Goal: Communication & Community: Answer question/provide support

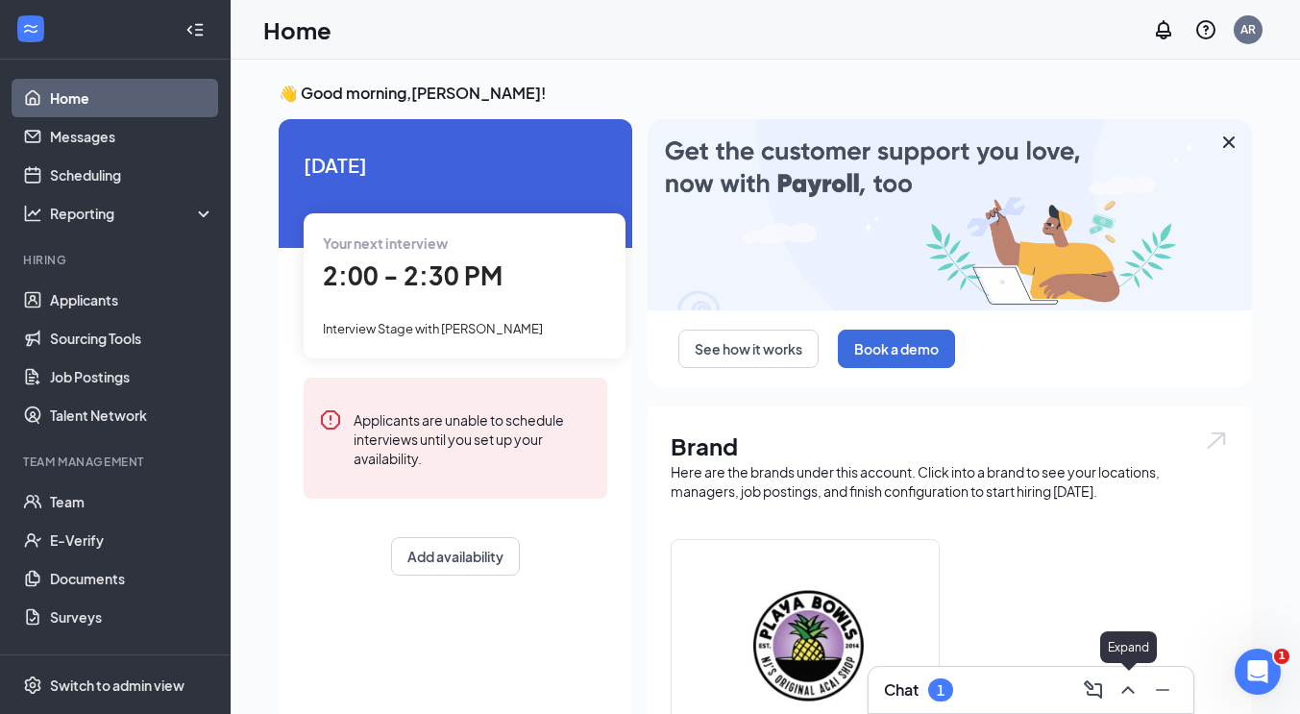
click at [1126, 696] on icon "ChevronUp" at bounding box center [1127, 689] width 23 height 23
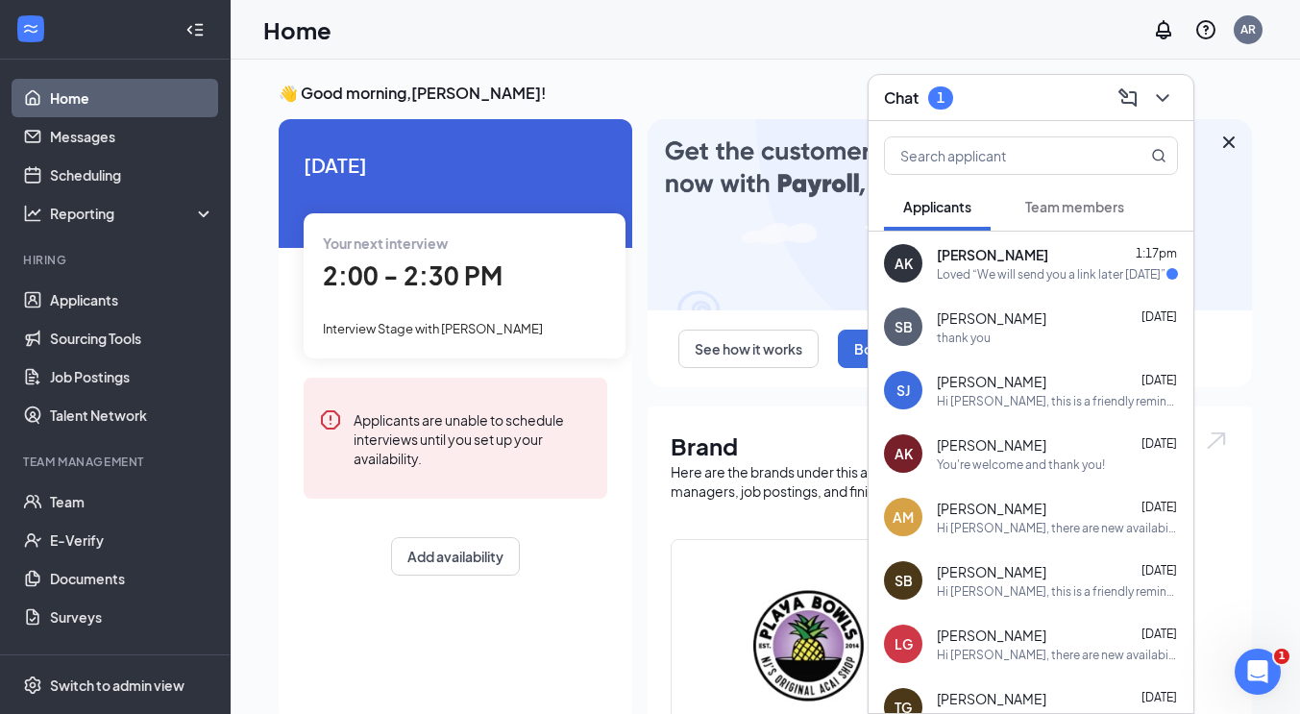
click at [1019, 463] on div "You're welcome and thank you!" at bounding box center [1021, 464] width 168 height 16
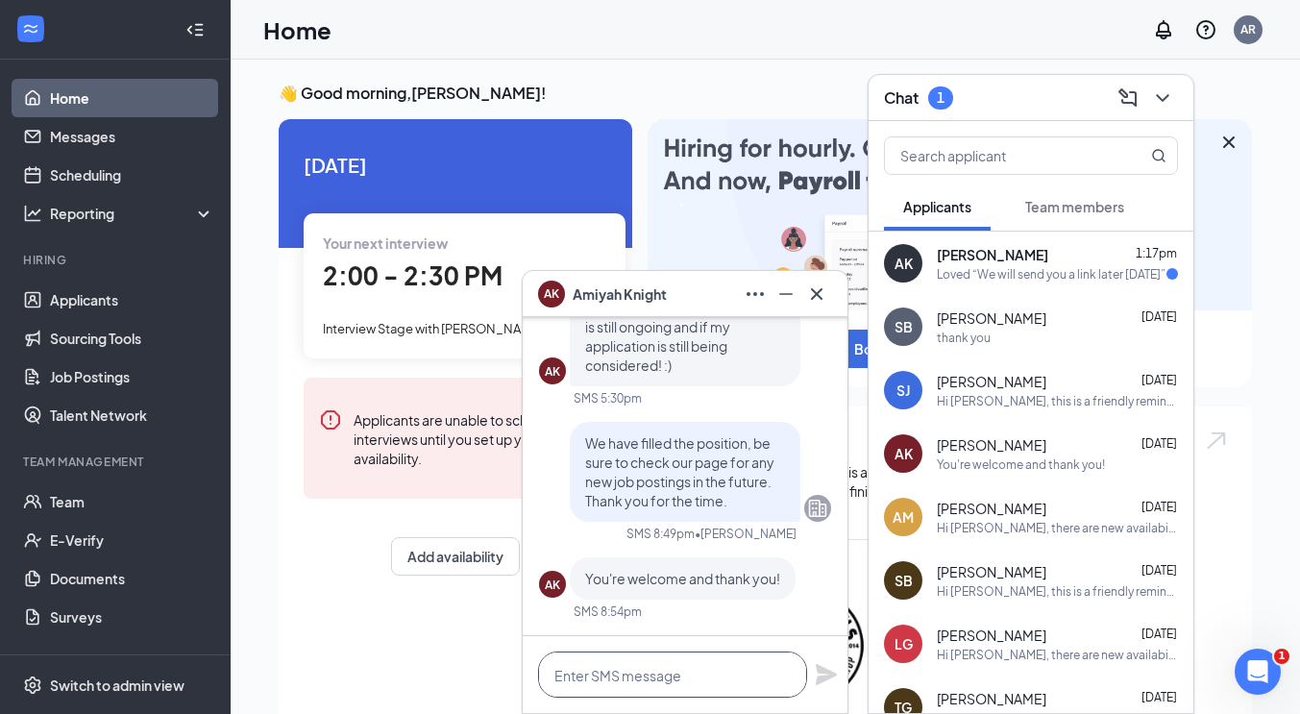
click at [636, 672] on textarea at bounding box center [672, 674] width 269 height 46
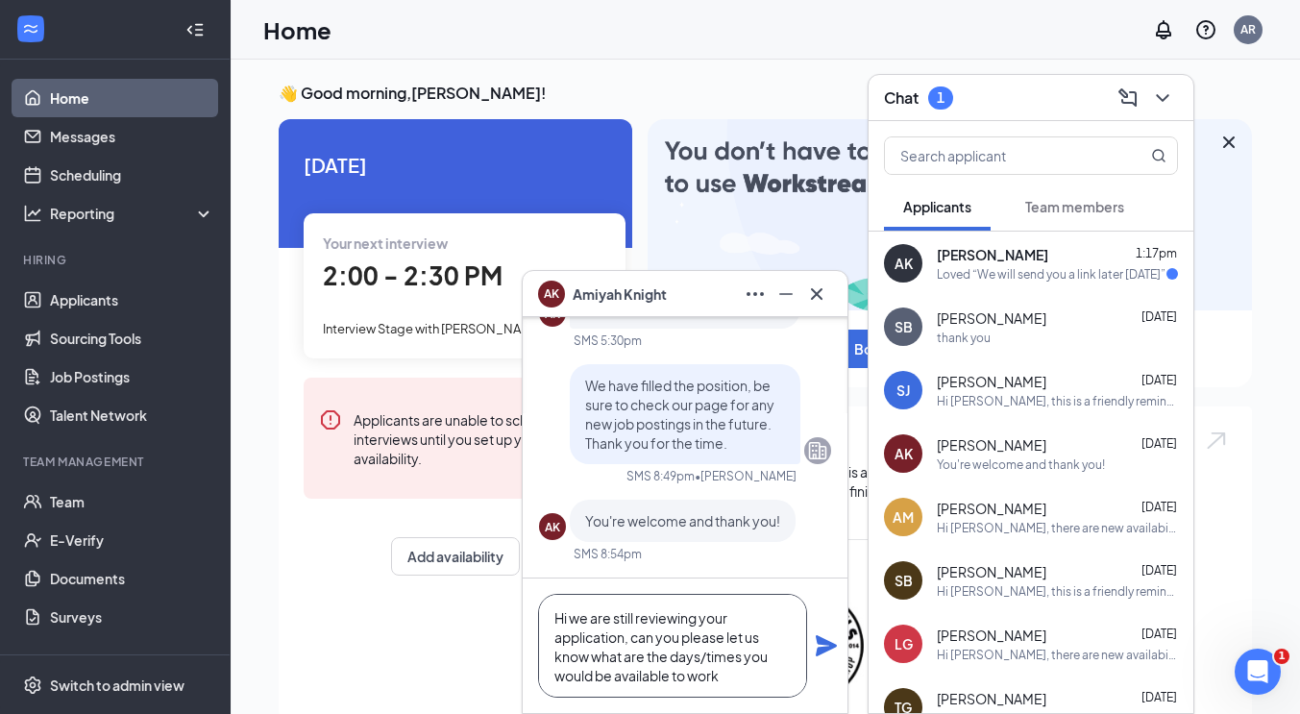
click at [732, 673] on textarea "Hi we are still reviewing your application, can you please let us know what are…" at bounding box center [672, 646] width 269 height 104
drag, startPoint x: 700, startPoint y: 618, endPoint x: 637, endPoint y: 621, distance: 63.5
click at [637, 621] on textarea "Hi we are still reviewing your application, can you please let us know what are…" at bounding box center [672, 646] width 269 height 104
type textarea "Hi we are still considering your application, can you please let us know what a…"
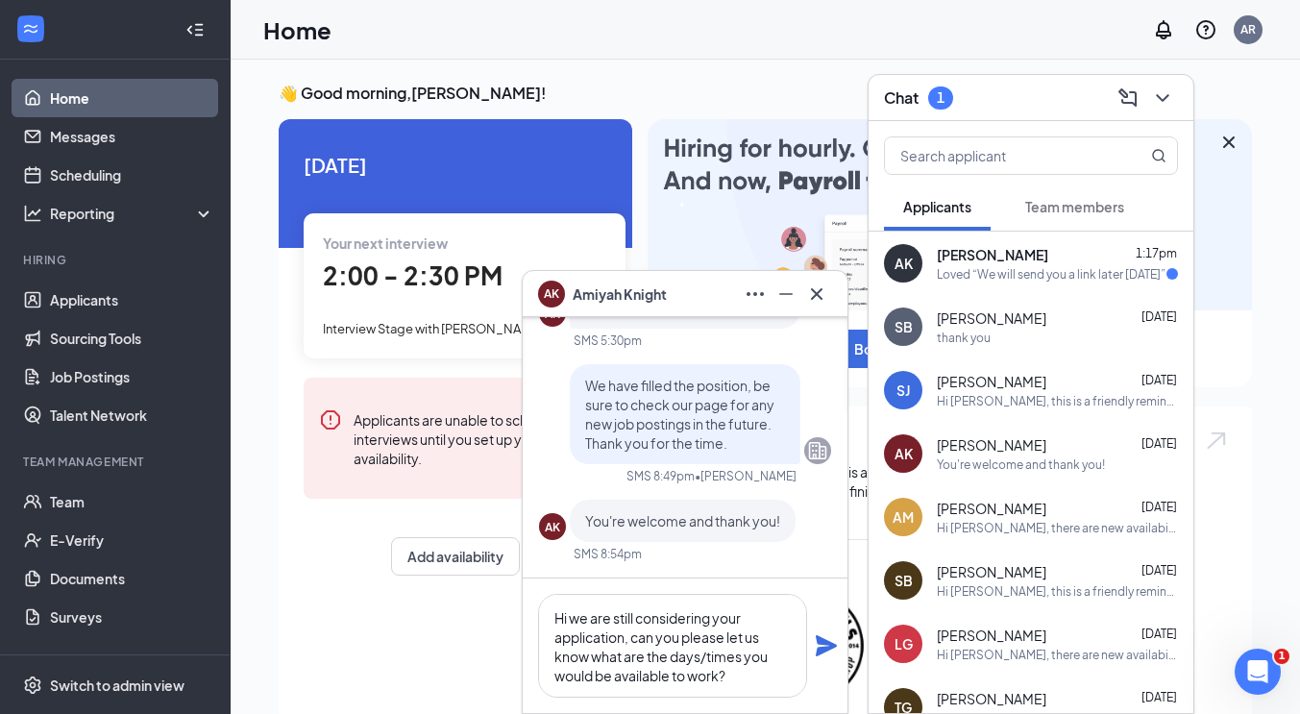
click at [822, 650] on icon "Plane" at bounding box center [826, 645] width 21 height 21
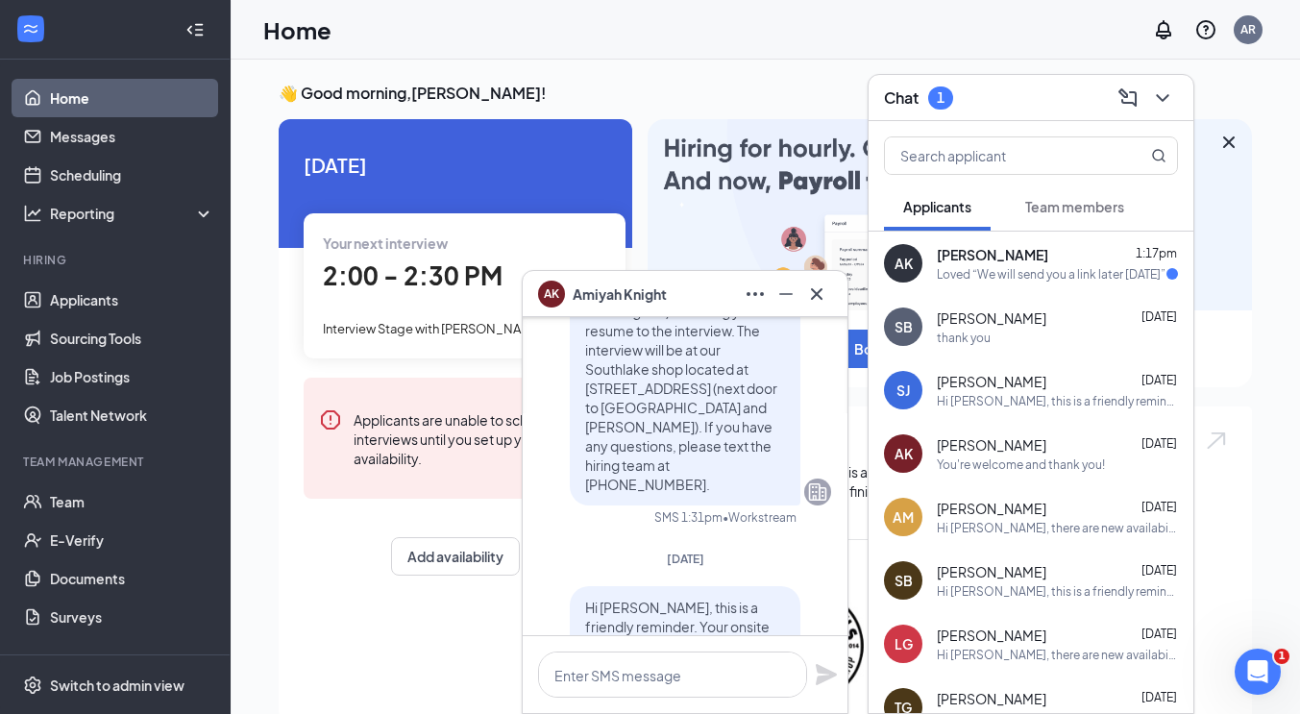
scroll to position [-1327, 0]
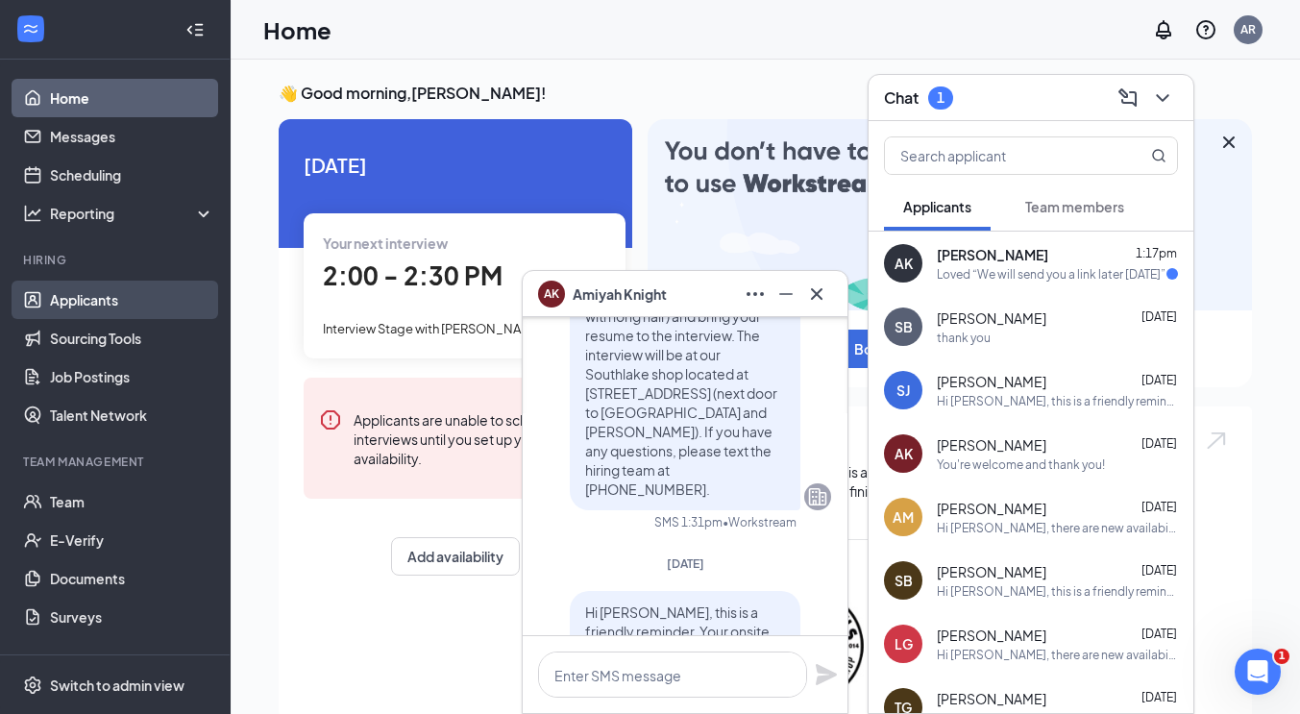
click at [100, 291] on link "Applicants" at bounding box center [132, 300] width 164 height 38
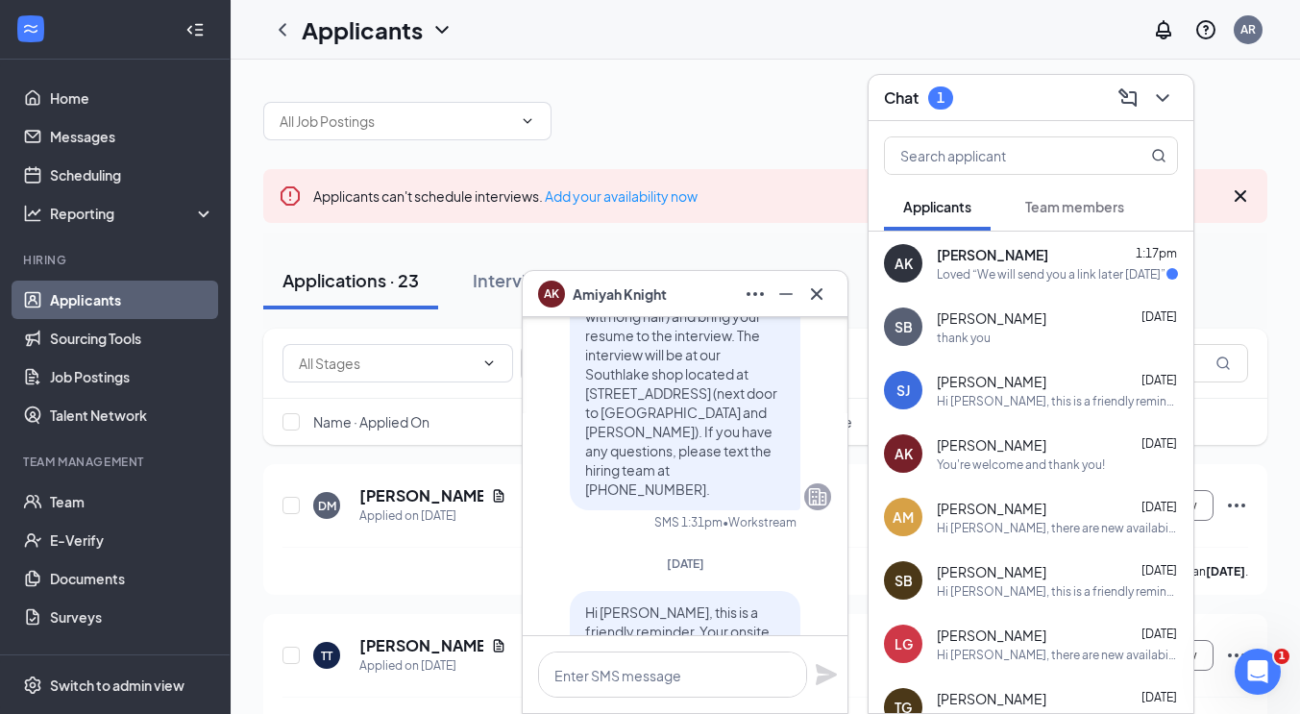
click at [1030, 272] on div "Loved “We will send you a link later today”" at bounding box center [1051, 274] width 229 height 16
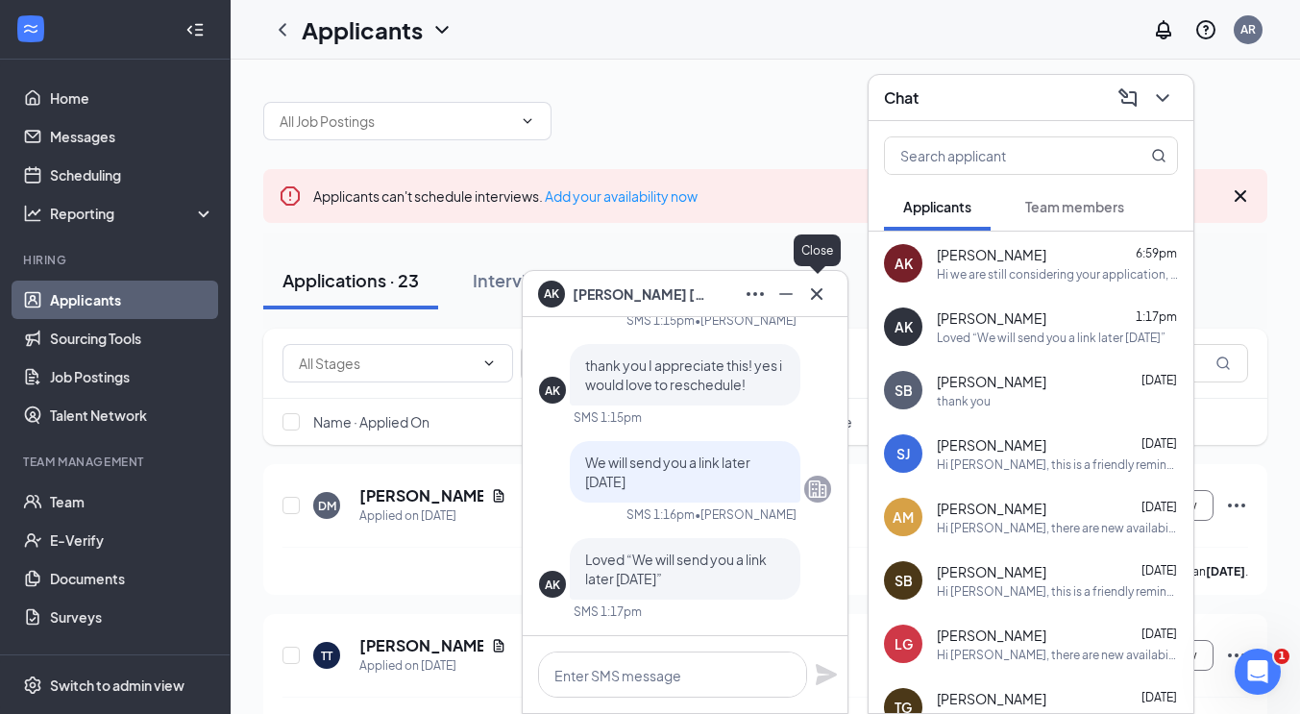
click at [824, 300] on icon "Cross" at bounding box center [816, 293] width 23 height 23
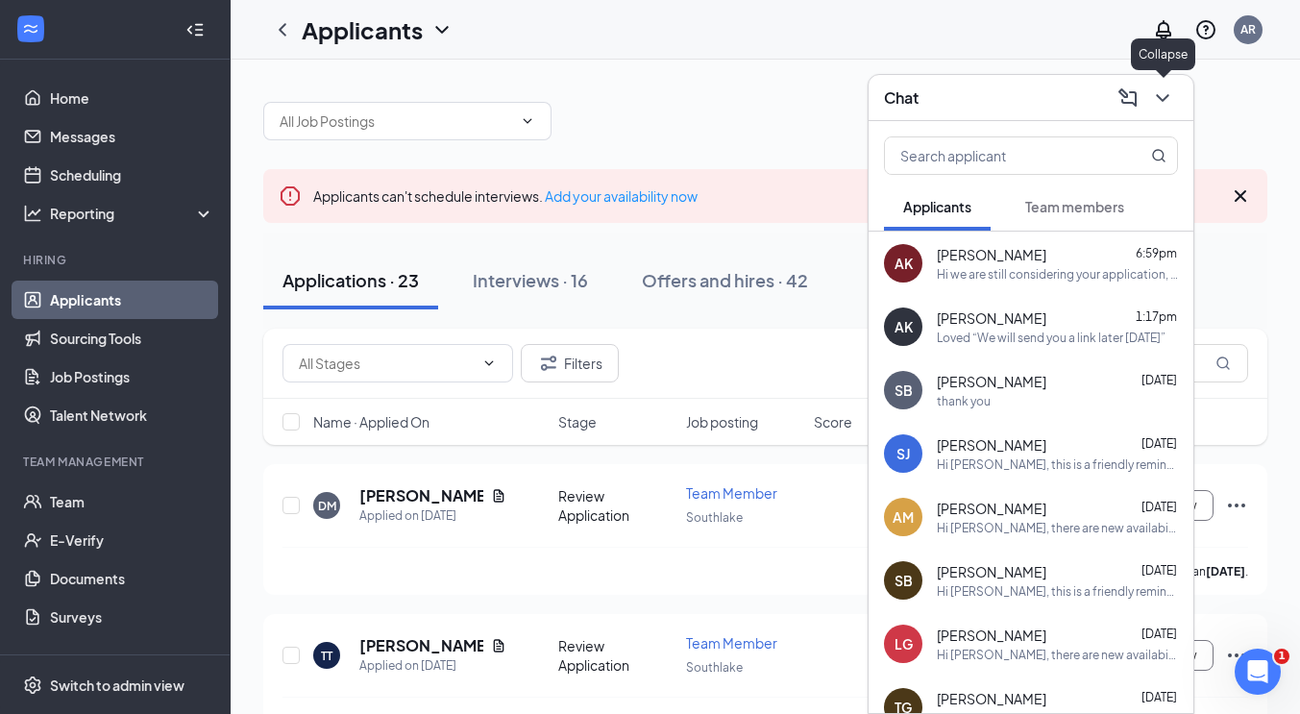
click at [1162, 96] on icon "ChevronDown" at bounding box center [1162, 97] width 23 height 23
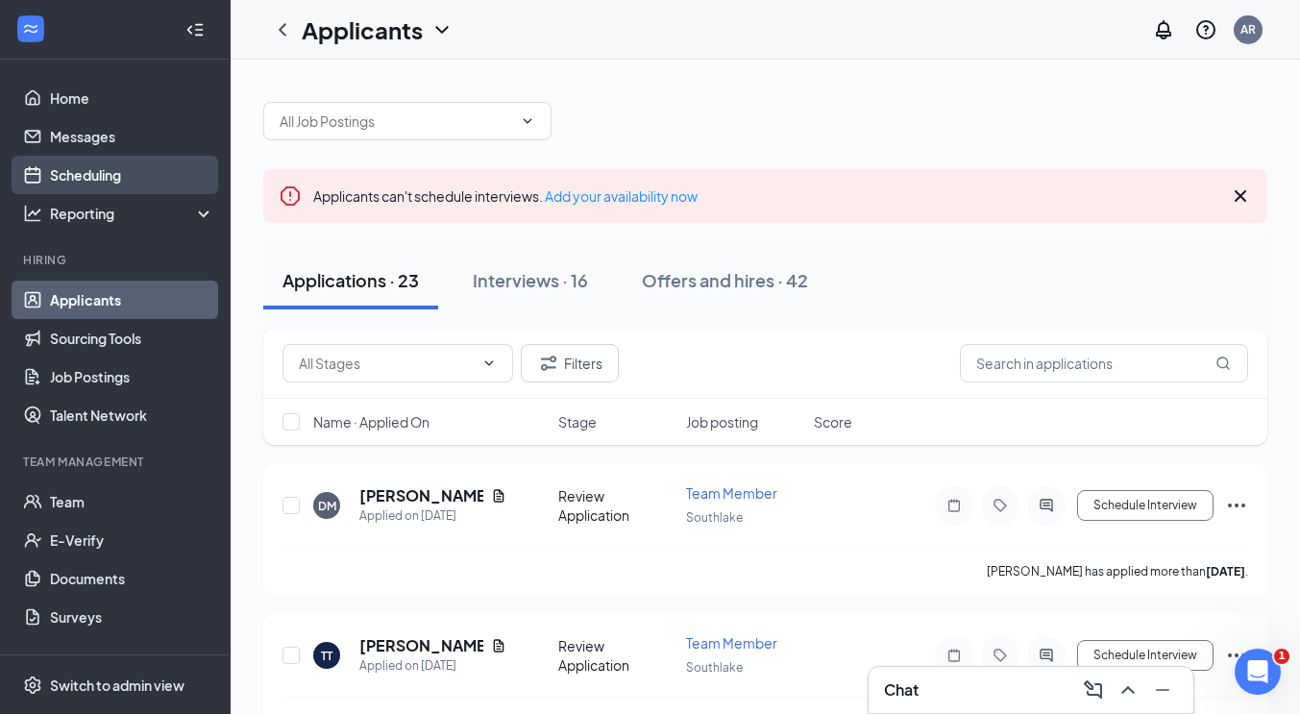
click at [104, 178] on link "Scheduling" at bounding box center [132, 175] width 164 height 38
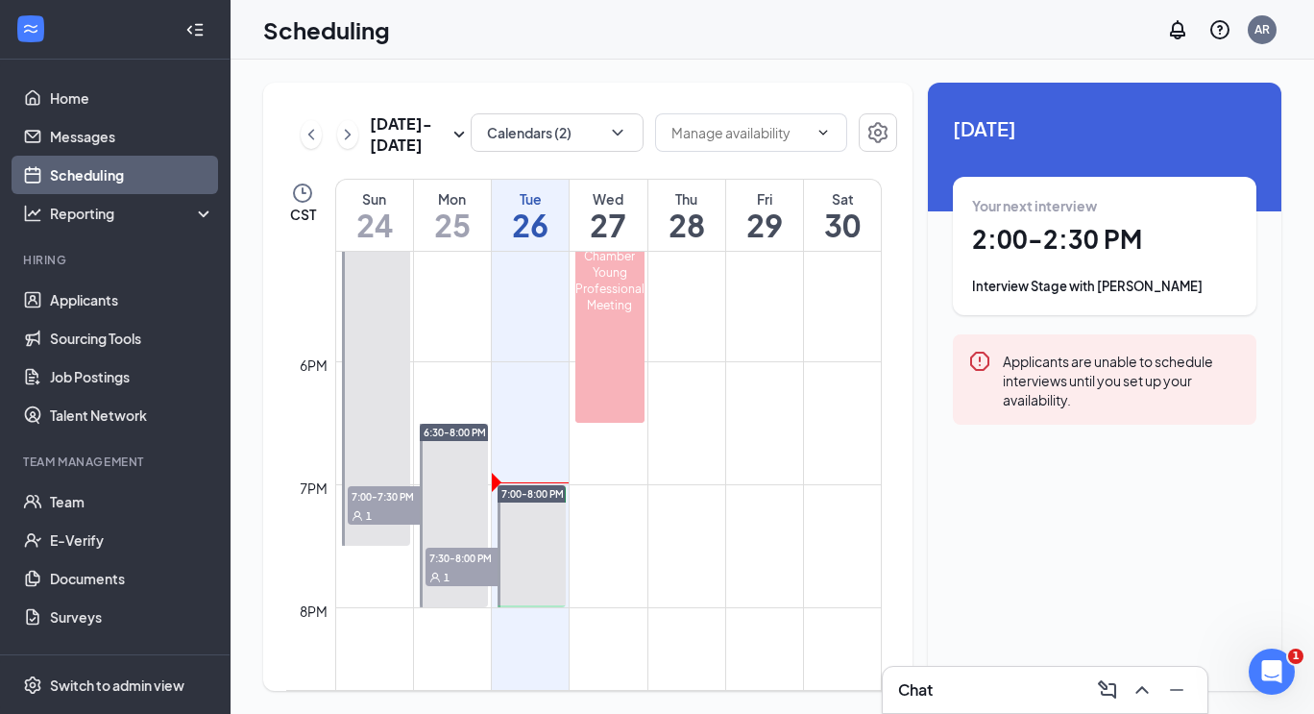
scroll to position [2132, 0]
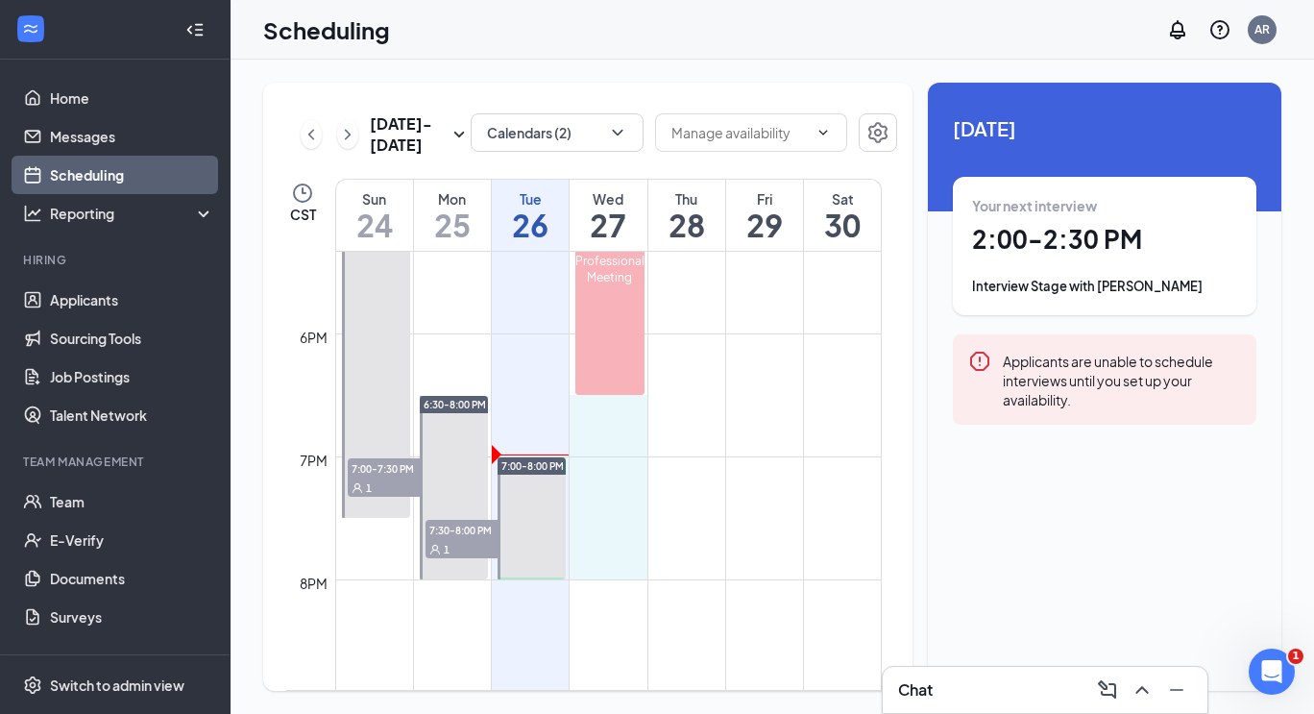
drag, startPoint x: 598, startPoint y: 405, endPoint x: 606, endPoint y: 564, distance: 159.7
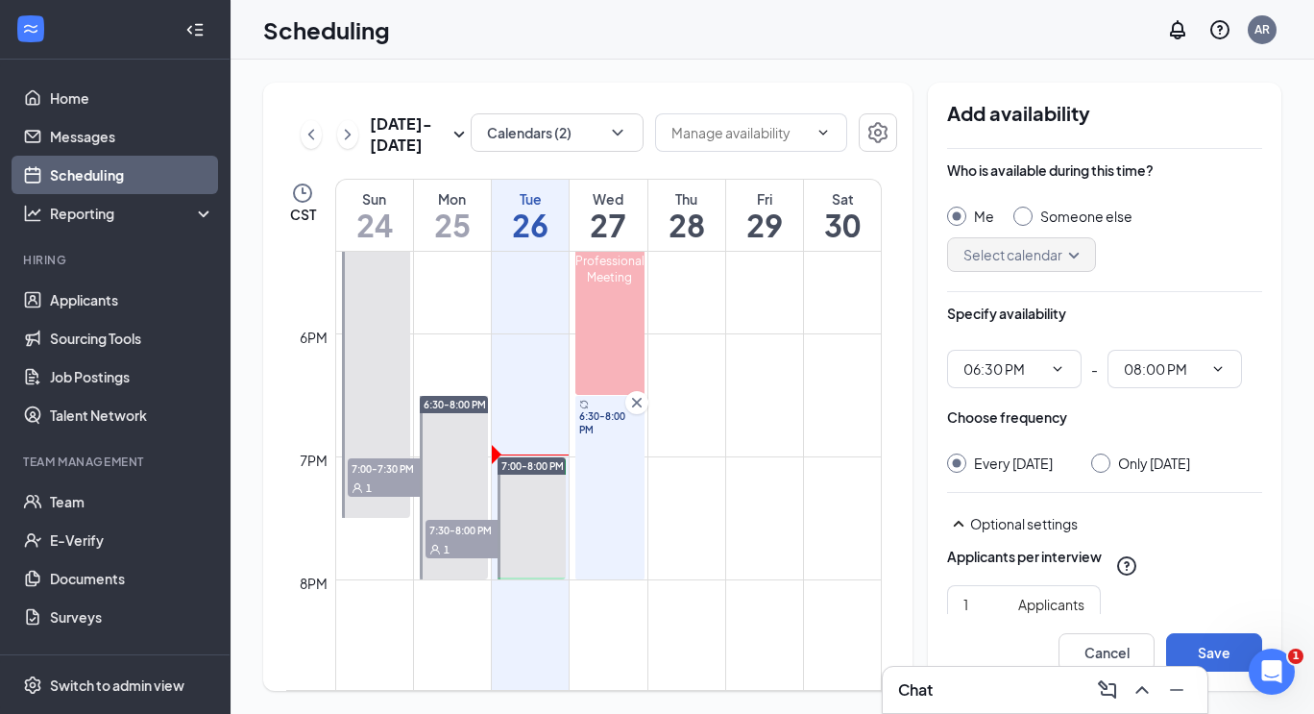
type input "06:30 PM"
type input "08:00 PM"
click at [1102, 466] on input "Only Wednesday, Aug 27" at bounding box center [1097, 460] width 13 height 13
radio input "true"
radio input "false"
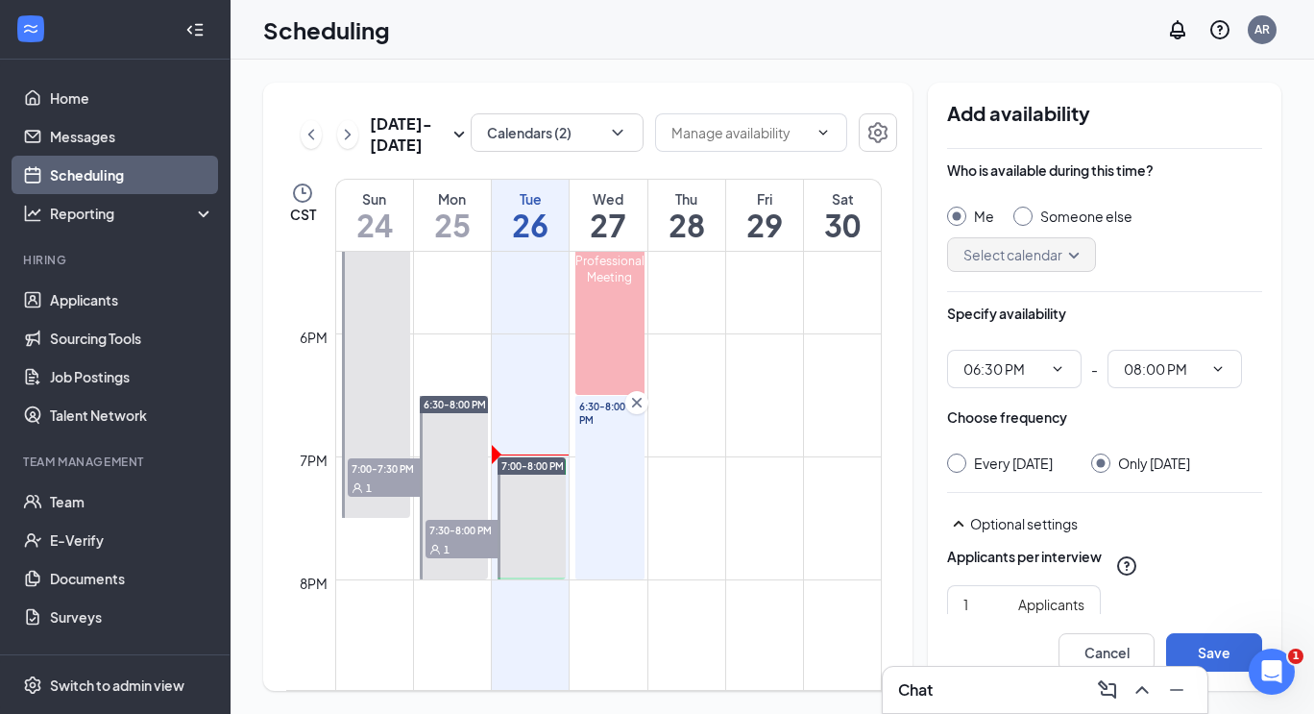
scroll to position [229, 0]
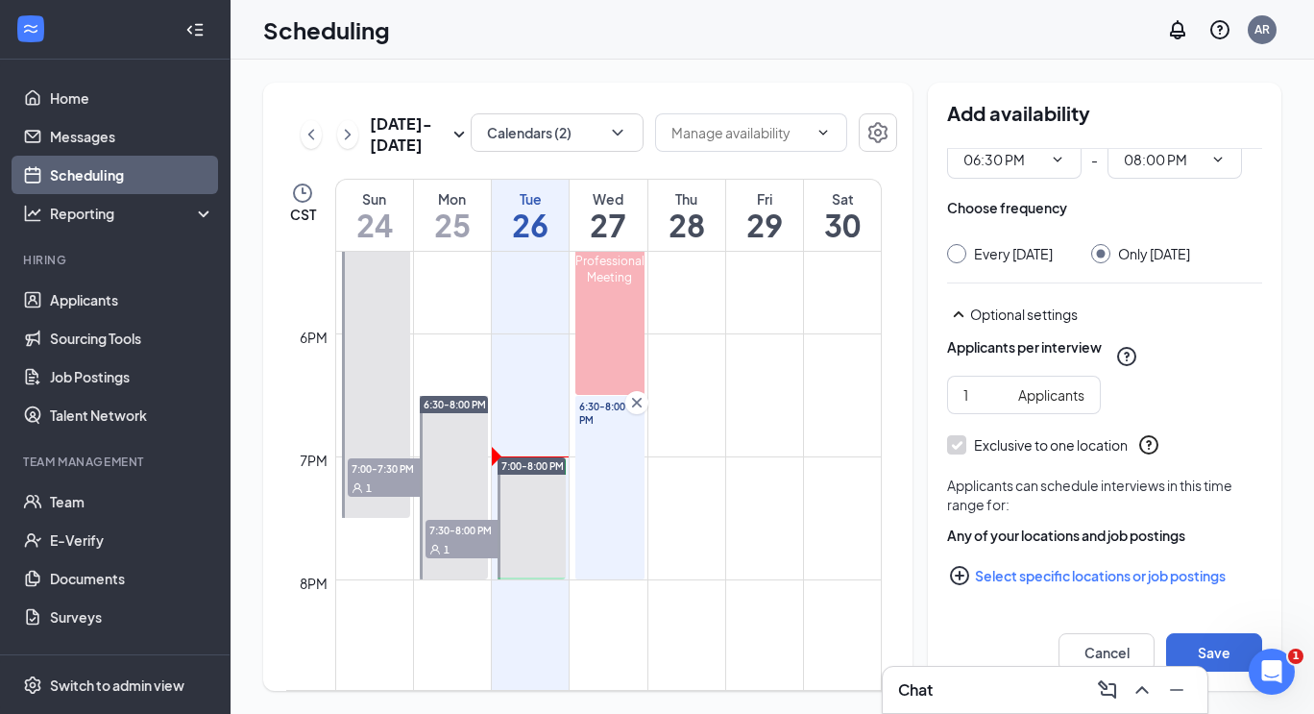
click at [968, 578] on icon "PlusCircle" at bounding box center [959, 575] width 19 height 19
checkbox input "true"
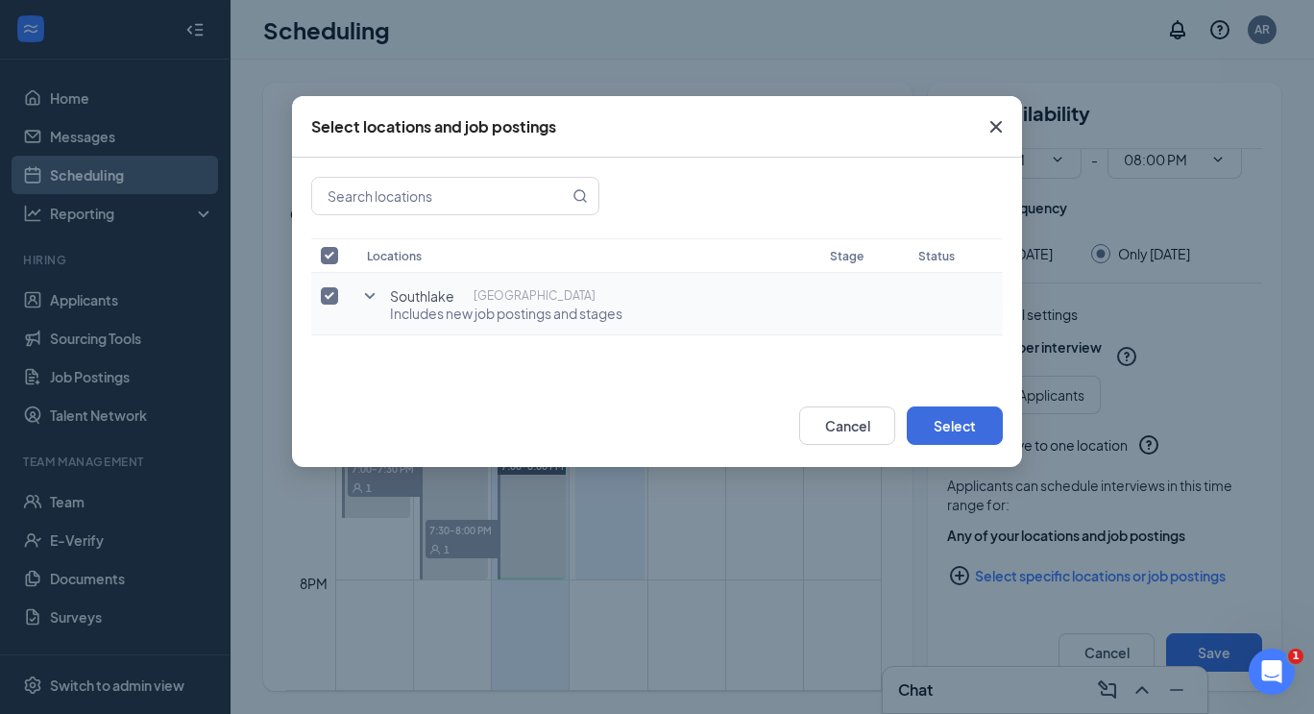
click at [367, 292] on icon "SmallChevronDown" at bounding box center [369, 295] width 23 height 23
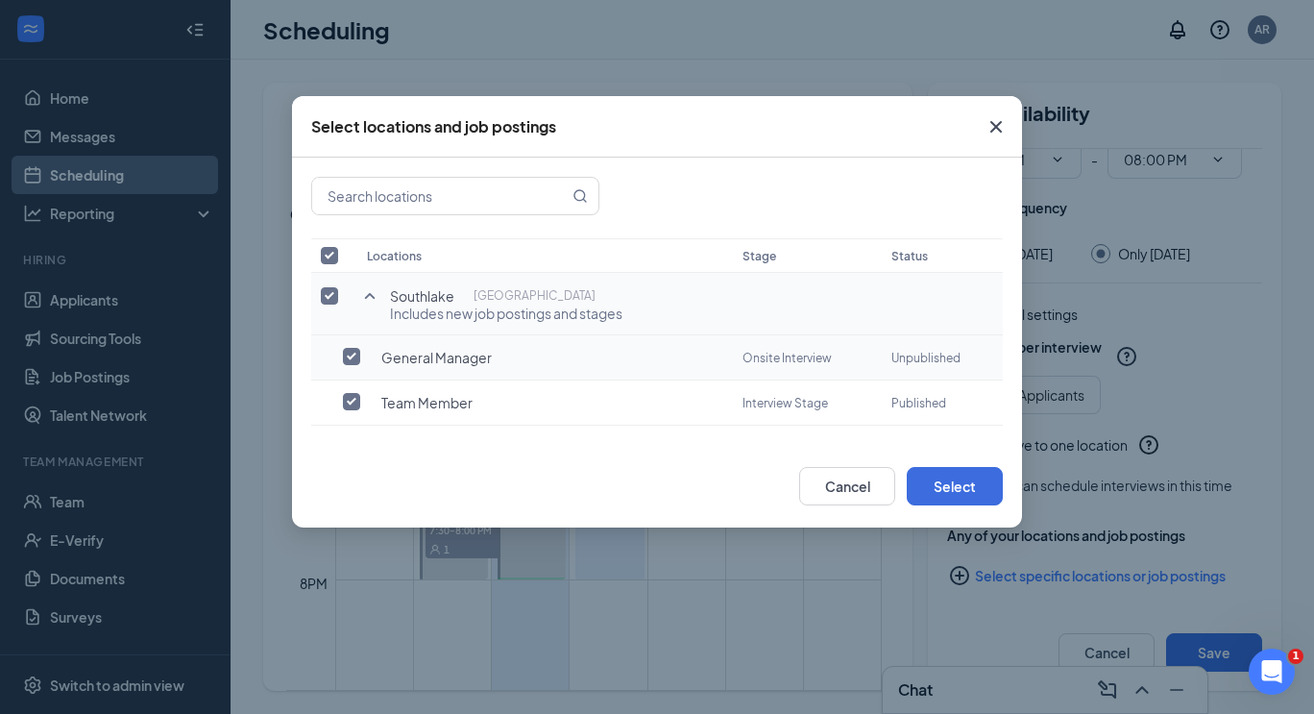
click at [356, 354] on input "checkbox" at bounding box center [351, 356] width 17 height 17
checkbox input "true"
checkbox input "false"
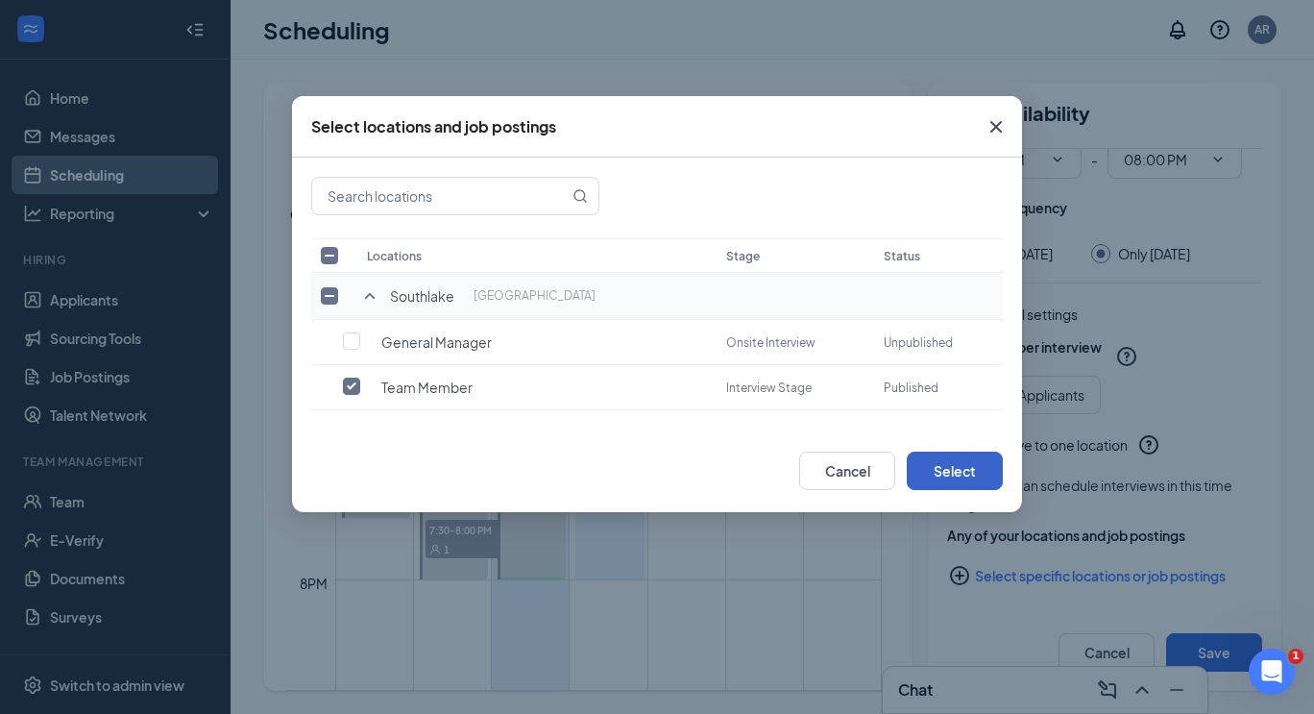
click at [951, 462] on button "Select" at bounding box center [955, 471] width 96 height 38
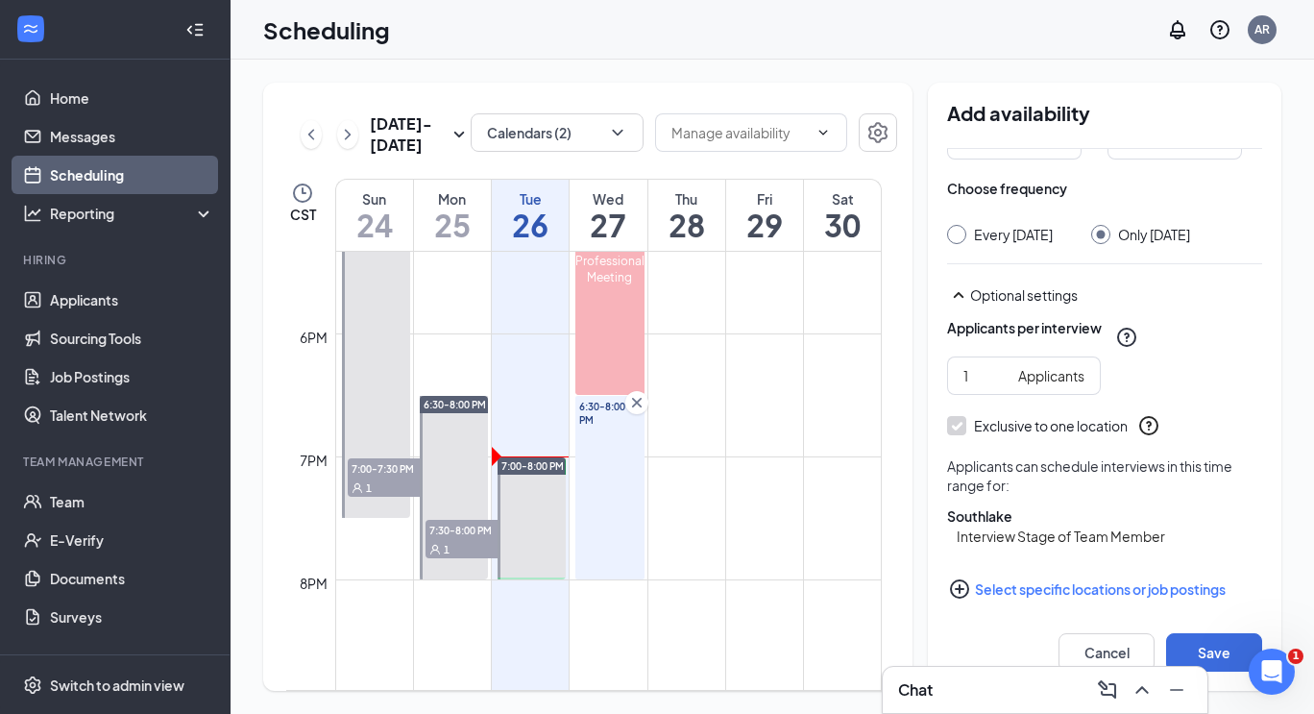
scroll to position [261, 0]
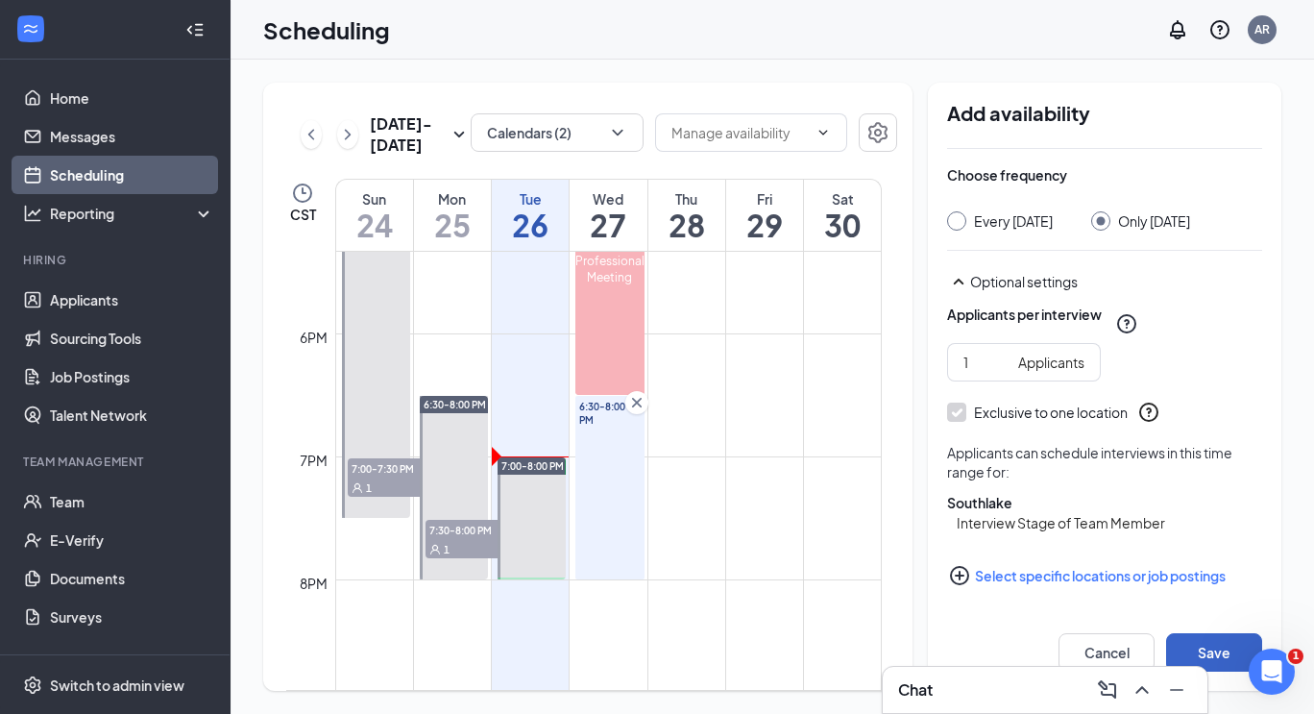
click at [1214, 646] on button "Save" at bounding box center [1214, 652] width 96 height 38
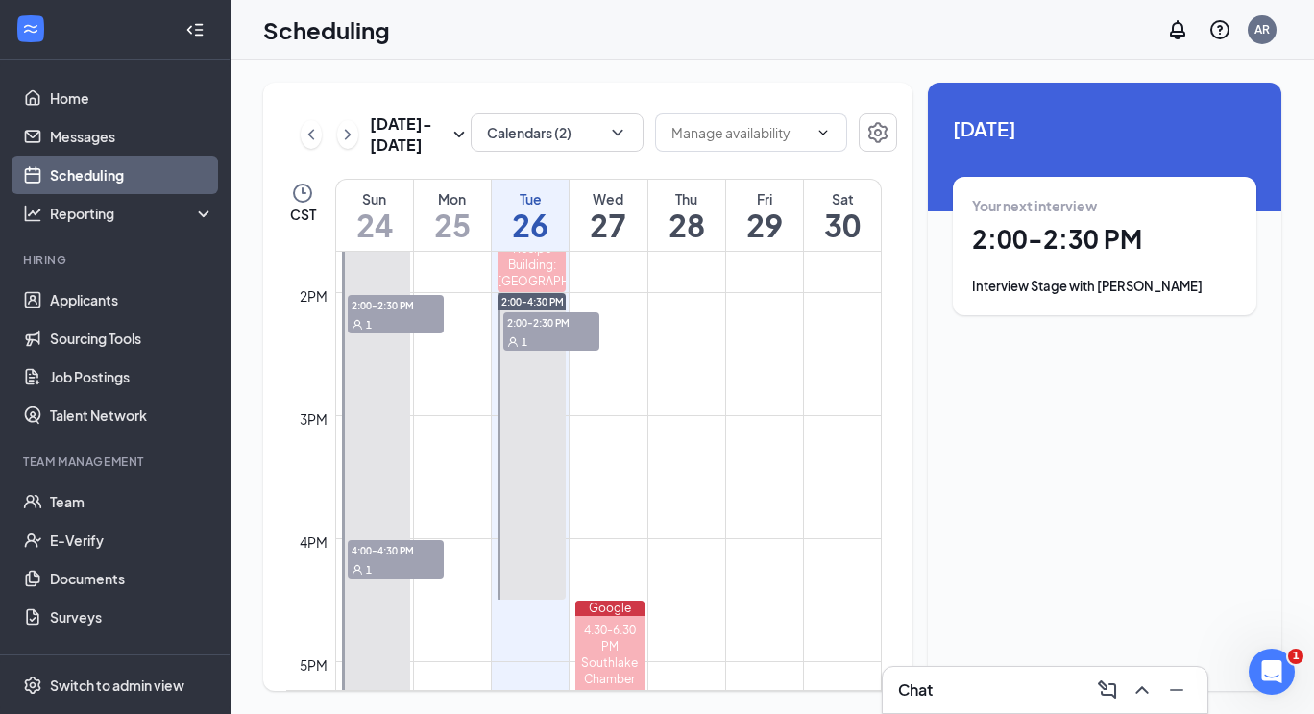
scroll to position [1532, 0]
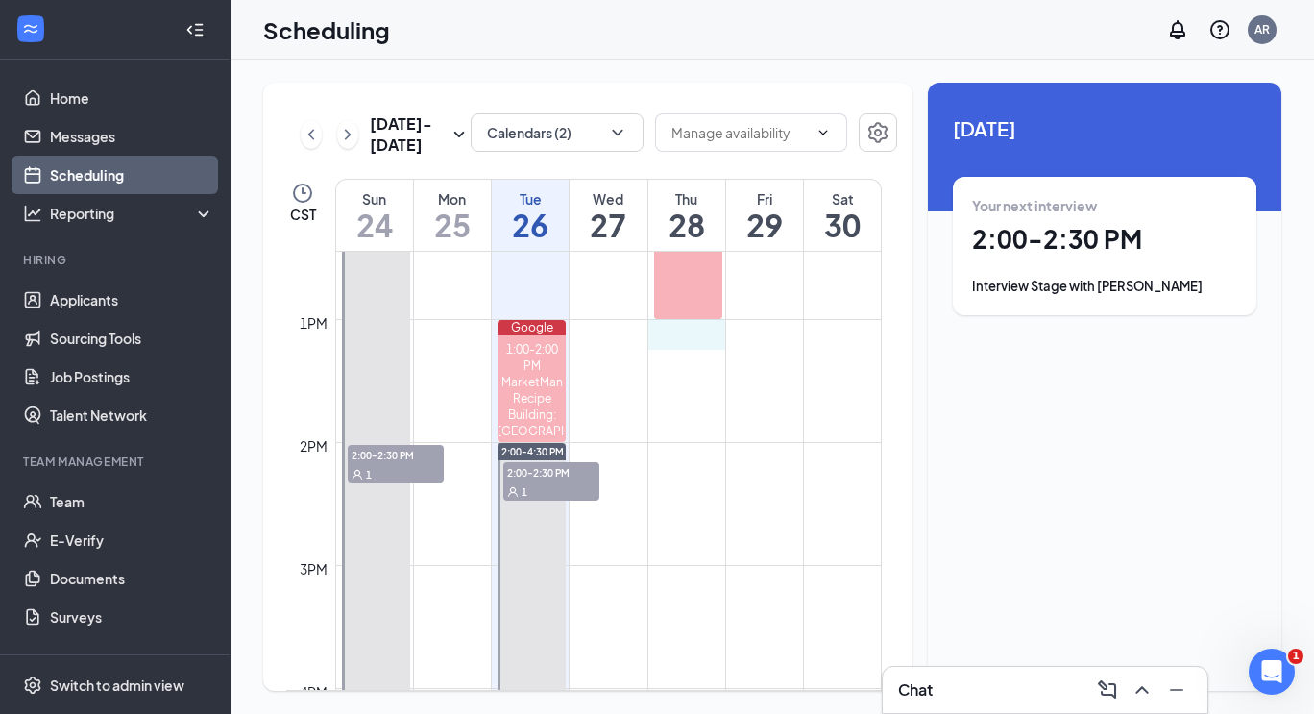
drag, startPoint x: 674, startPoint y: 325, endPoint x: 655, endPoint y: 330, distance: 19.8
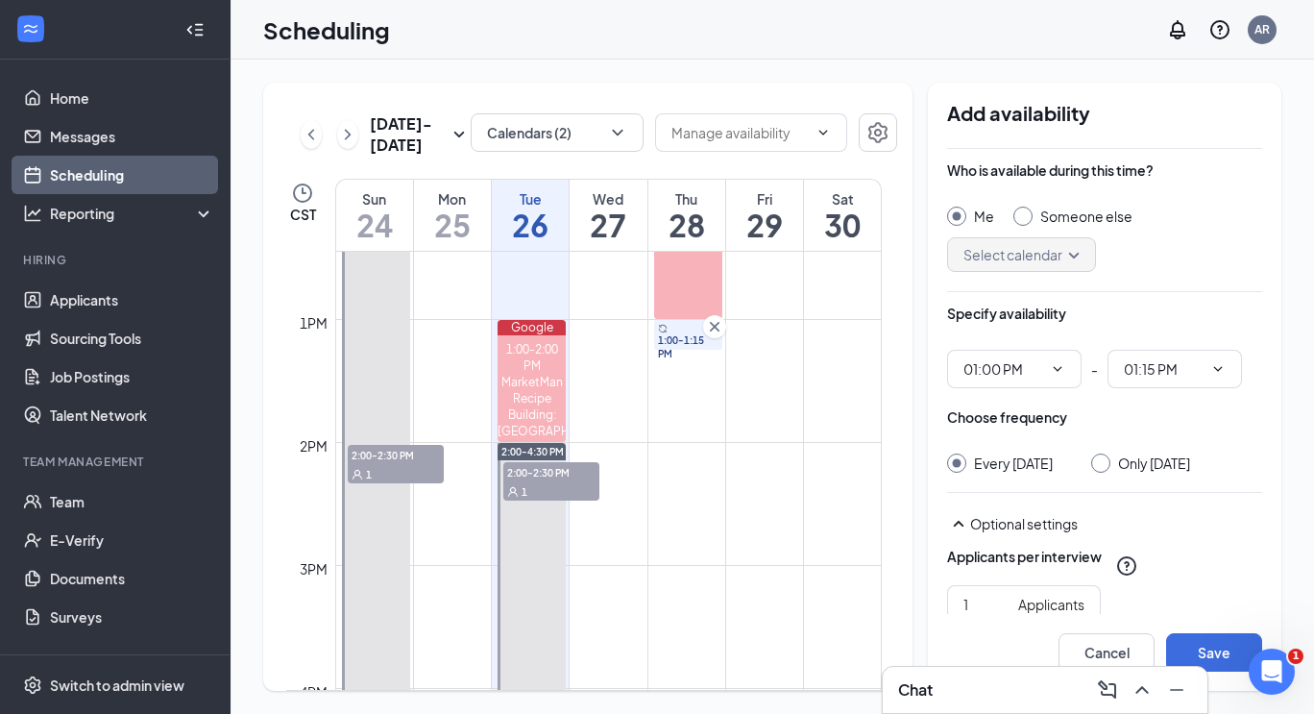
type input "01:00 PM"
type input "01:15 PM"
click at [1077, 650] on button "Cancel" at bounding box center [1107, 652] width 96 height 38
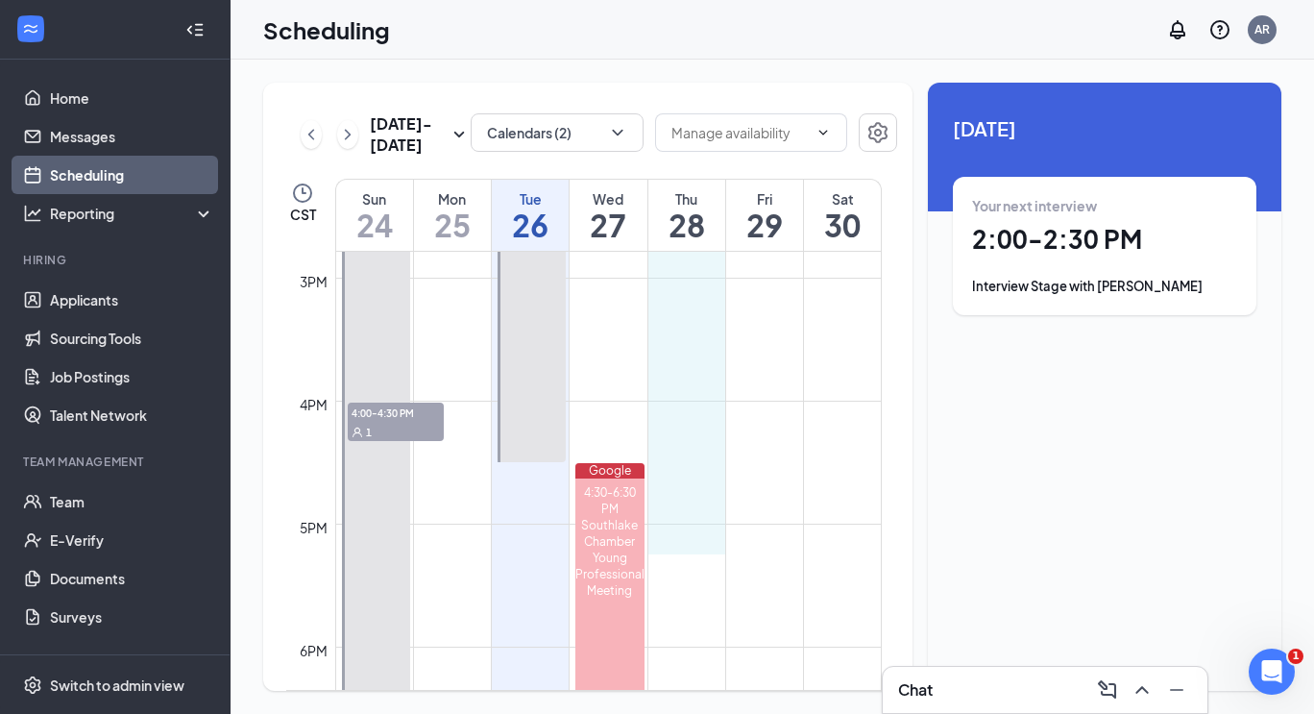
scroll to position [1835, 0]
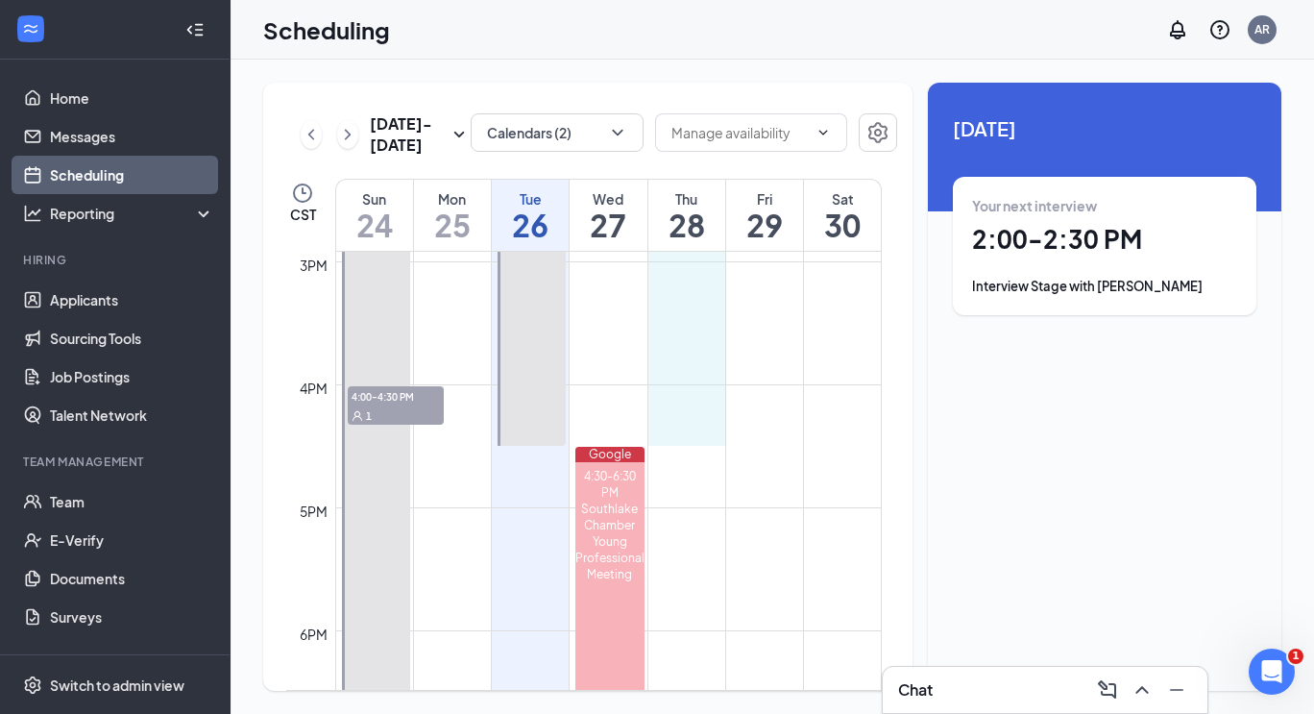
drag, startPoint x: 679, startPoint y: 387, endPoint x: 699, endPoint y: 443, distance: 59.3
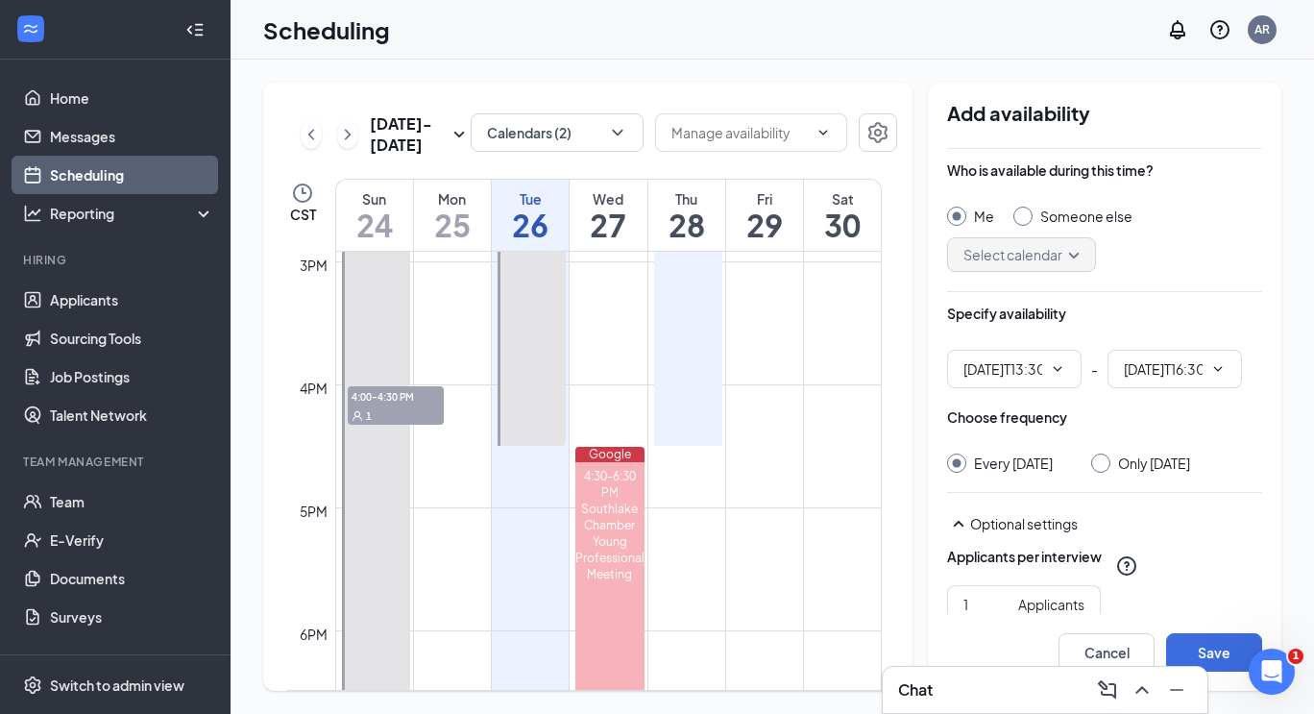
type input "01:30 PM"
type input "04:30 PM"
click at [1107, 467] on div at bounding box center [1100, 463] width 19 height 19
click at [1104, 463] on input "Only Thursday, Aug 28" at bounding box center [1097, 460] width 13 height 13
radio input "true"
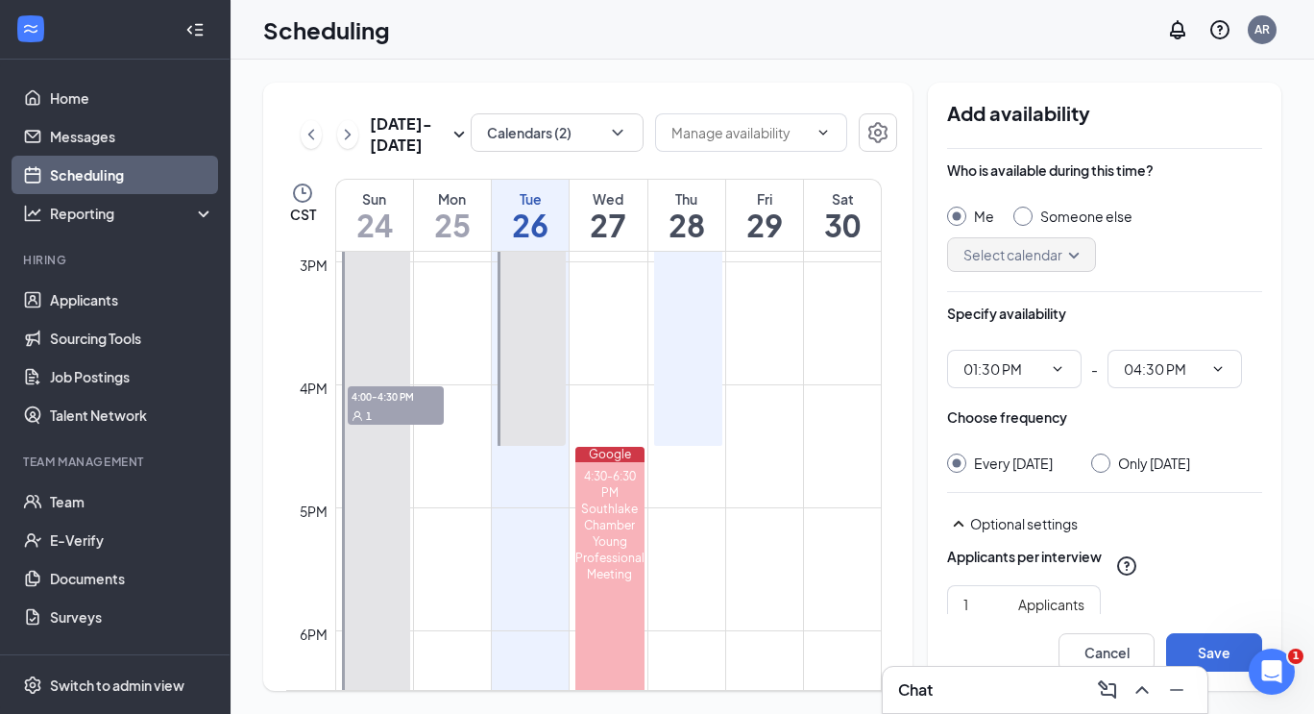
radio input "false"
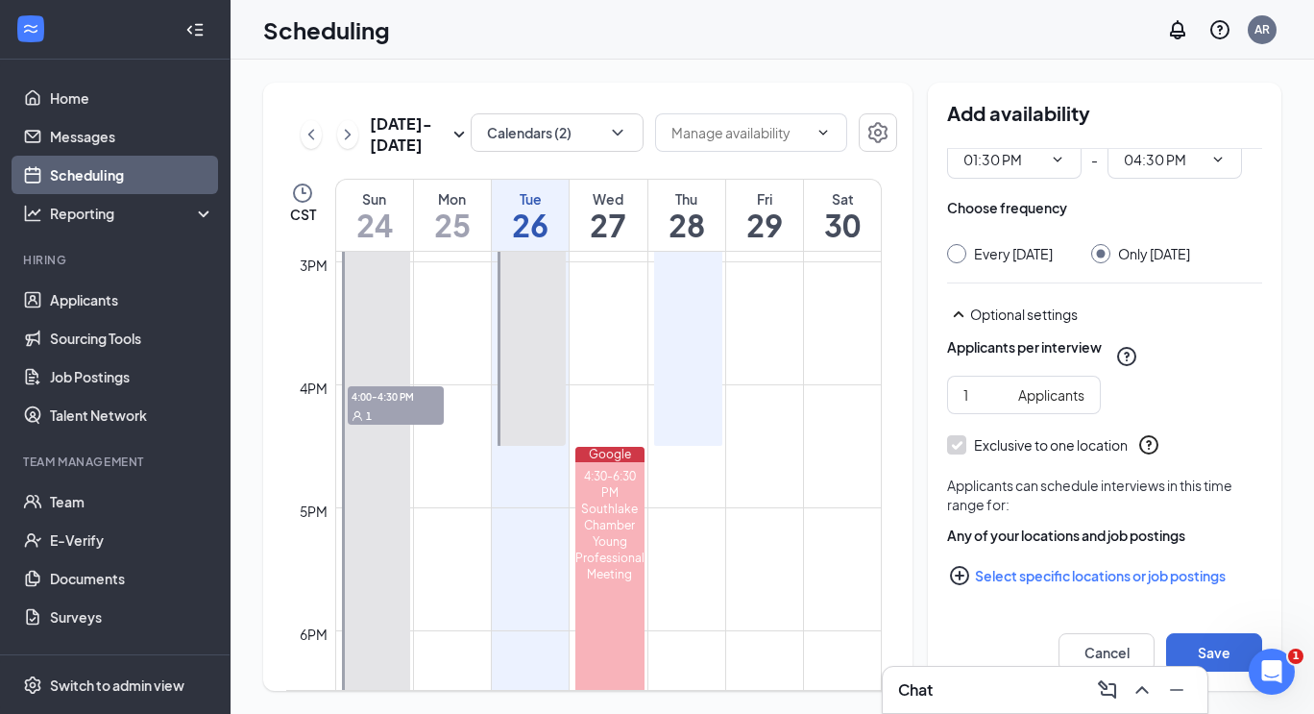
scroll to position [217, 0]
click at [991, 591] on button "Select specific locations or job postings" at bounding box center [1104, 575] width 315 height 38
checkbox input "true"
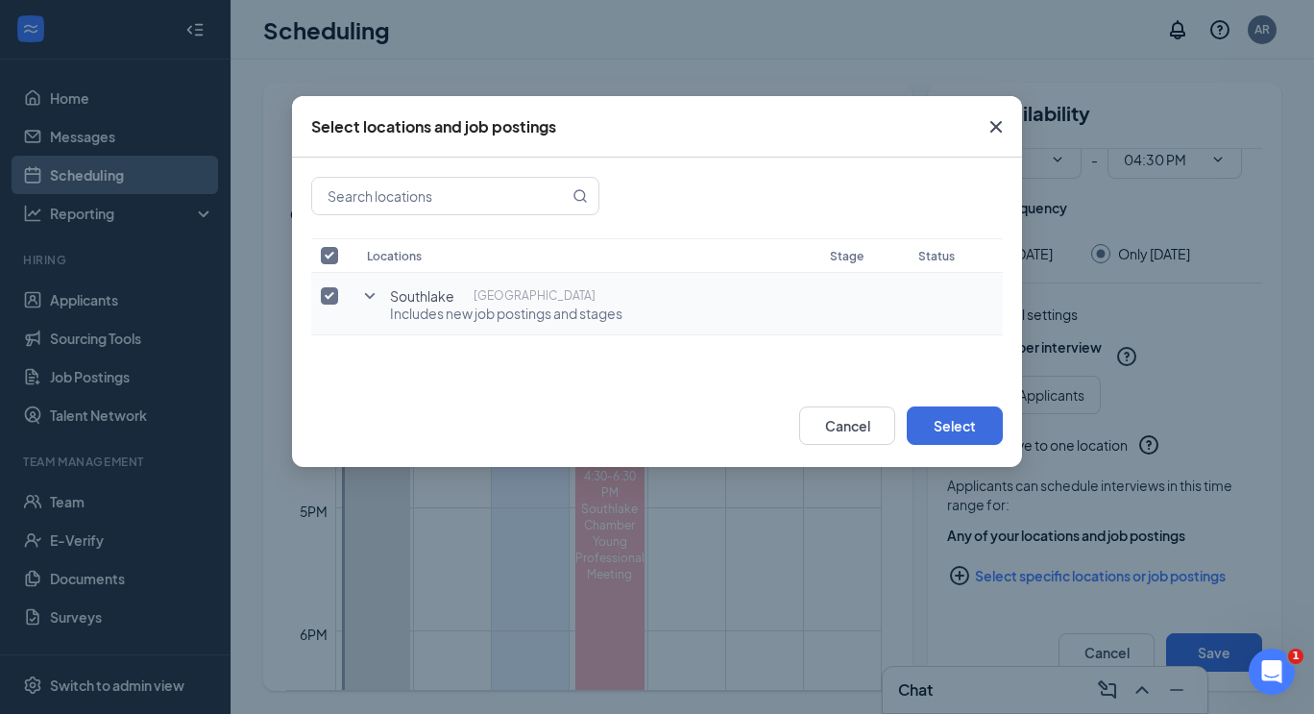
click at [375, 292] on icon "SmallChevronDown" at bounding box center [369, 295] width 23 height 23
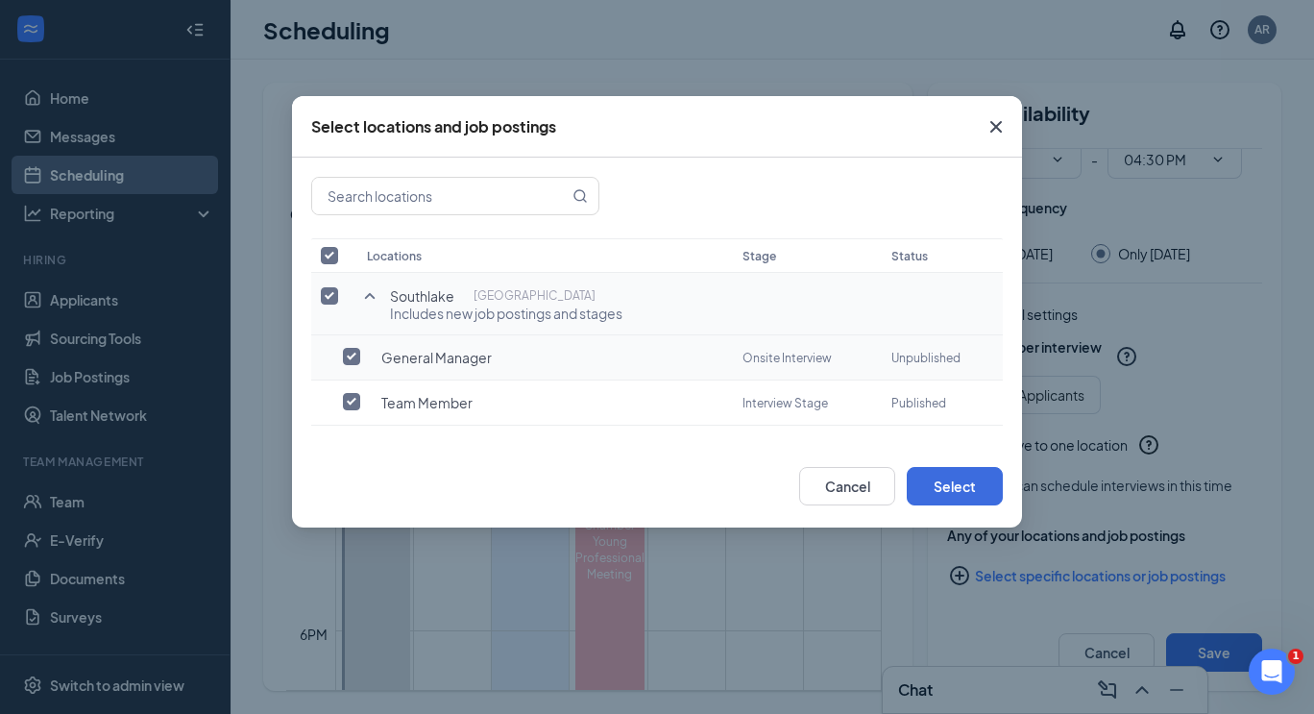
click at [350, 363] on input "checkbox" at bounding box center [351, 356] width 17 height 17
checkbox input "true"
checkbox input "false"
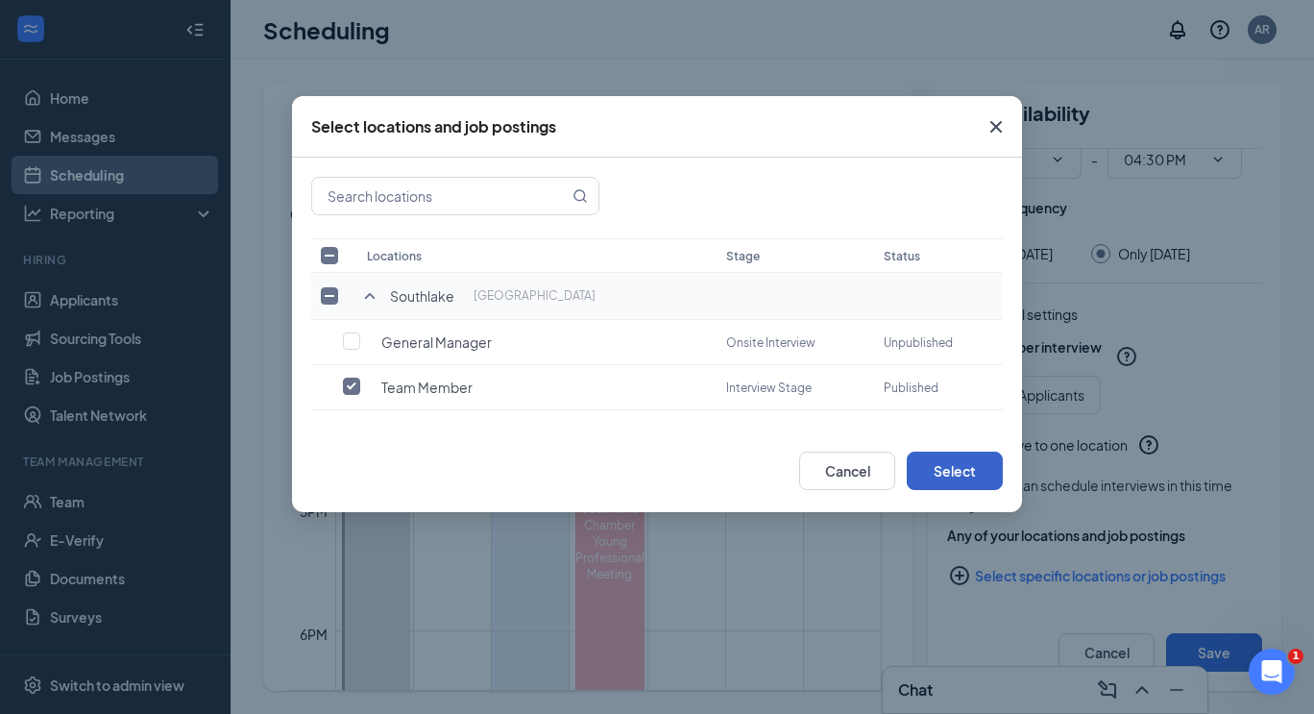
click at [966, 472] on button "Select" at bounding box center [955, 471] width 96 height 38
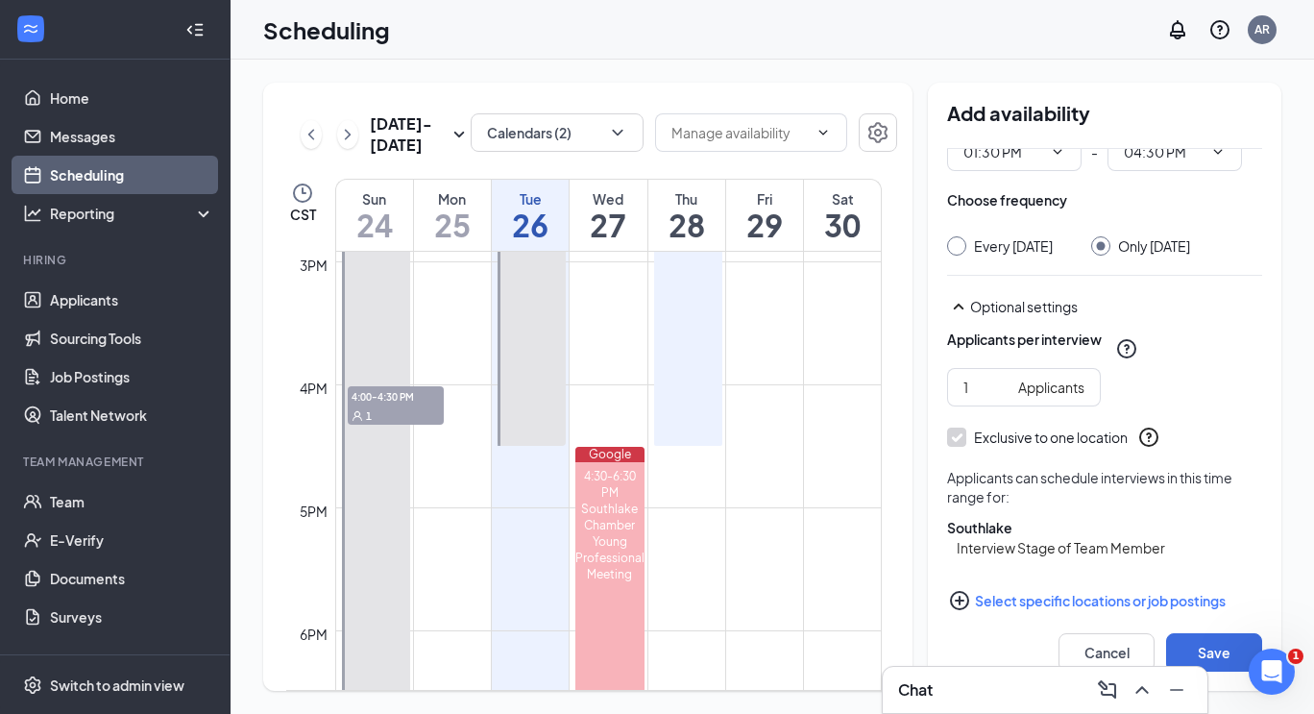
scroll to position [261, 0]
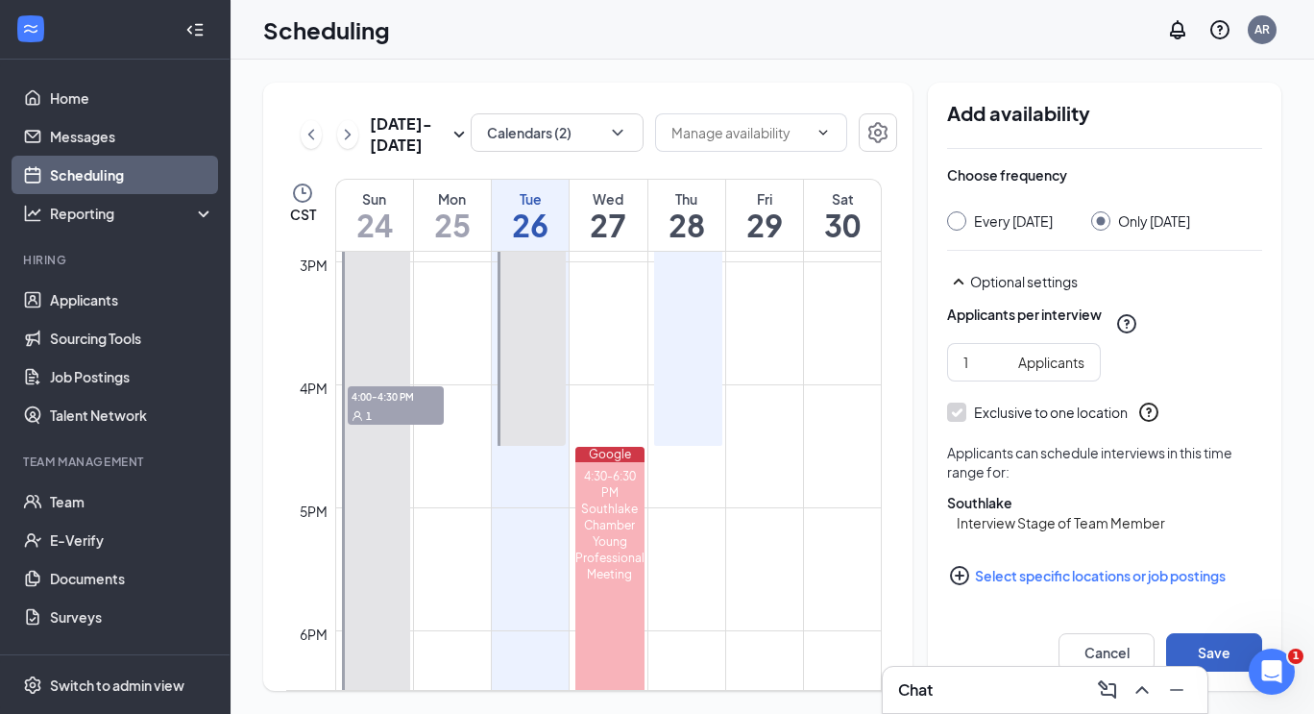
click at [1205, 650] on button "Save" at bounding box center [1214, 652] width 96 height 38
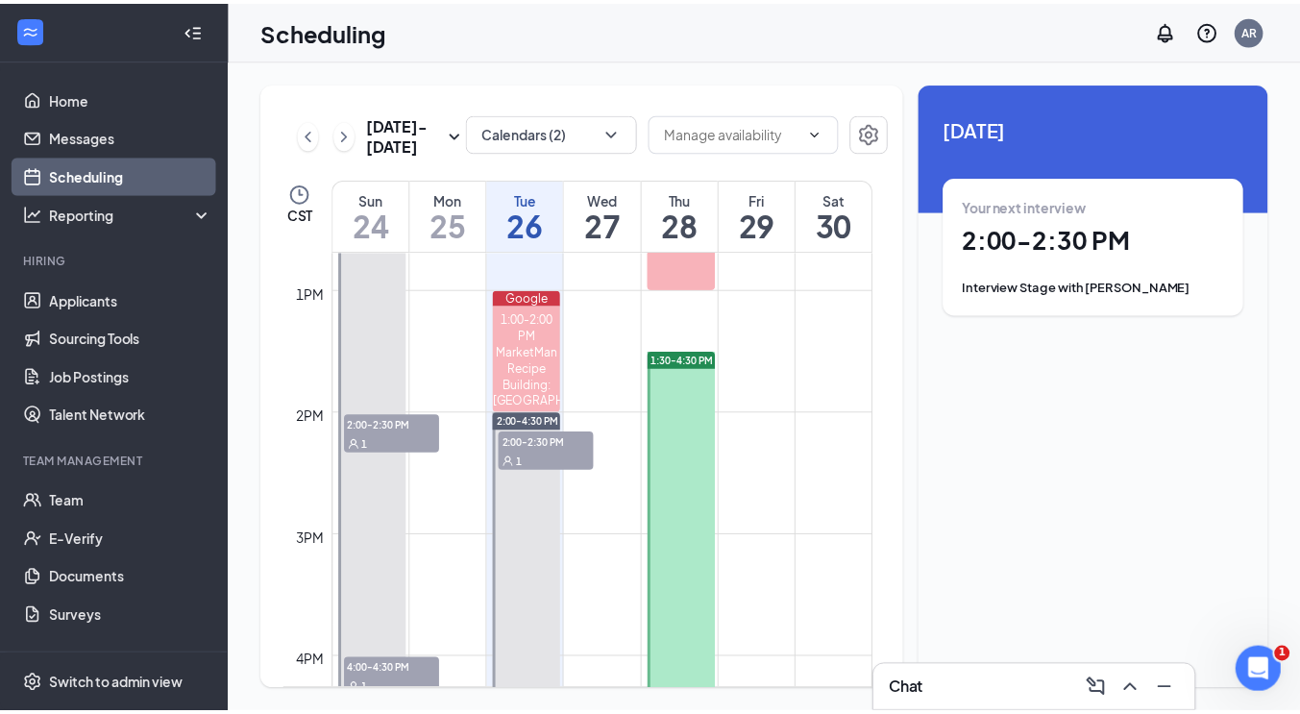
scroll to position [1579, 0]
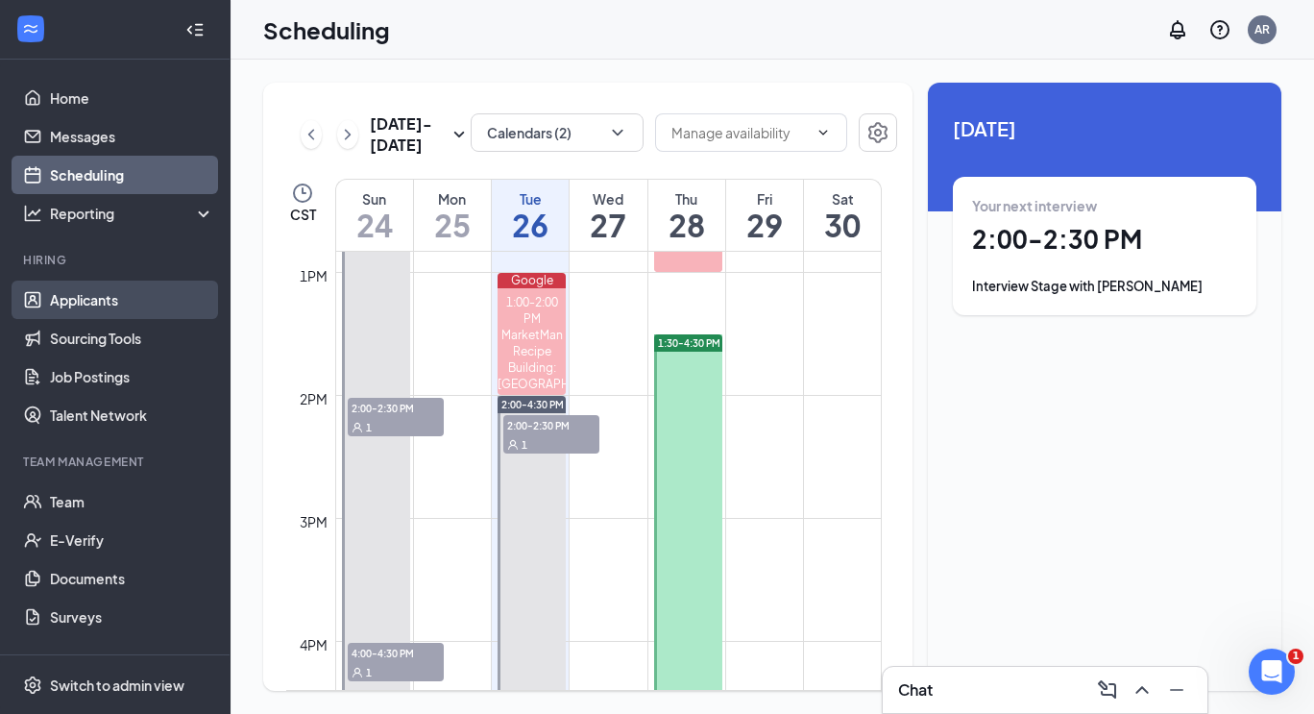
click at [78, 293] on link "Applicants" at bounding box center [132, 300] width 164 height 38
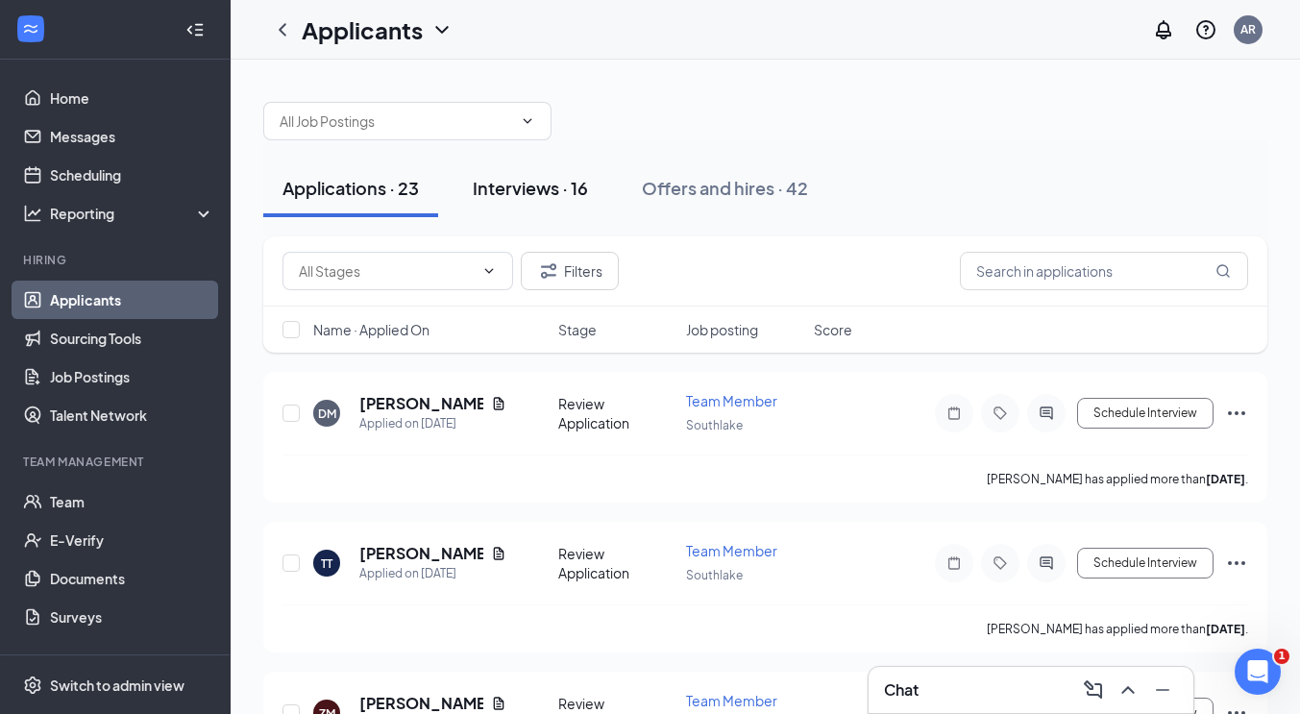
click at [525, 183] on div "Interviews · 16" at bounding box center [530, 188] width 115 height 24
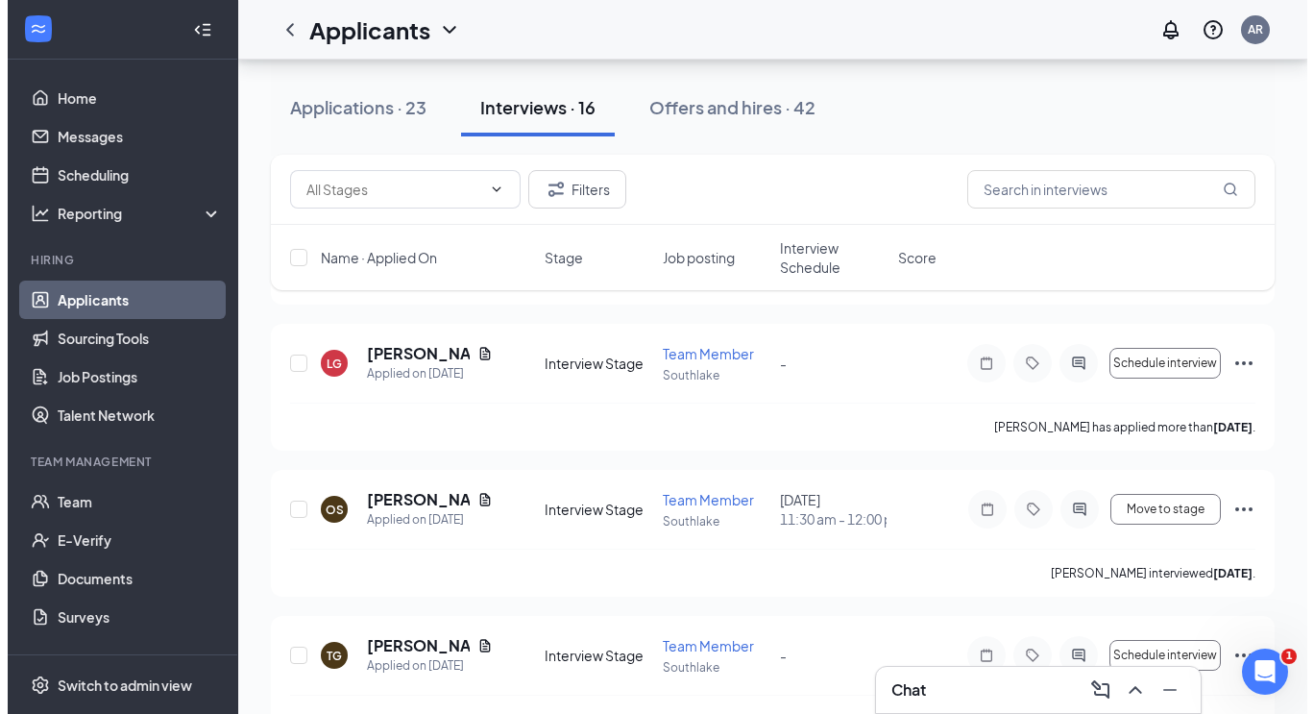
scroll to position [1676, 0]
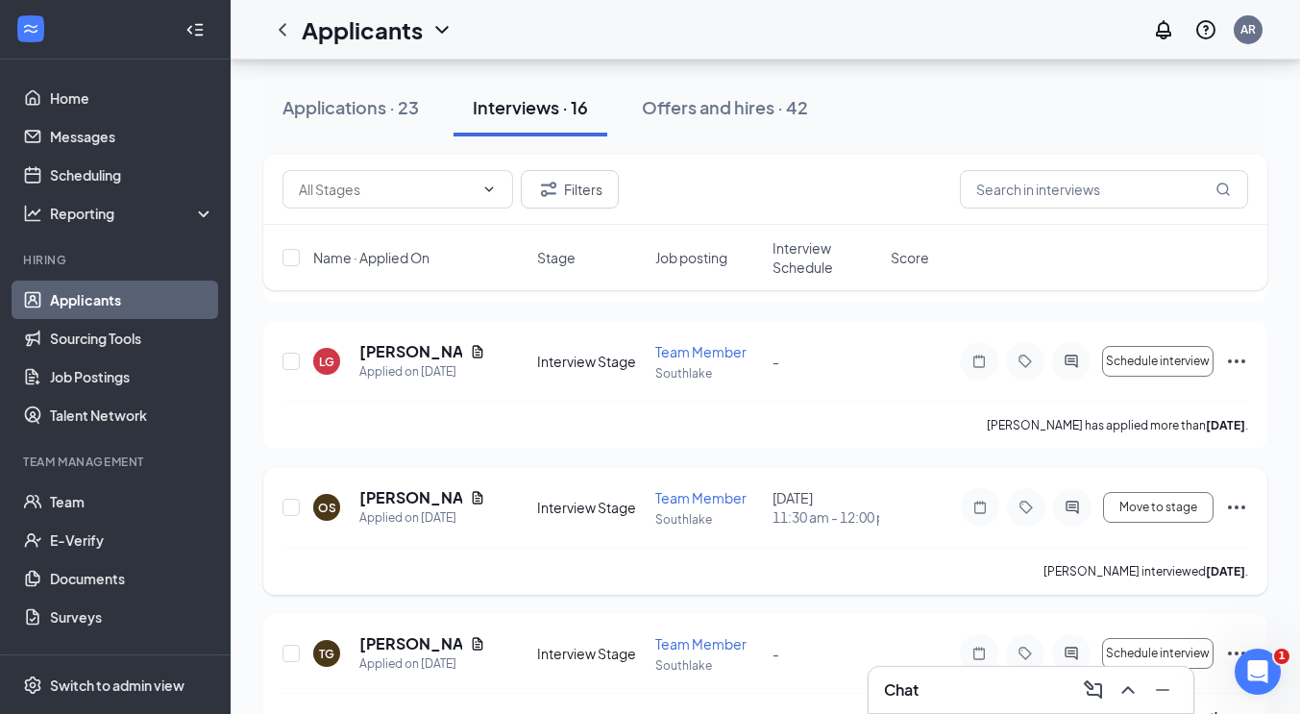
click at [1232, 503] on icon "Ellipses" at bounding box center [1236, 507] width 23 height 23
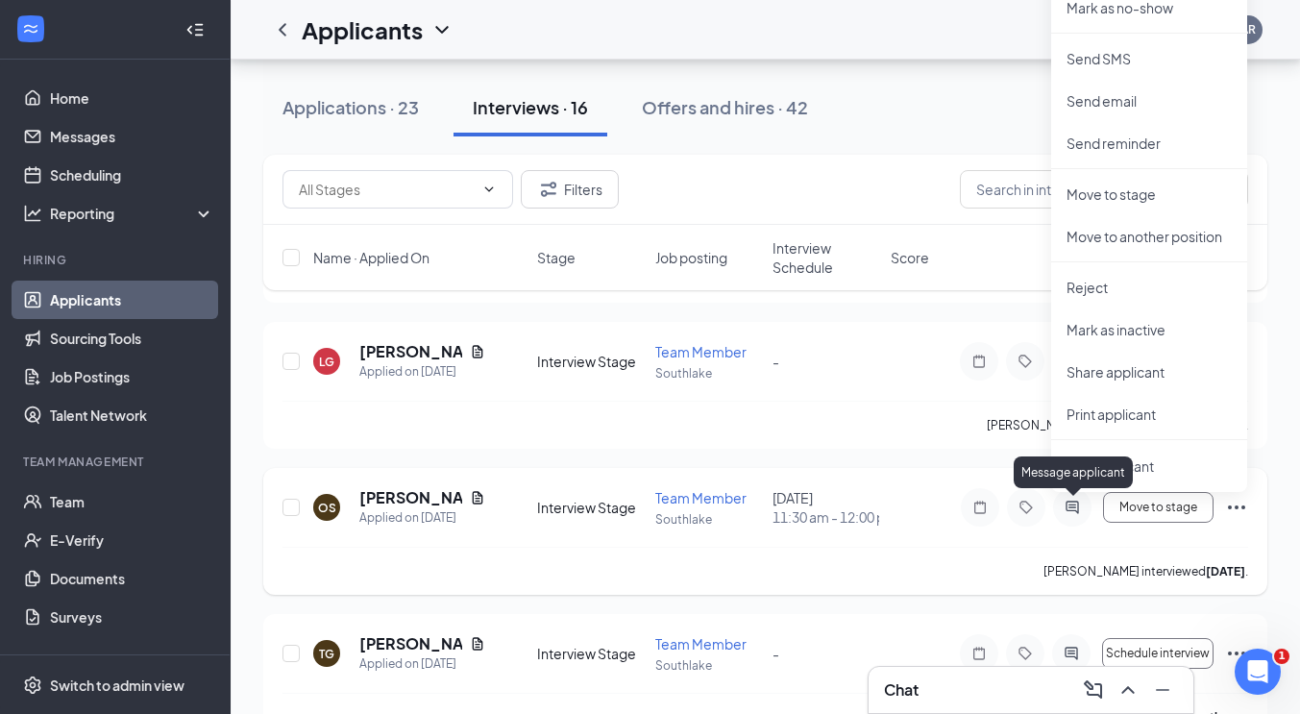
click at [1070, 510] on icon "ActiveChat" at bounding box center [1072, 507] width 12 height 12
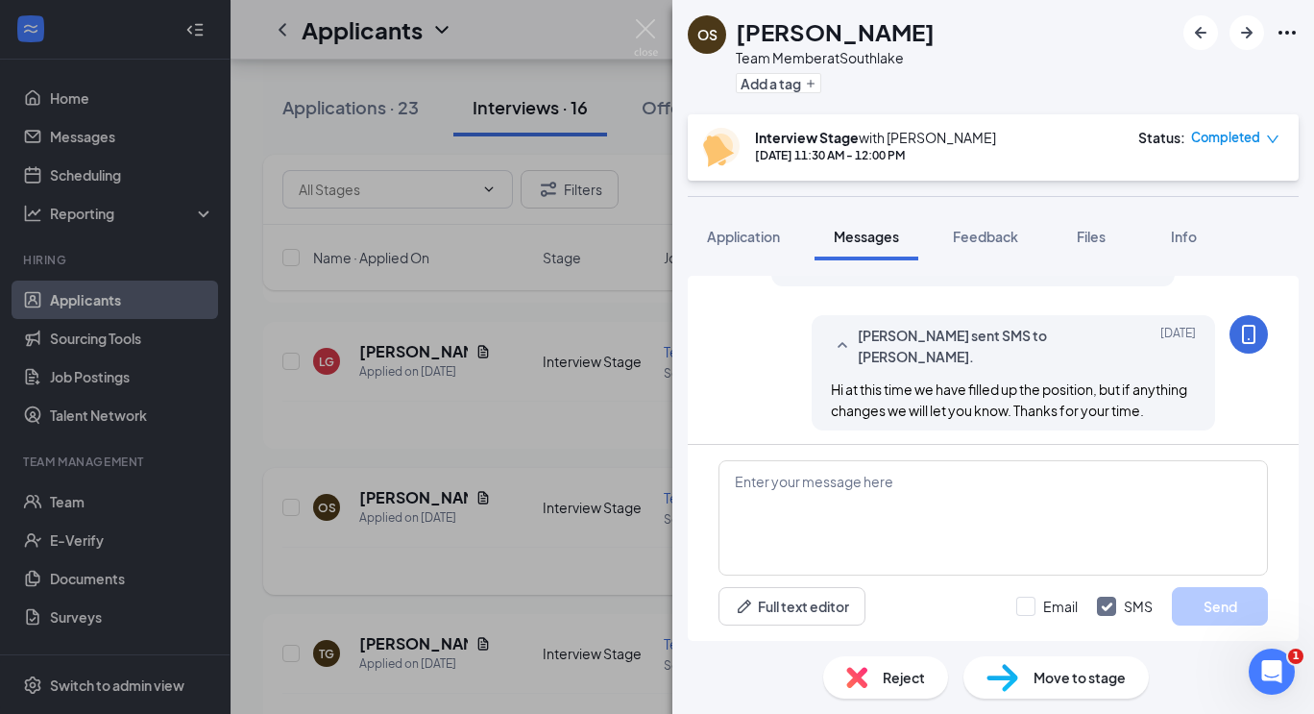
scroll to position [837, 0]
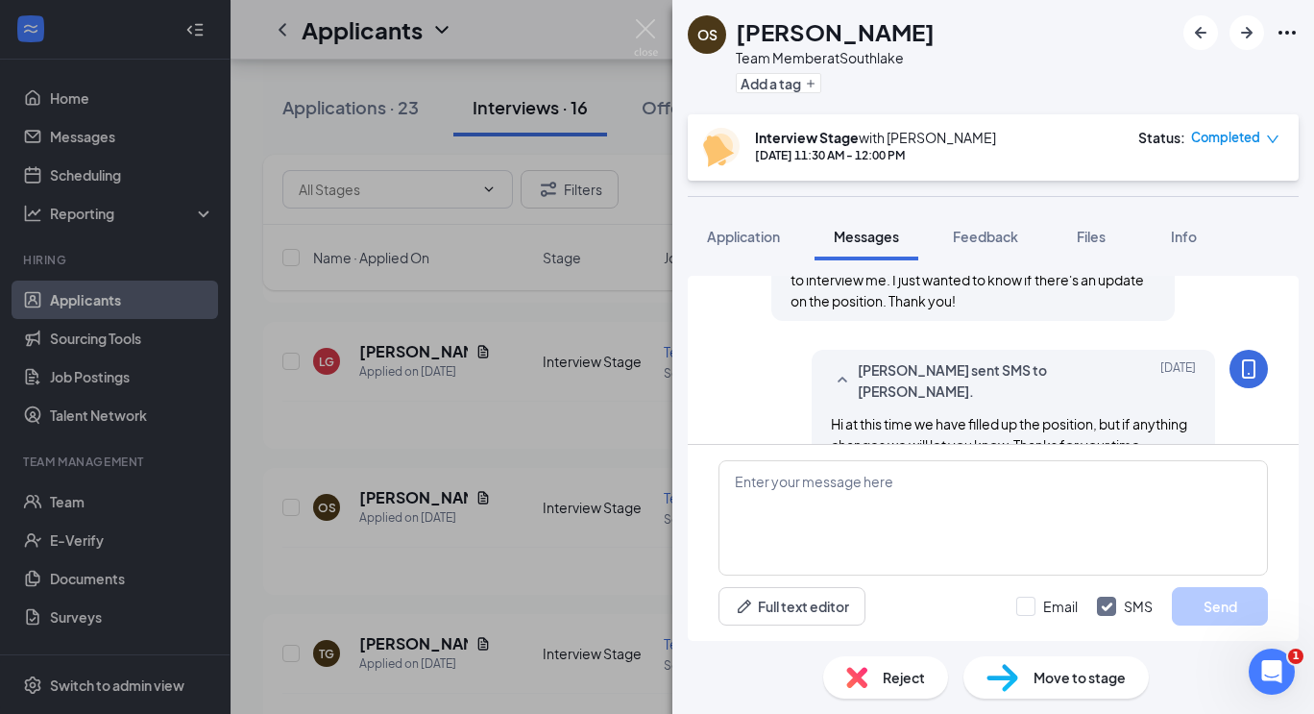
scroll to position [837, 0]
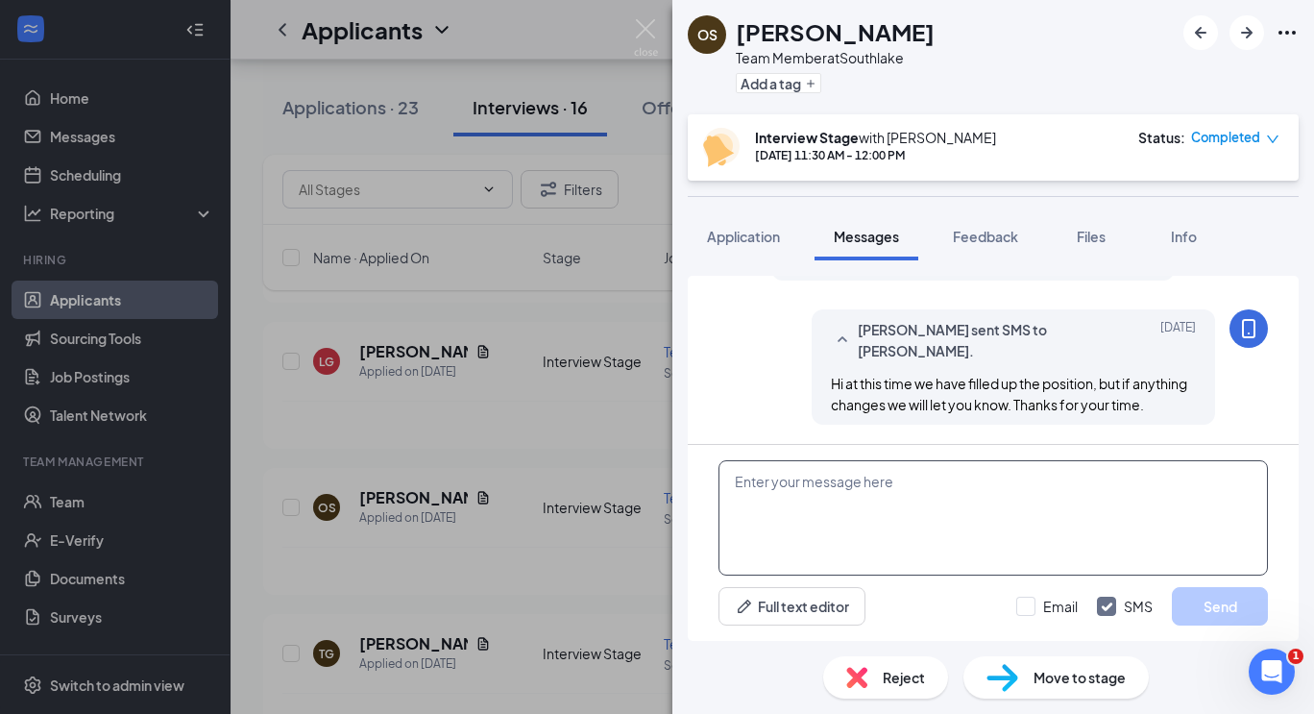
click at [972, 486] on textarea at bounding box center [994, 517] width 550 height 115
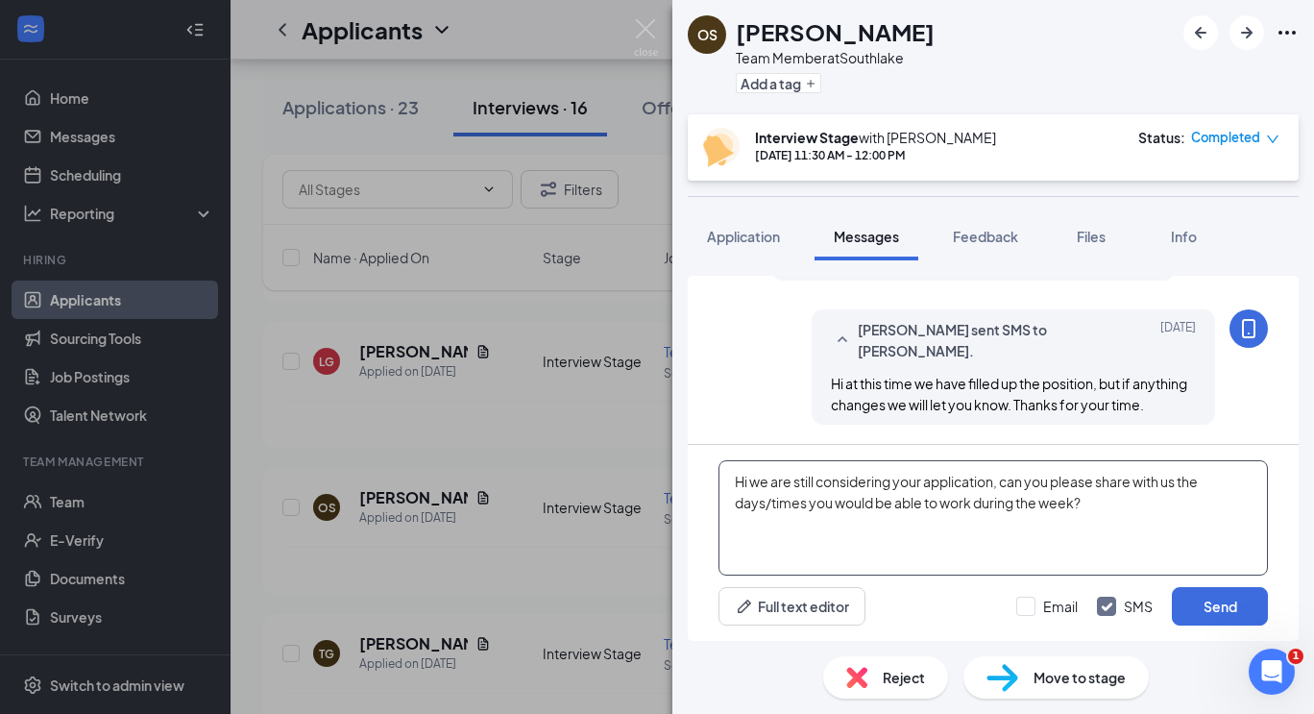
click at [946, 503] on textarea "Hi we are still considering your application, can you please share with us the …" at bounding box center [994, 517] width 550 height 115
click at [1110, 502] on textarea "Hi we are still considering your application, can you please share with us the …" at bounding box center [994, 517] width 550 height 115
type textarea "Hi we are still considering your application, can you please share with us the …"
click at [1193, 605] on button "Send" at bounding box center [1220, 606] width 96 height 38
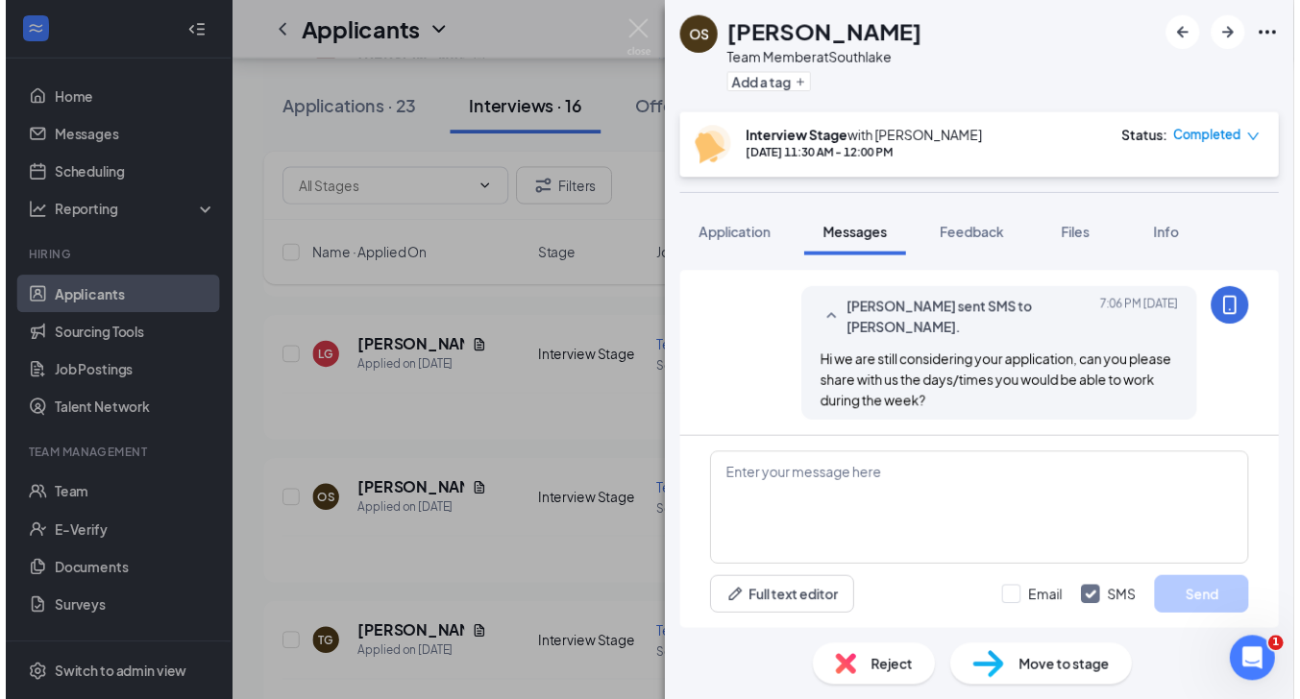
scroll to position [1002, 0]
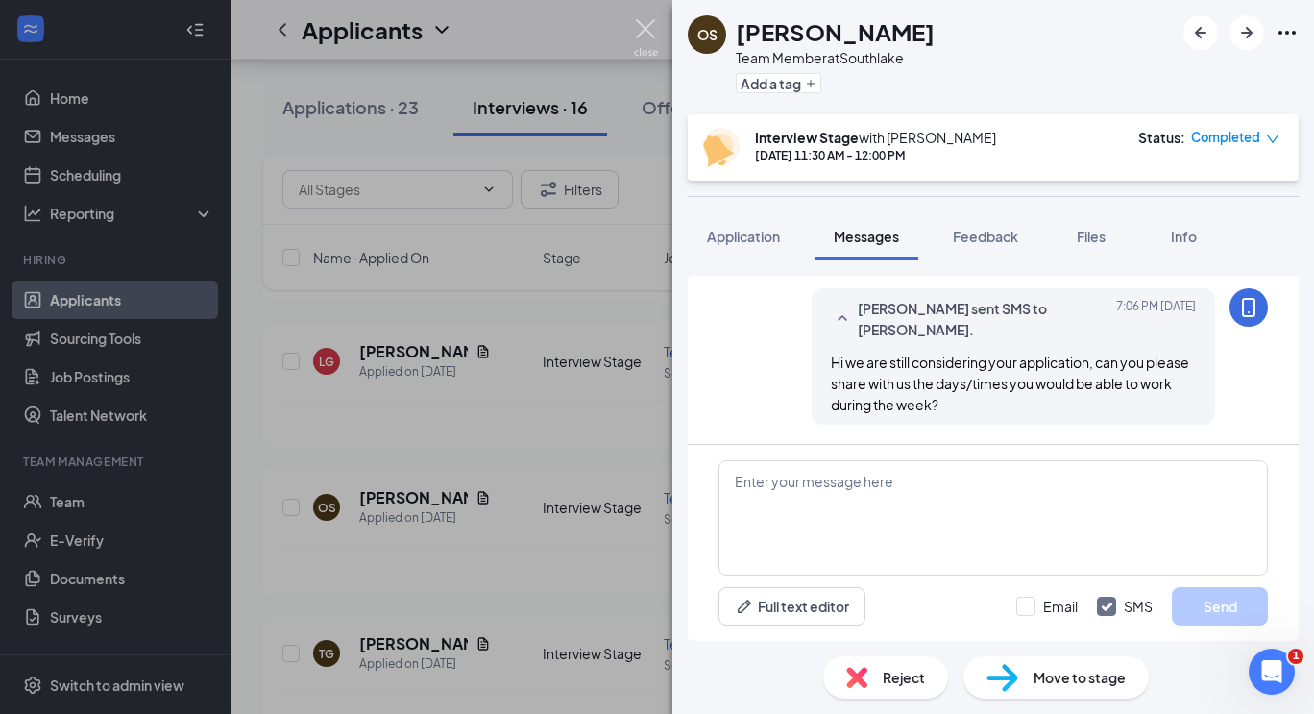
click at [644, 34] on img at bounding box center [646, 37] width 24 height 37
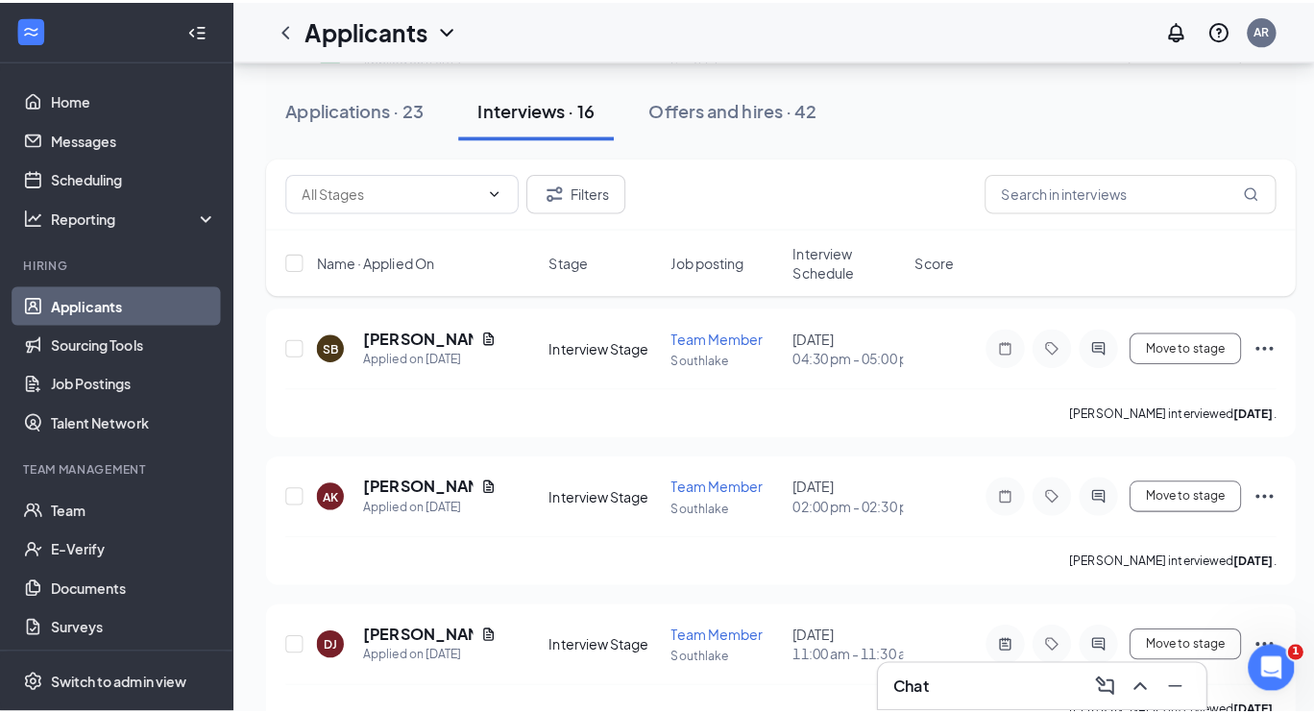
scroll to position [1070, 0]
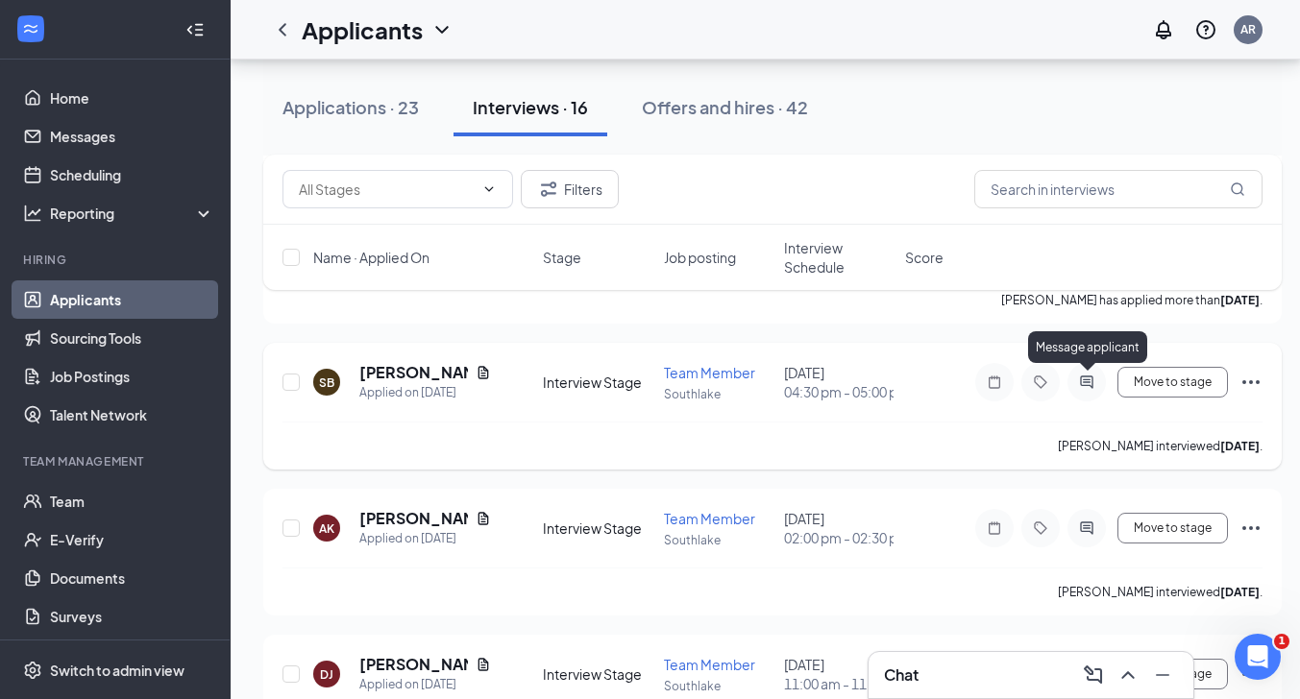
click at [1088, 379] on icon "ActiveChat" at bounding box center [1086, 382] width 23 height 15
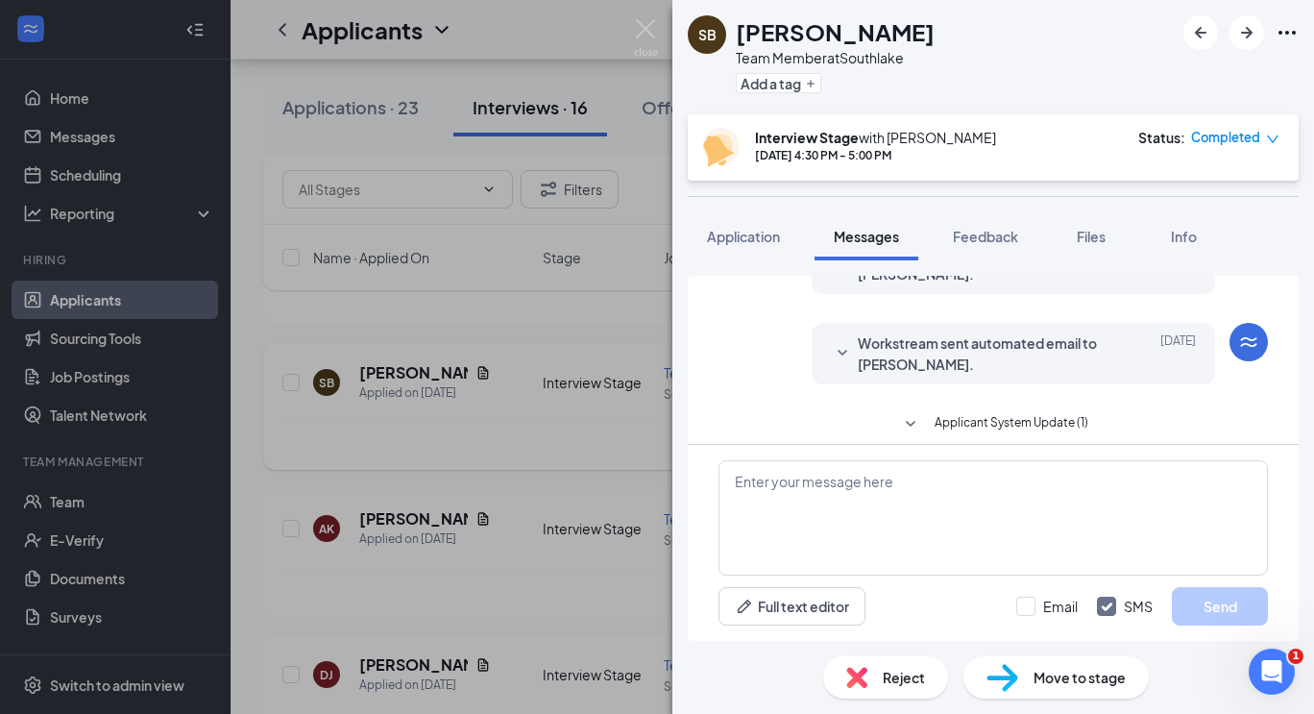
scroll to position [727, 0]
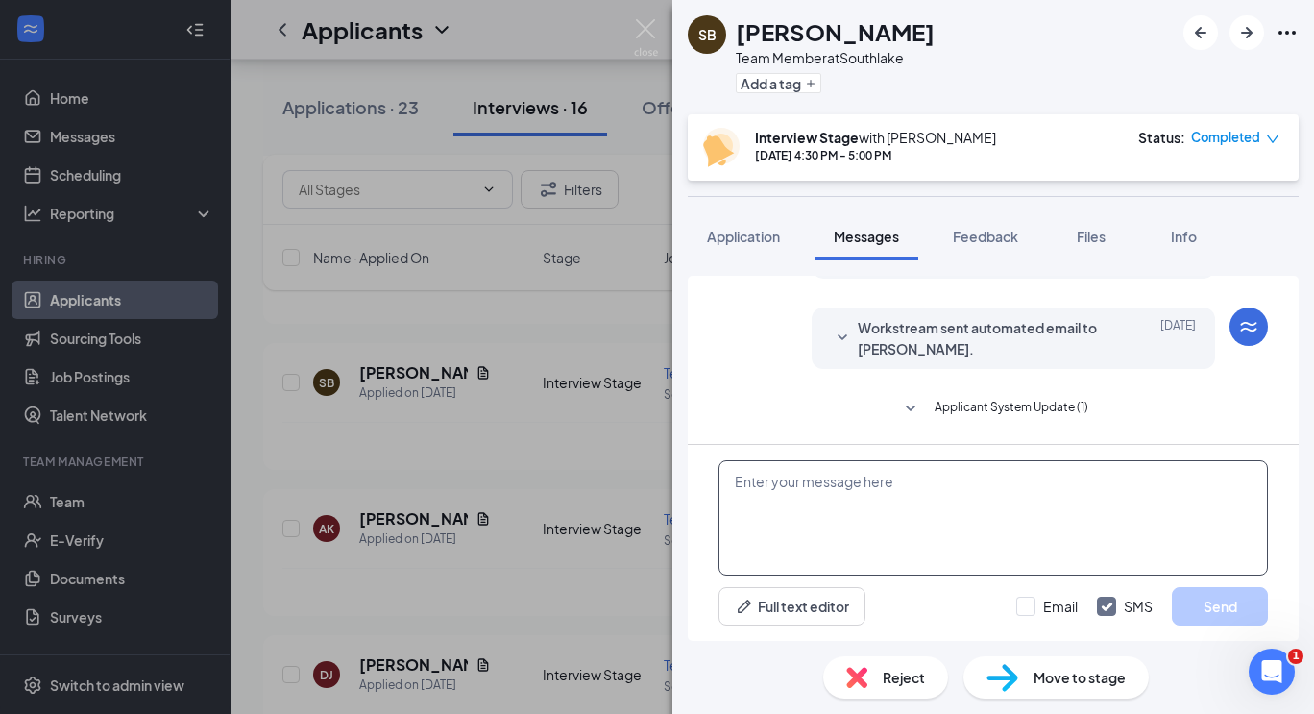
click at [895, 505] on textarea at bounding box center [994, 517] width 550 height 115
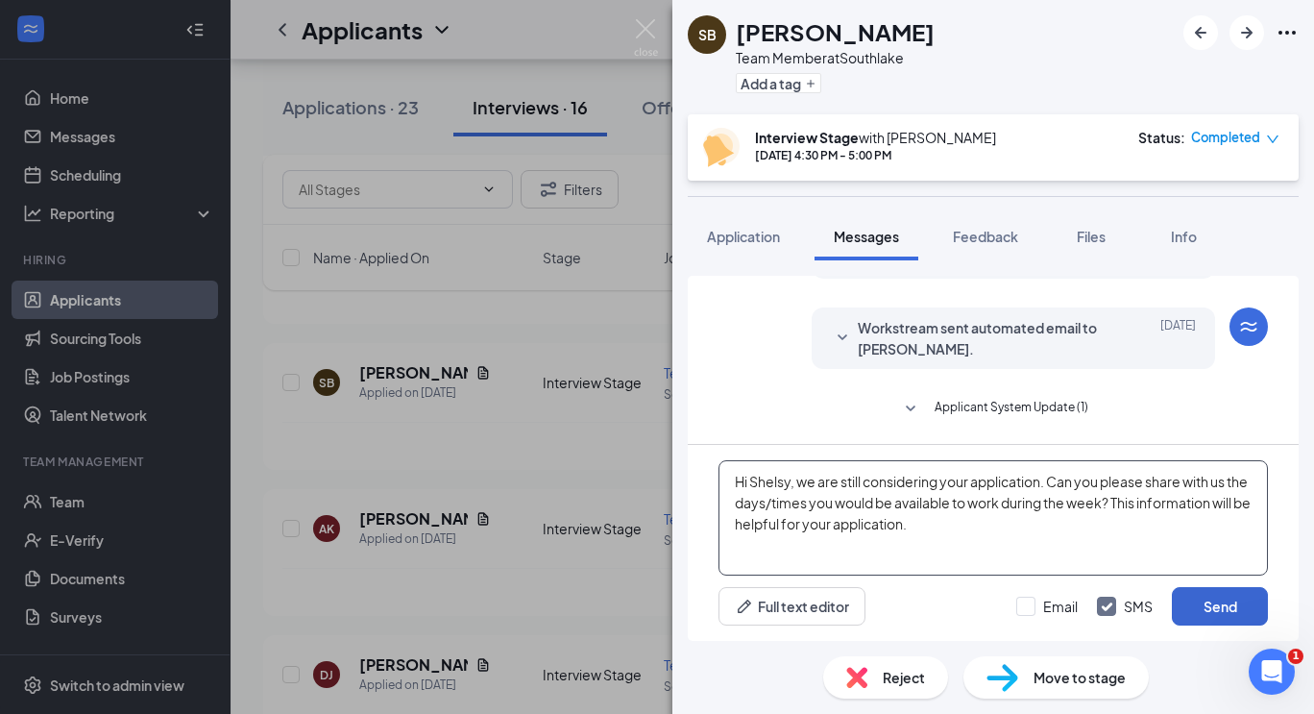
type textarea "Hi Shelsy, we are still considering your application. Can you please share with…"
click at [1214, 617] on button "Send" at bounding box center [1220, 606] width 96 height 38
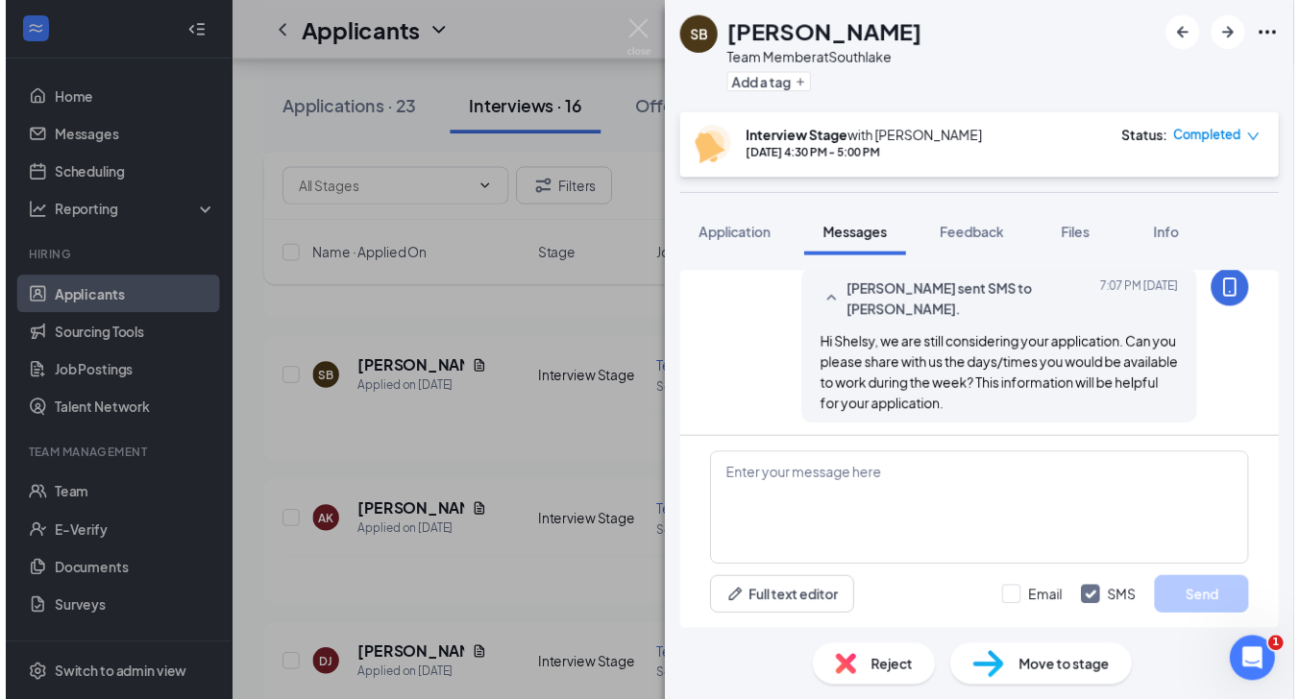
scroll to position [914, 0]
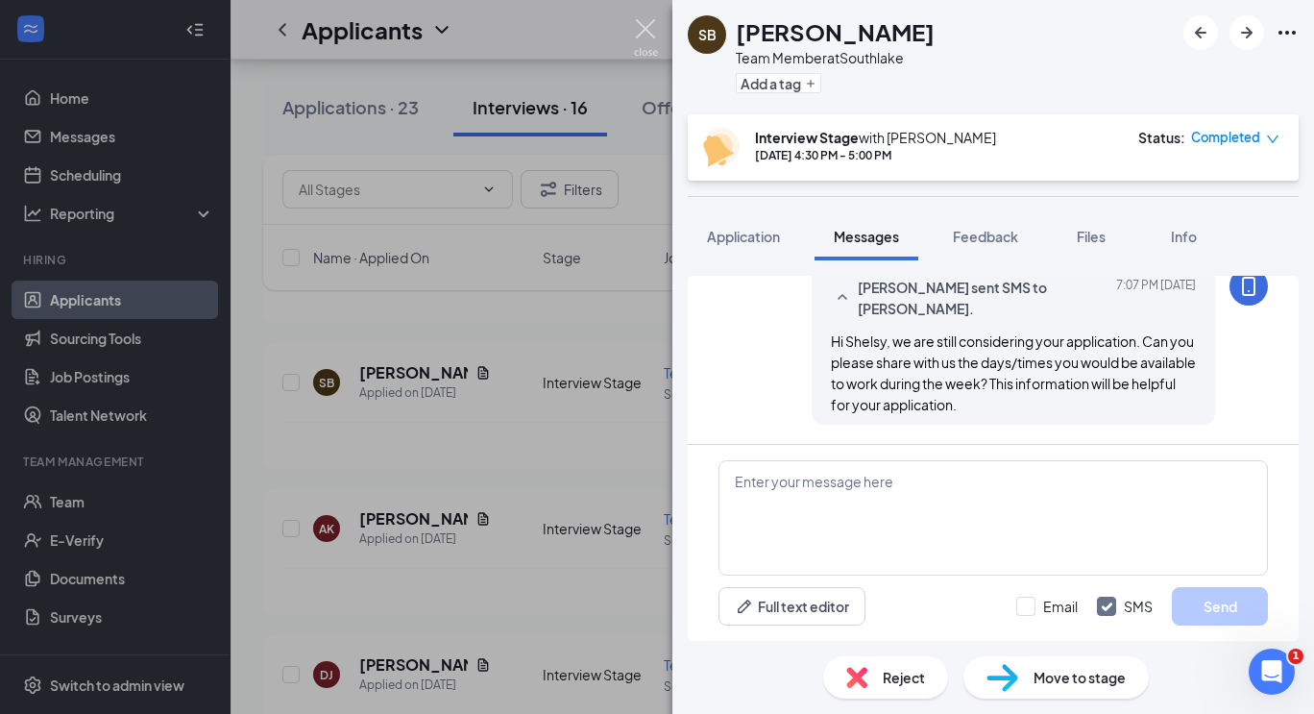
click at [648, 27] on img at bounding box center [646, 37] width 24 height 37
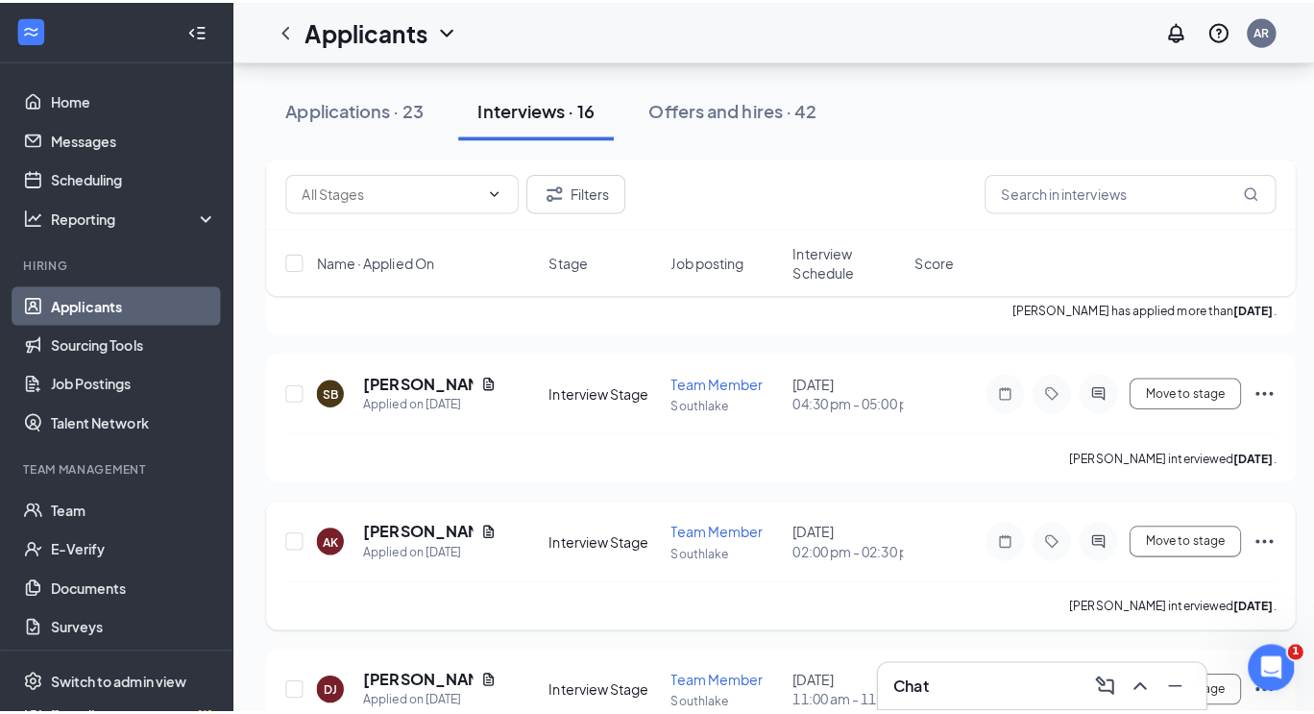
scroll to position [1071, 0]
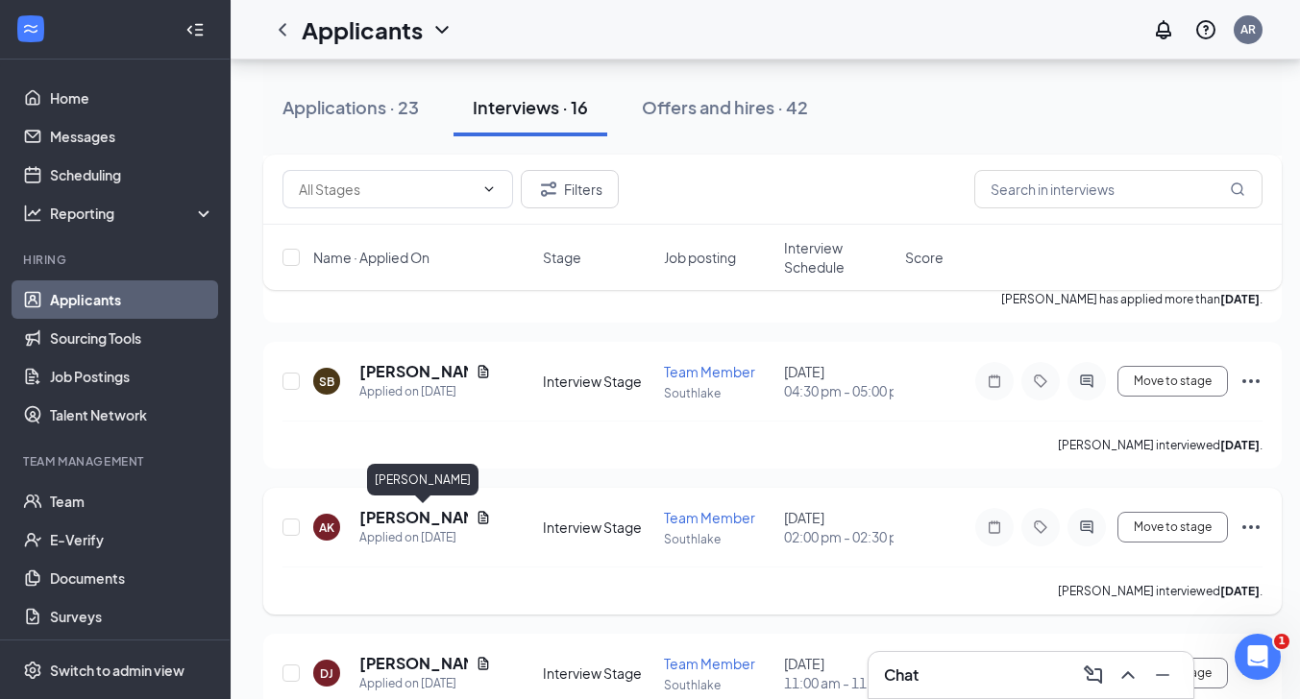
click at [400, 520] on h5 "[PERSON_NAME]" at bounding box center [413, 517] width 109 height 21
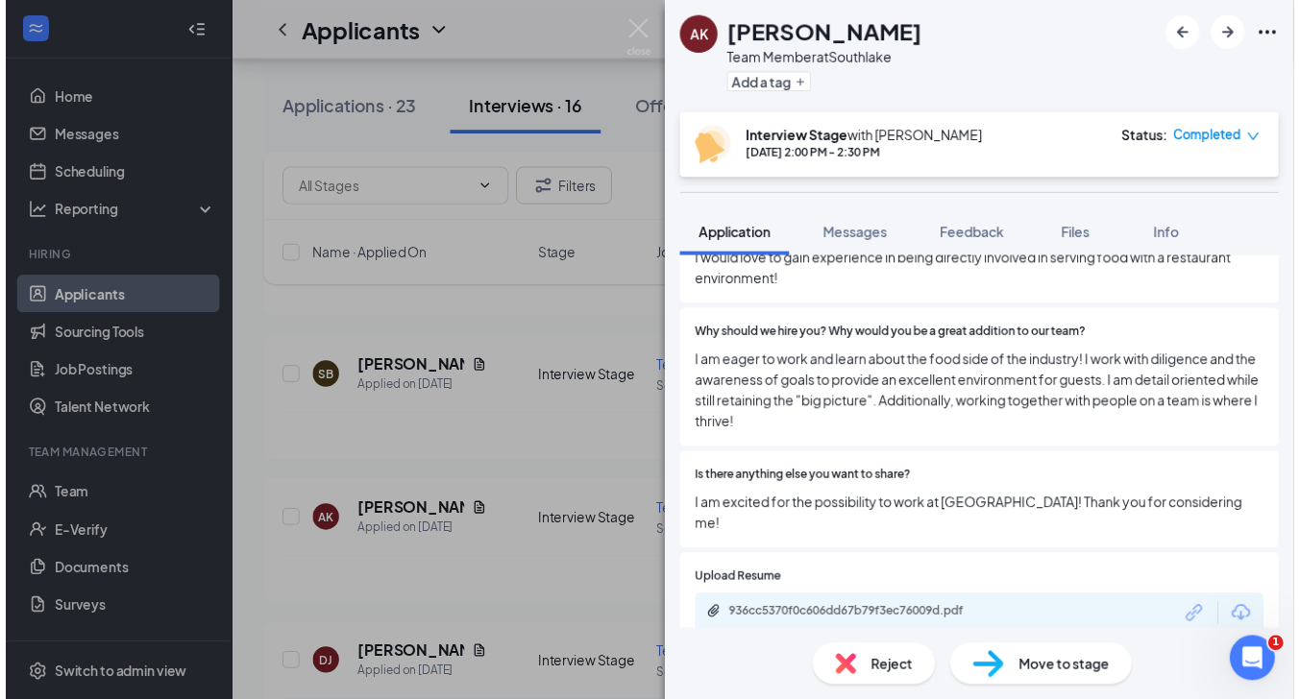
scroll to position [1644, 0]
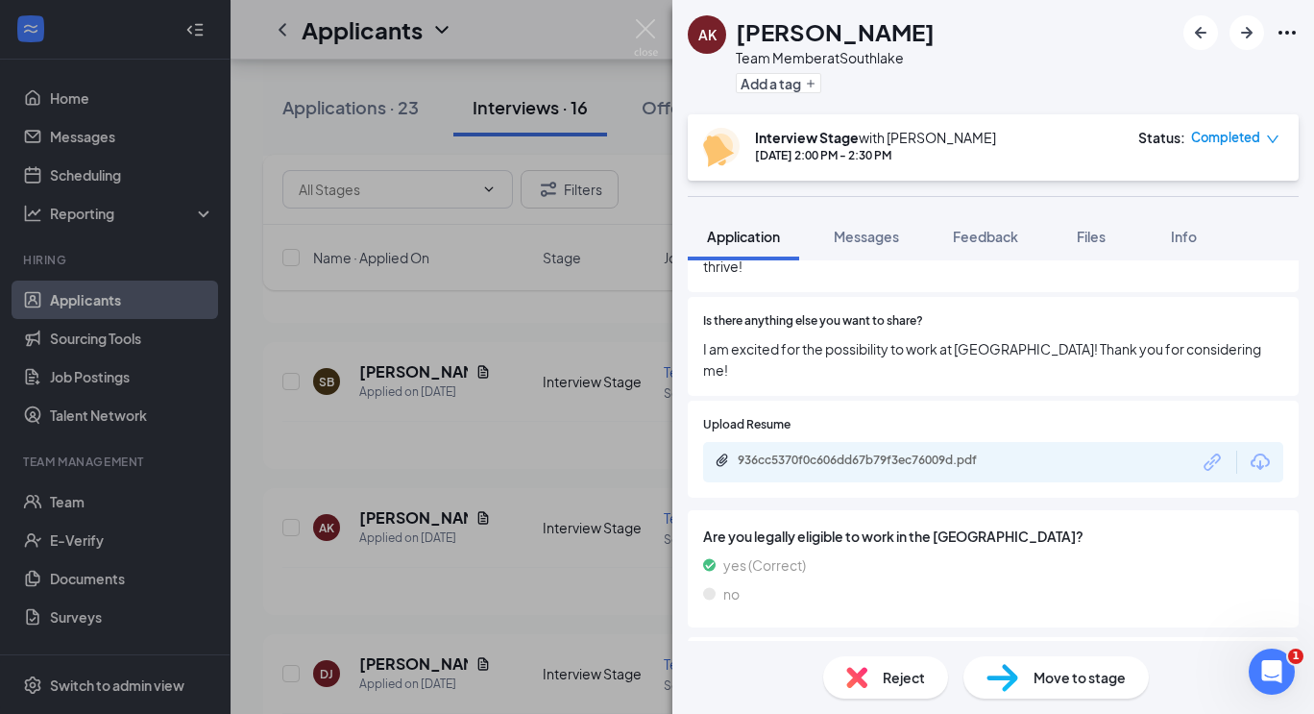
click at [265, 488] on div "AK Amiyah Knight Team Member at Southlake Add a tag Interview Stage with Anupam…" at bounding box center [657, 357] width 1314 height 714
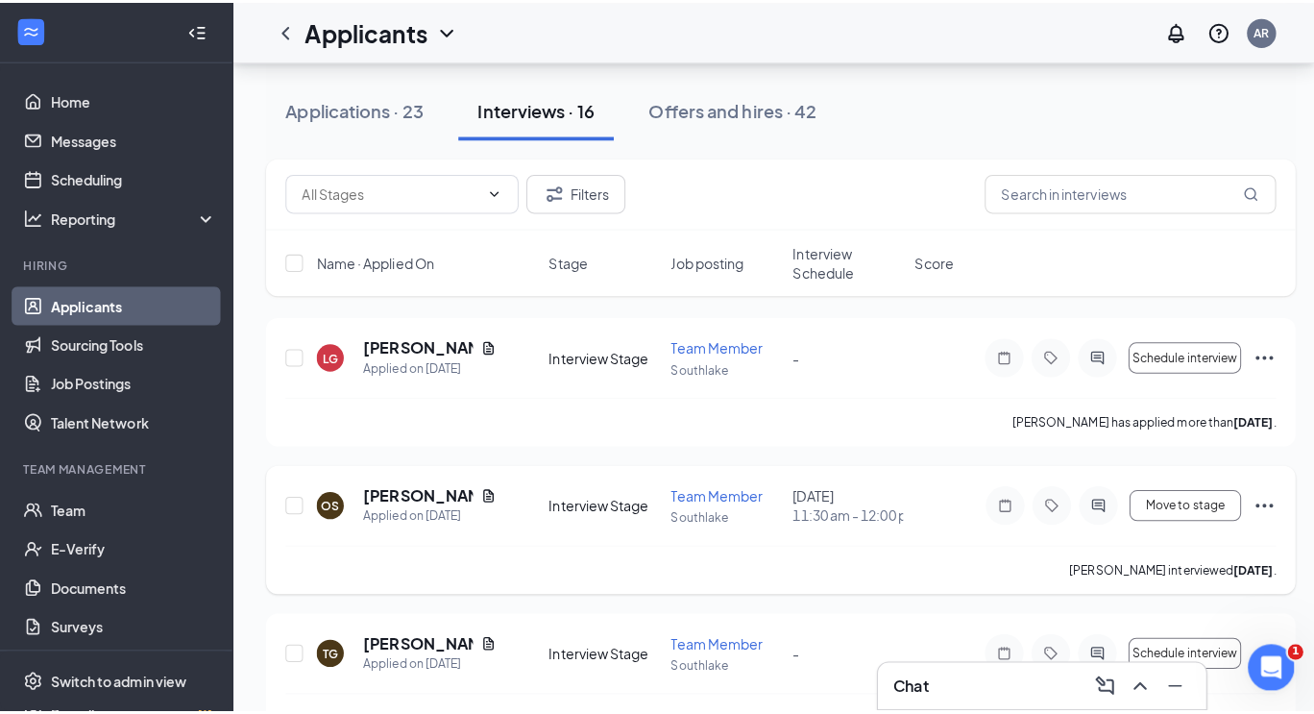
scroll to position [1687, 0]
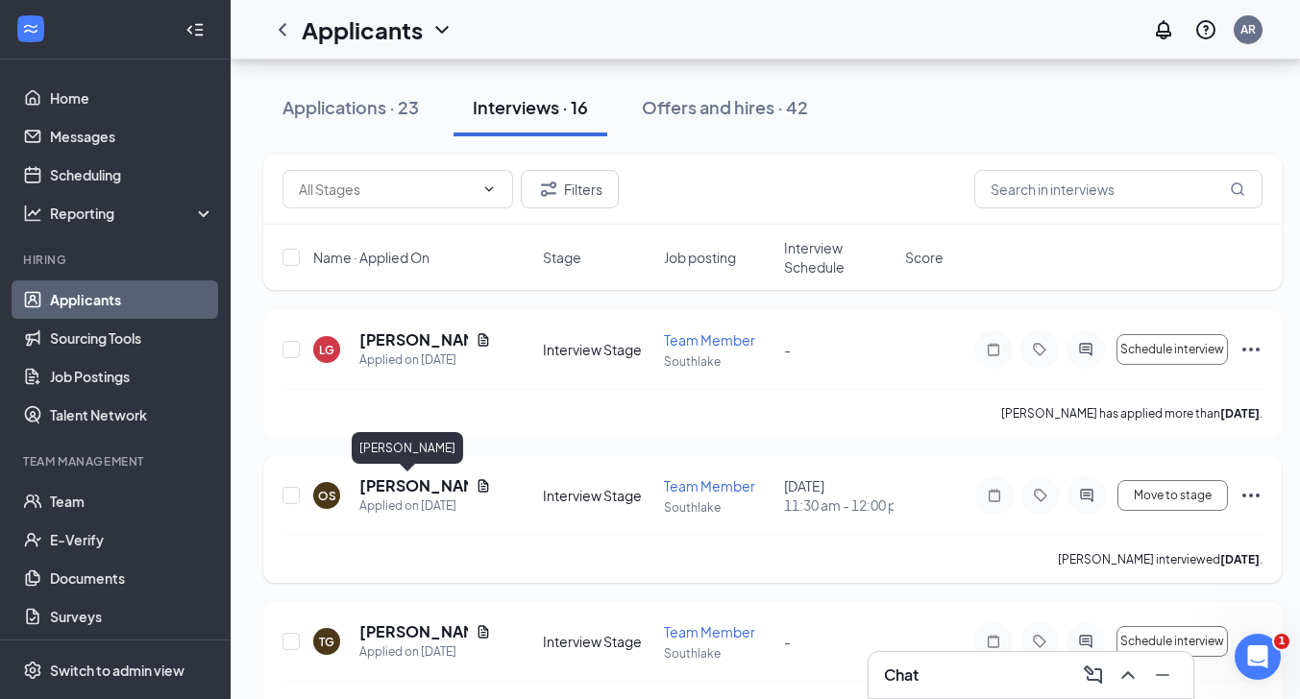
click at [388, 489] on h5 "[PERSON_NAME]" at bounding box center [413, 486] width 109 height 21
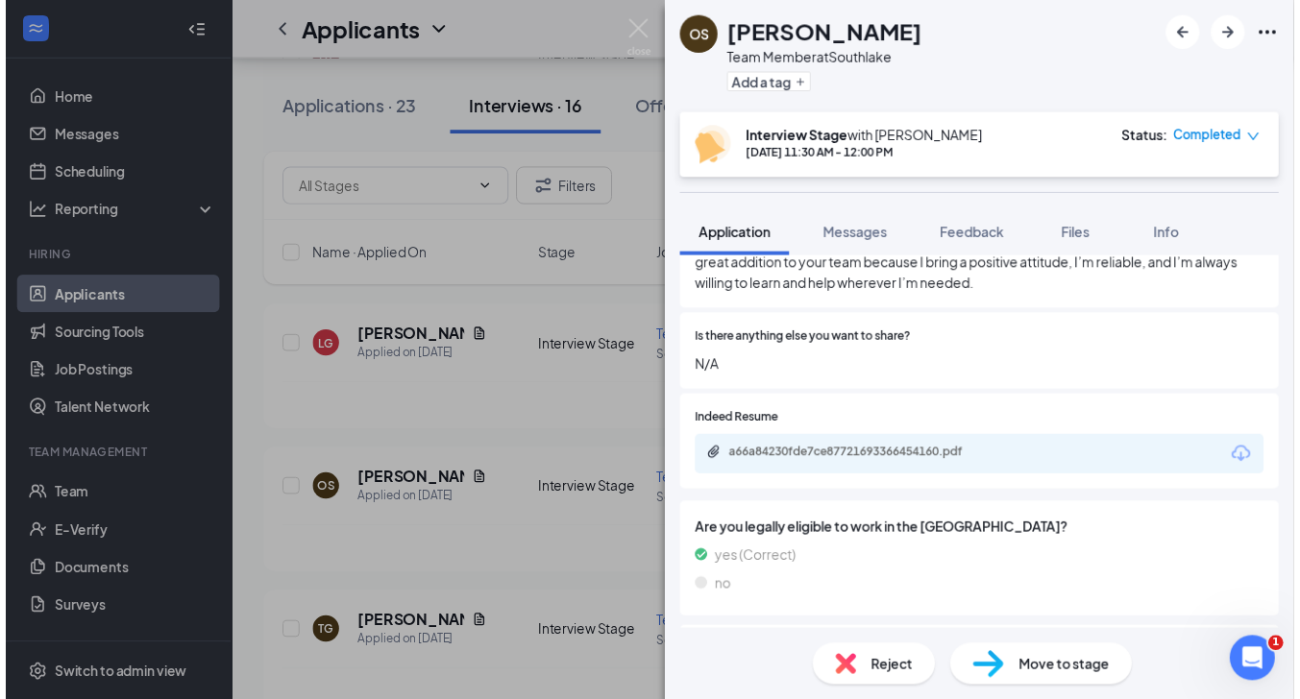
scroll to position [1561, 0]
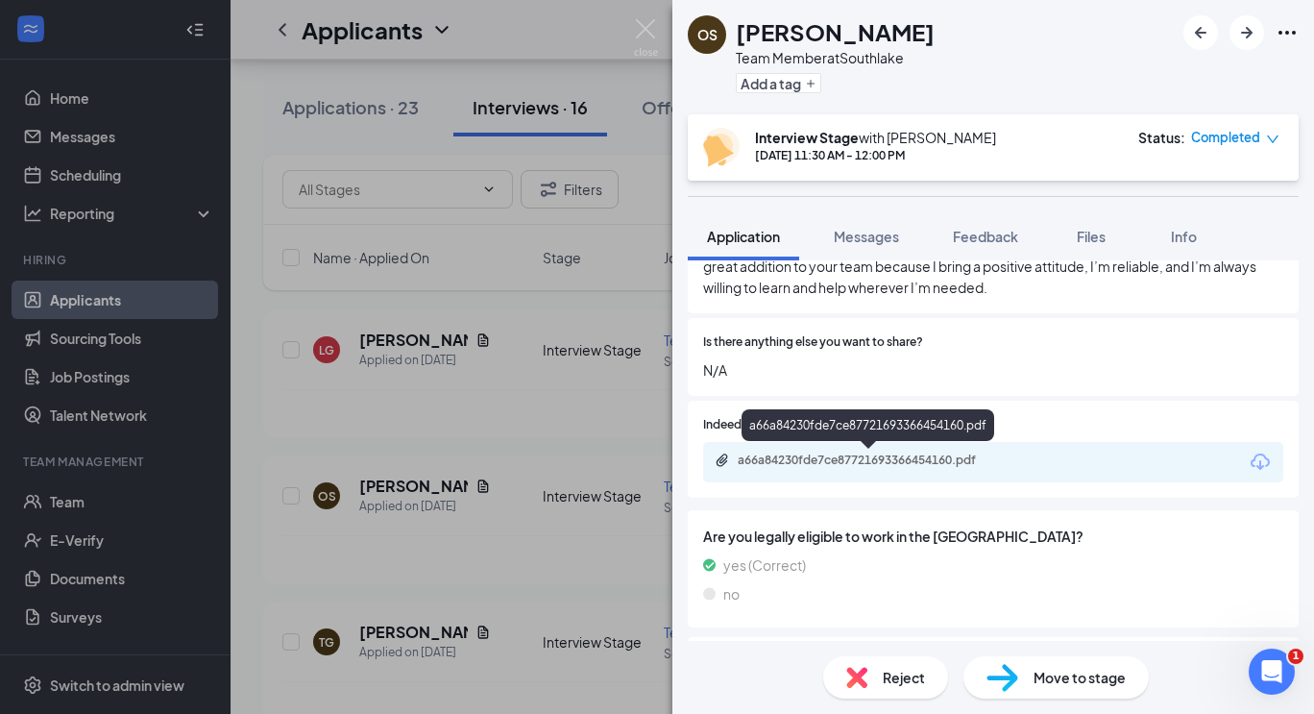
click at [889, 460] on div "a66a84230fde7ce87721693366454160.pdf" at bounding box center [872, 460] width 269 height 15
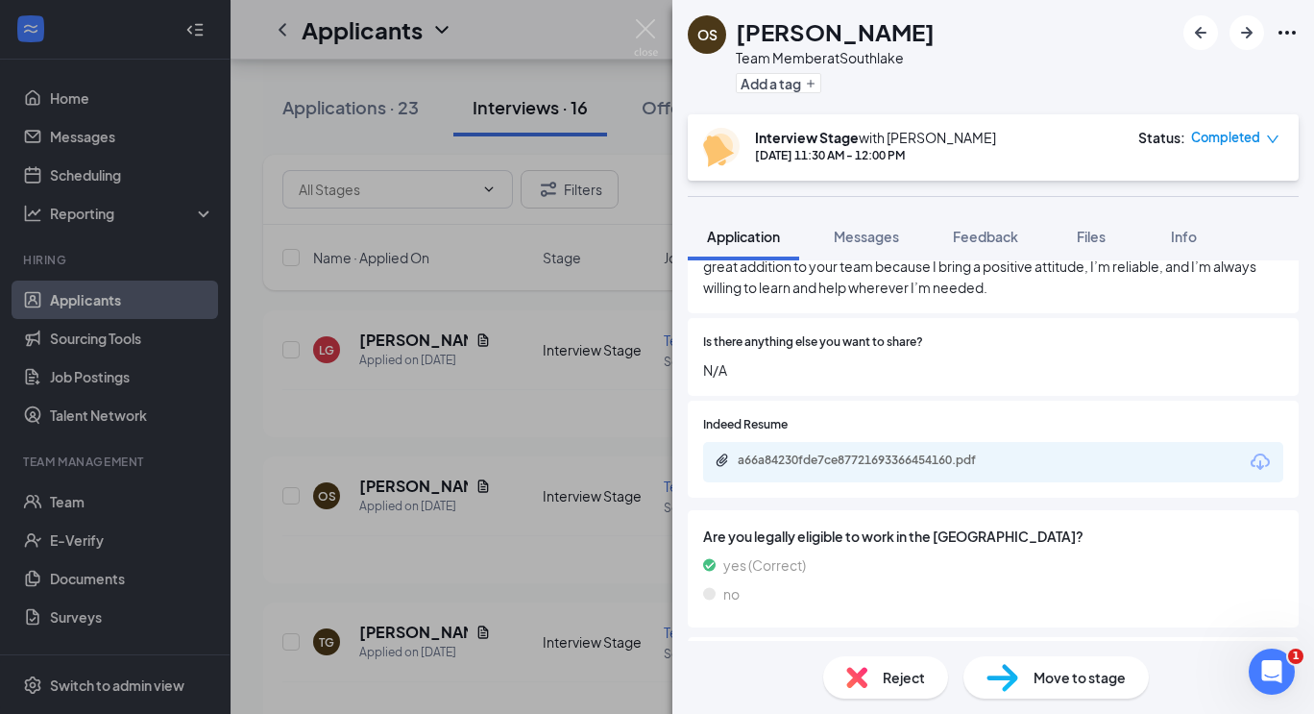
click at [648, 37] on img at bounding box center [646, 37] width 24 height 37
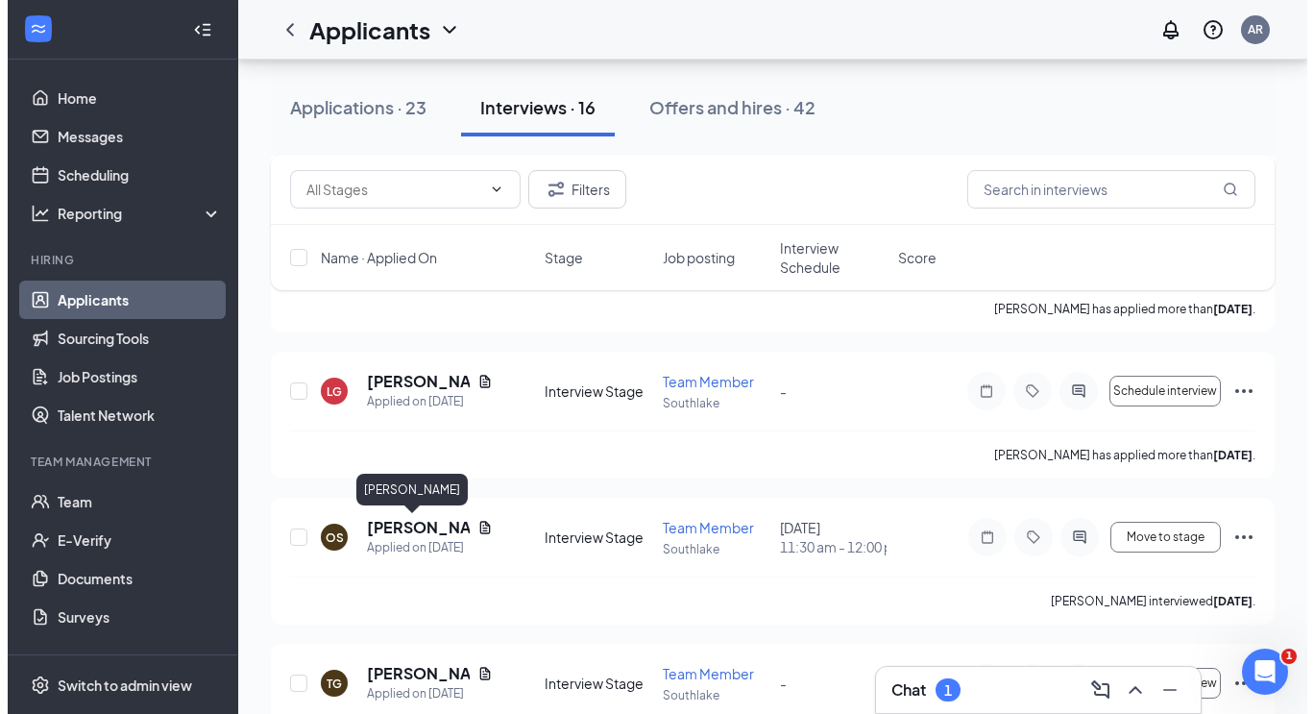
scroll to position [1732, 0]
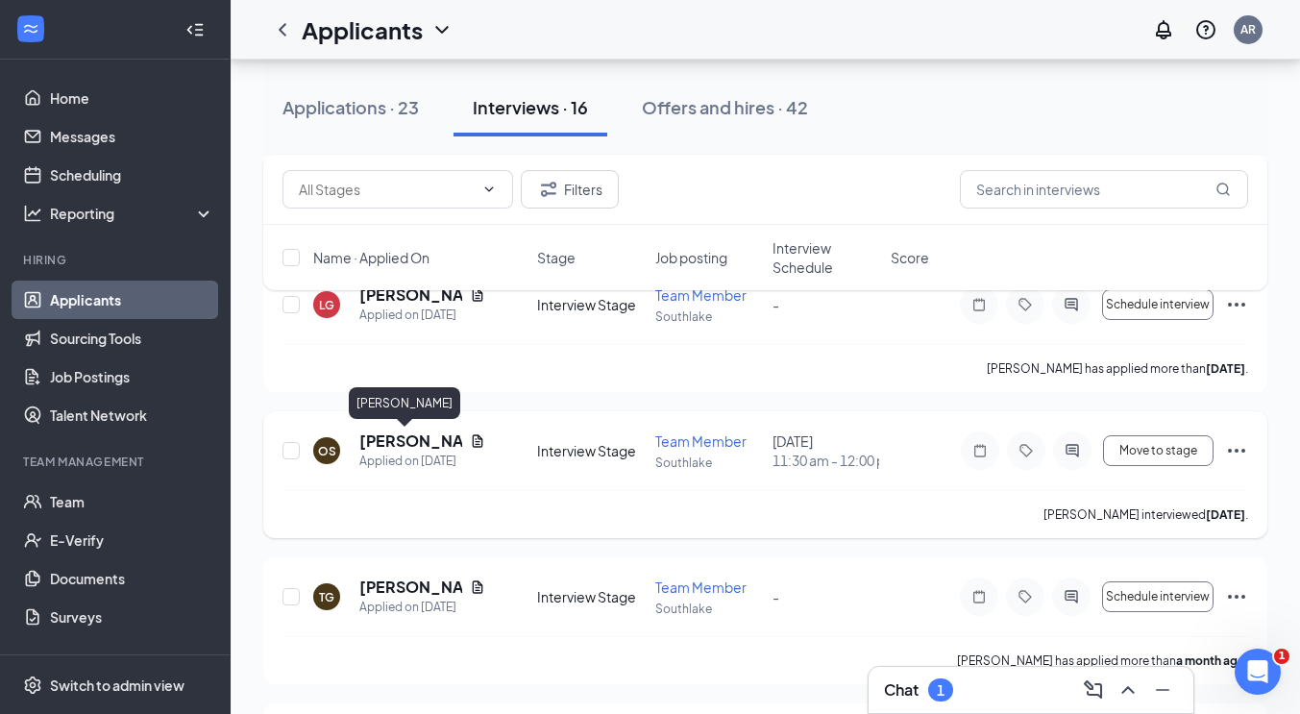
click at [395, 444] on h5 "[PERSON_NAME]" at bounding box center [410, 440] width 103 height 21
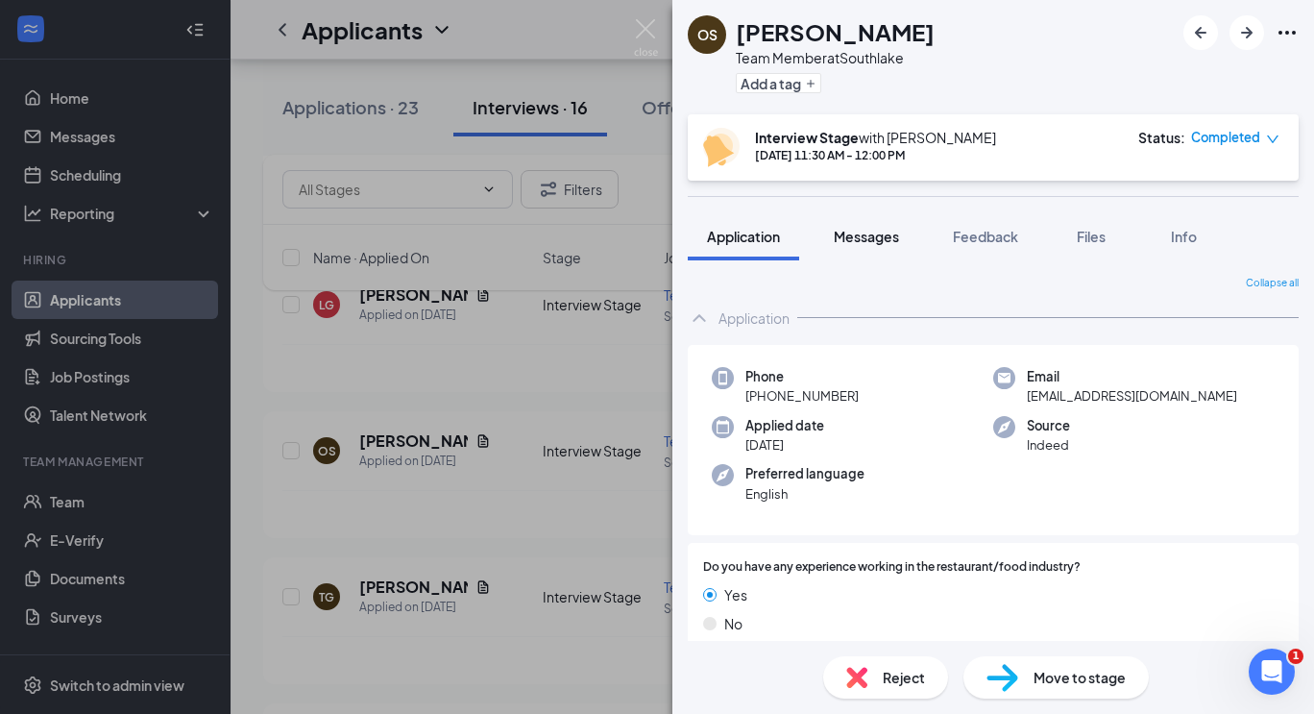
click at [872, 233] on span "Messages" at bounding box center [866, 236] width 65 height 17
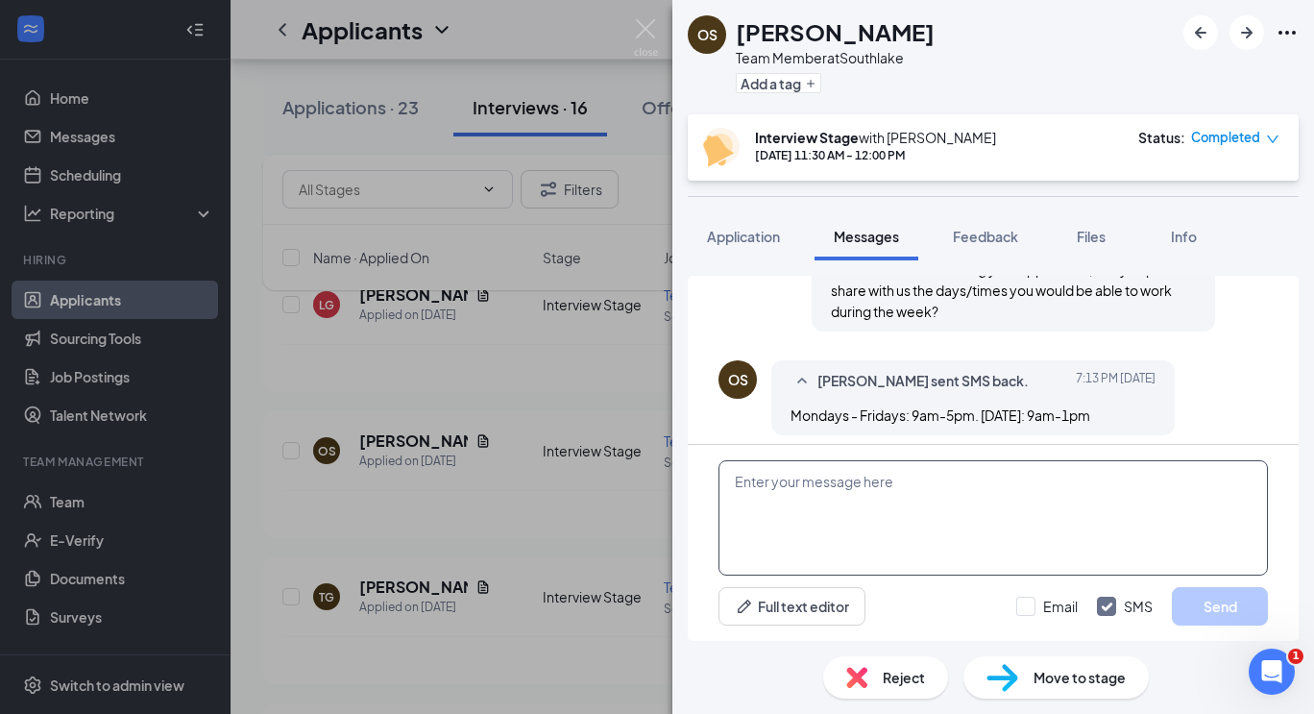
scroll to position [960, 0]
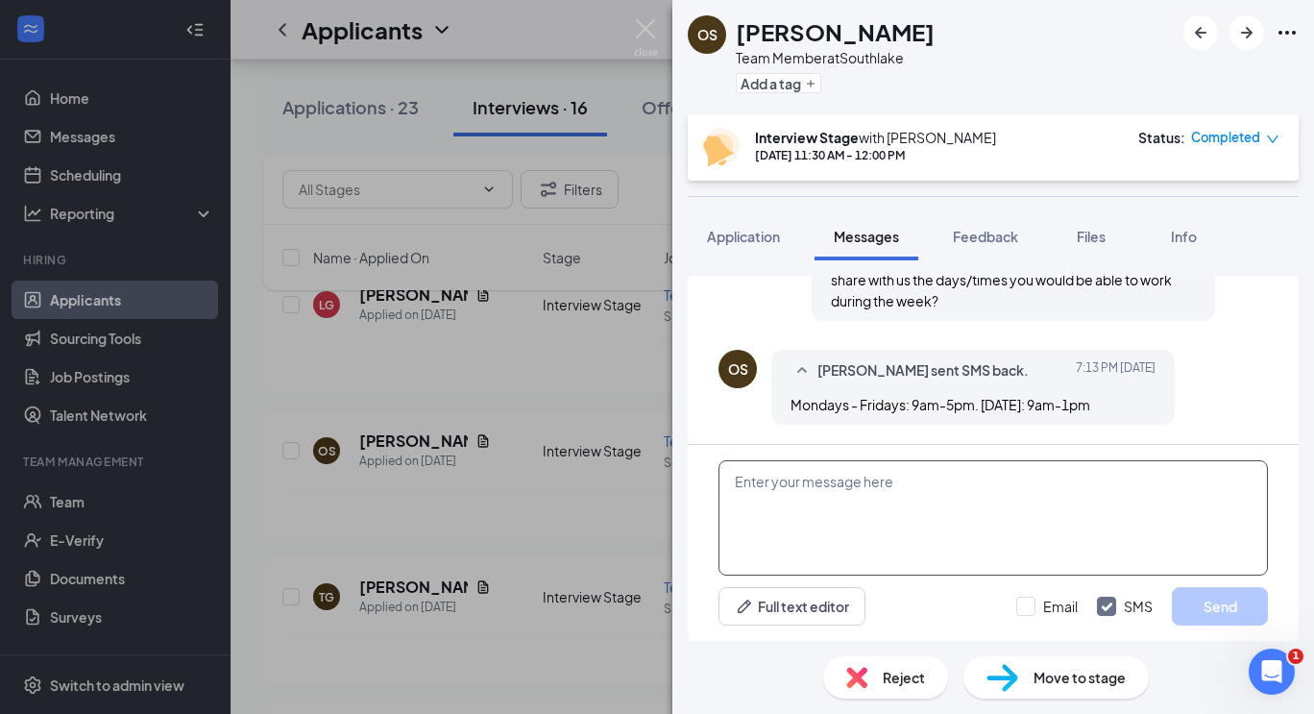
click at [999, 501] on textarea at bounding box center [994, 517] width 550 height 115
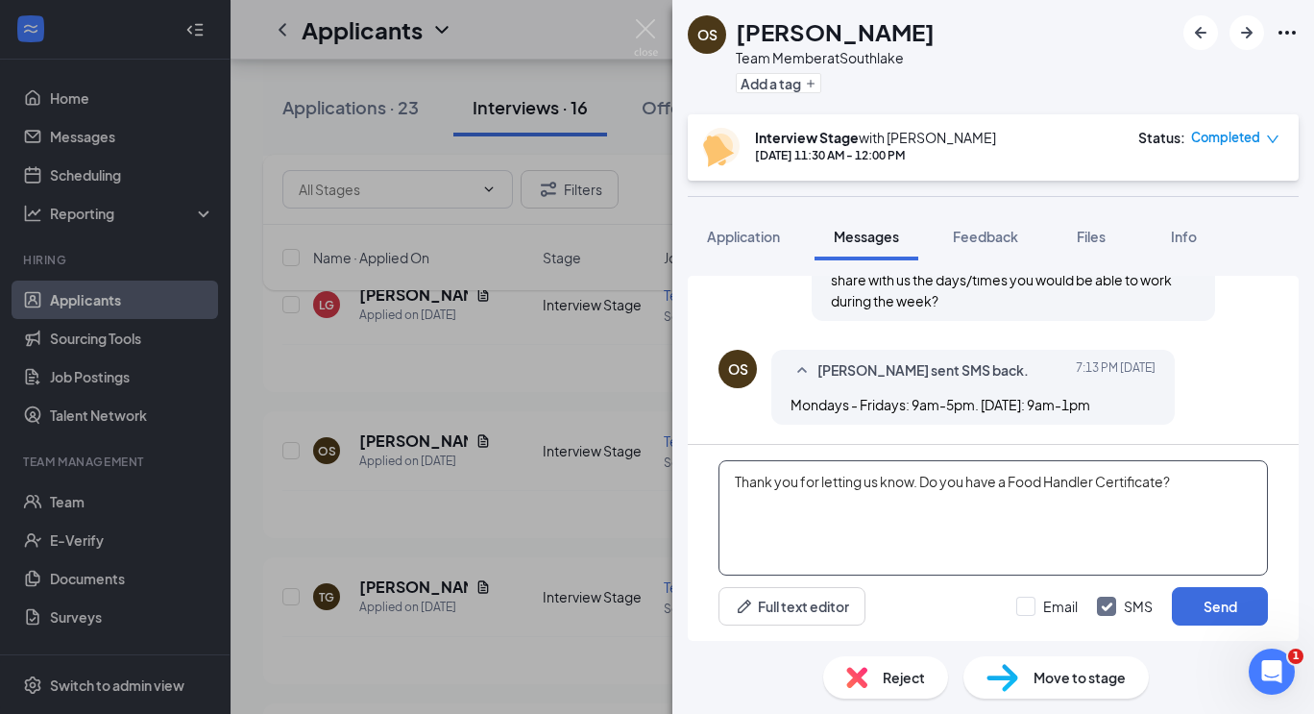
click at [1016, 478] on textarea "Thank you for letting us know. Do you have a Food Handler Certificate?" at bounding box center [994, 517] width 550 height 115
click at [1235, 479] on textarea "Thank you for letting us know. Do you have a [US_STATE] Food Handler Certificat…" at bounding box center [994, 517] width 550 height 115
type textarea "Thank you for letting us know. Do you have a [US_STATE] Food Handler Certificat…"
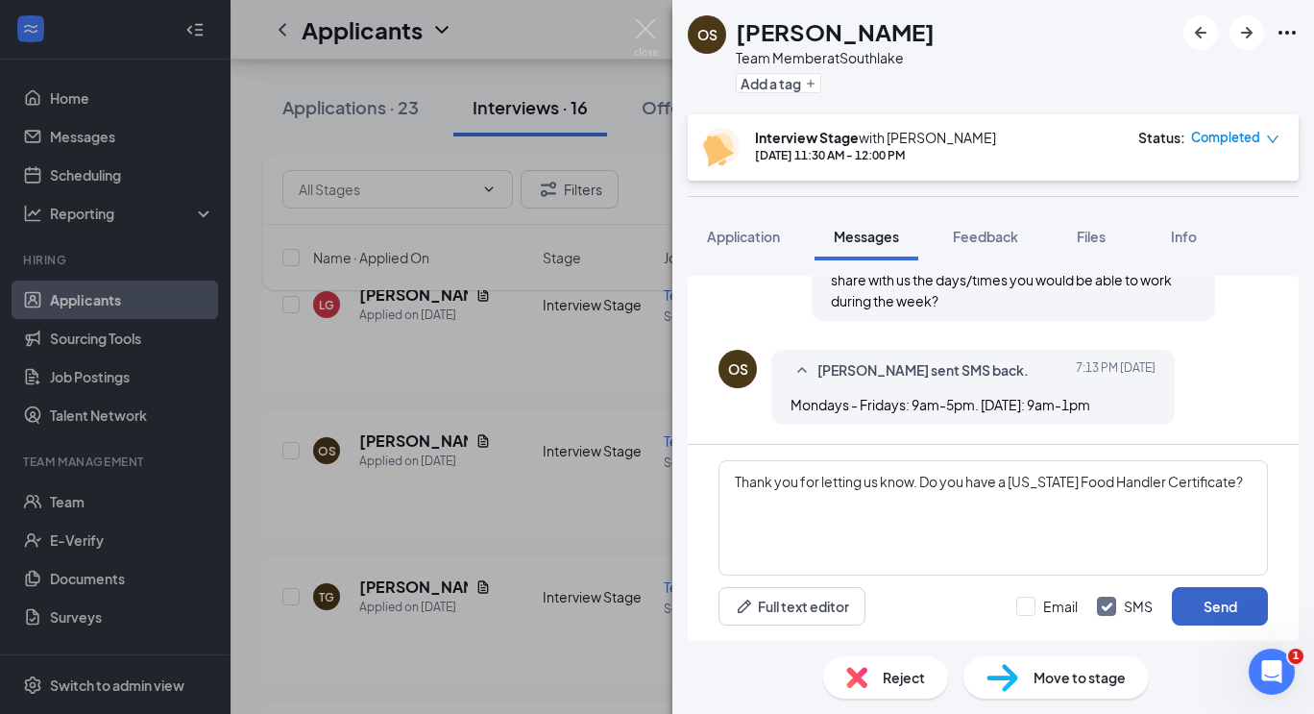
click at [1208, 608] on button "Send" at bounding box center [1220, 606] width 96 height 38
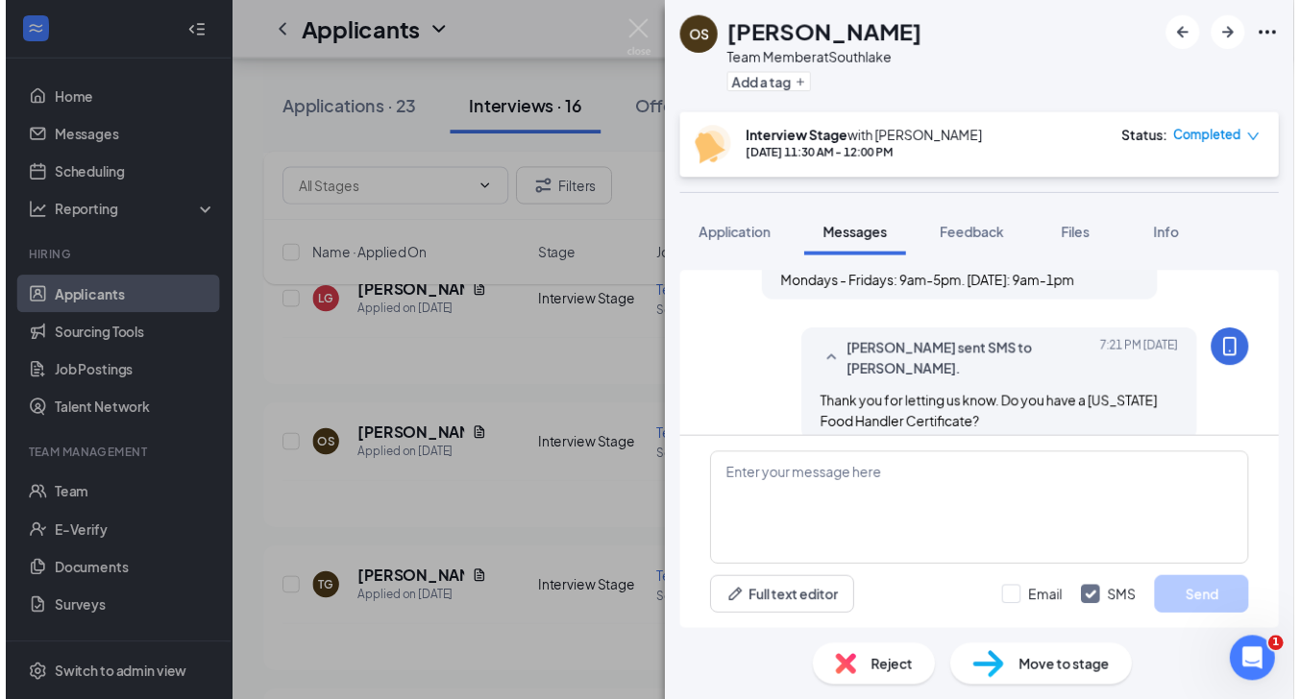
scroll to position [1104, 0]
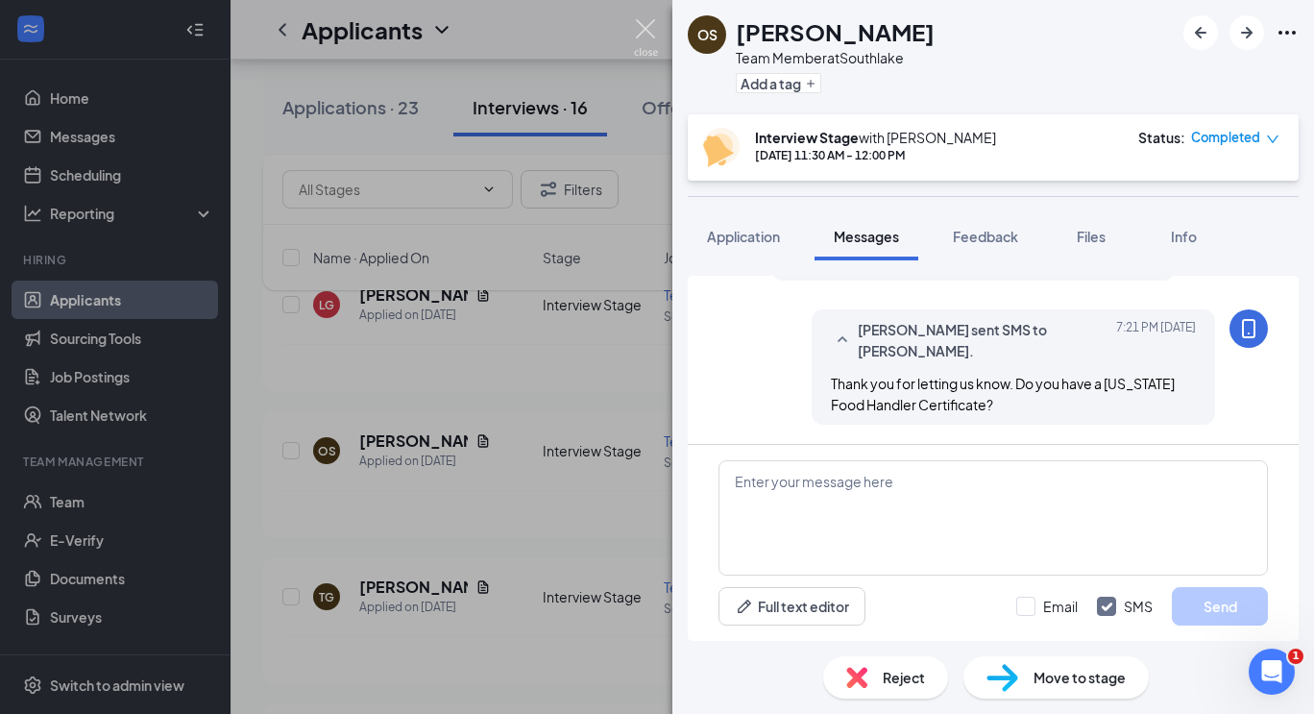
click at [648, 26] on img at bounding box center [646, 37] width 24 height 37
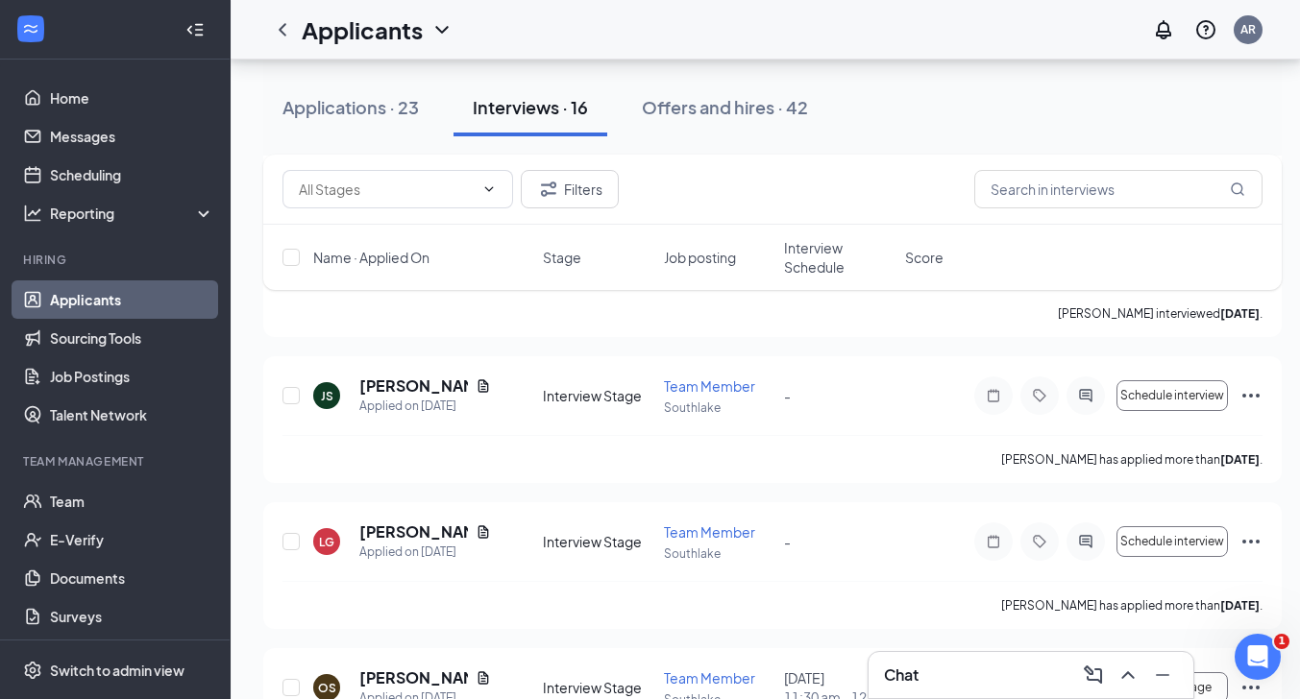
scroll to position [1494, 0]
click at [1131, 683] on icon "ChevronUp" at bounding box center [1127, 675] width 23 height 23
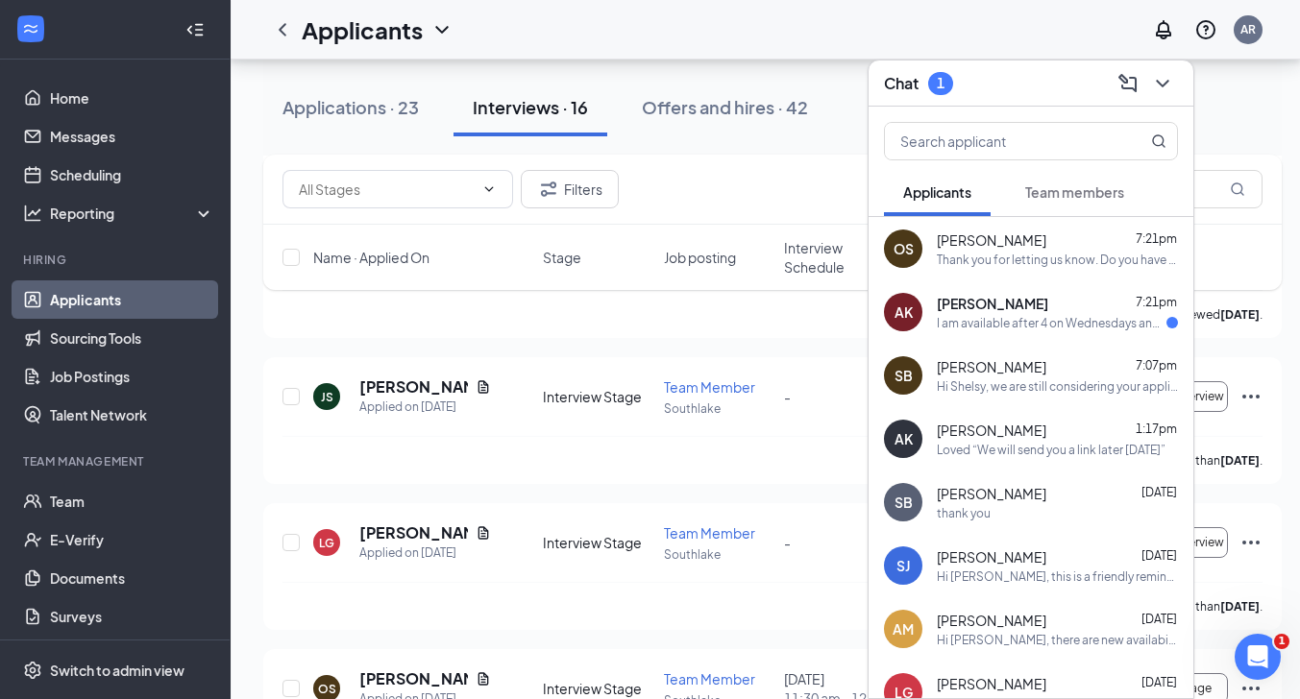
click at [976, 294] on span "[PERSON_NAME]" at bounding box center [992, 303] width 111 height 19
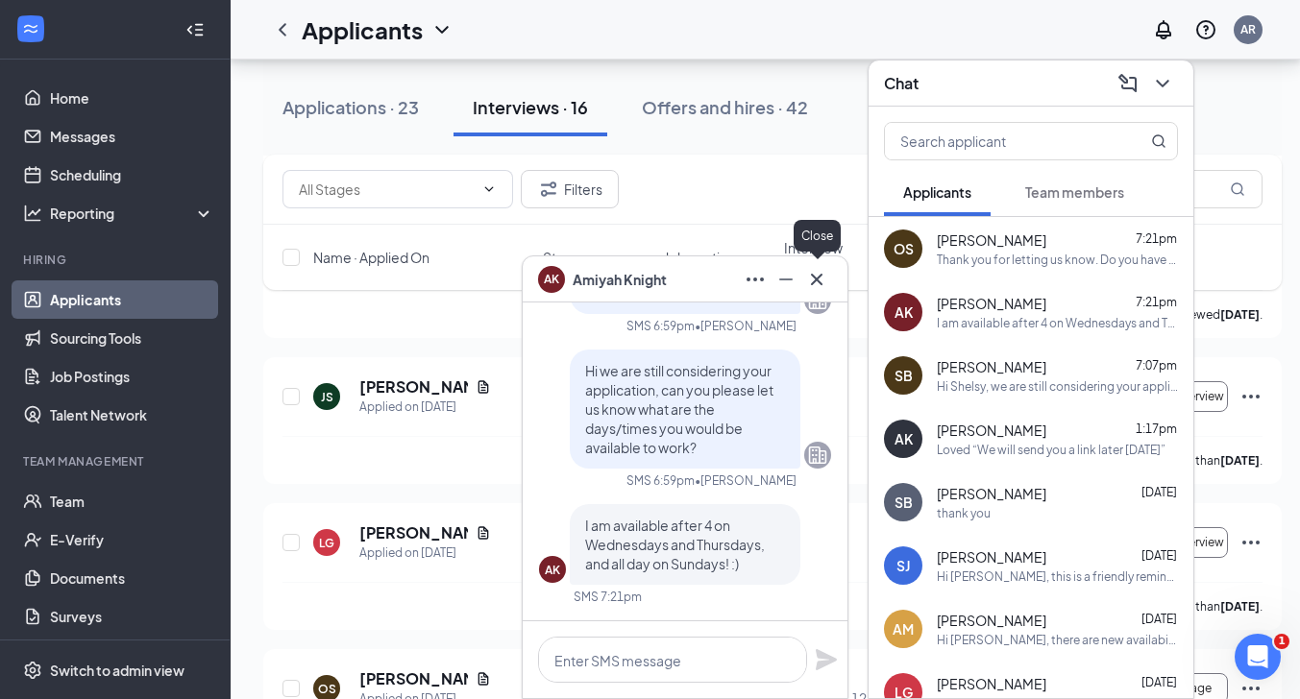
click at [810, 283] on icon "Cross" at bounding box center [816, 279] width 23 height 23
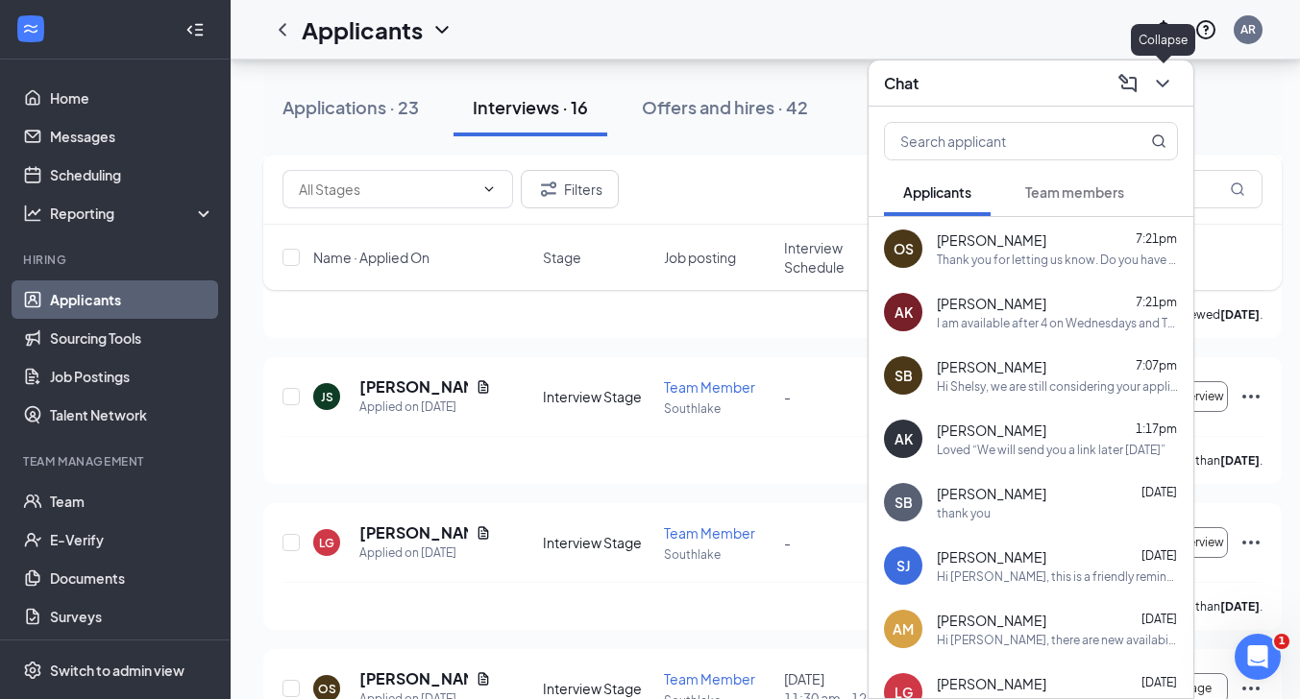
click at [1165, 87] on icon "ChevronDown" at bounding box center [1162, 83] width 23 height 23
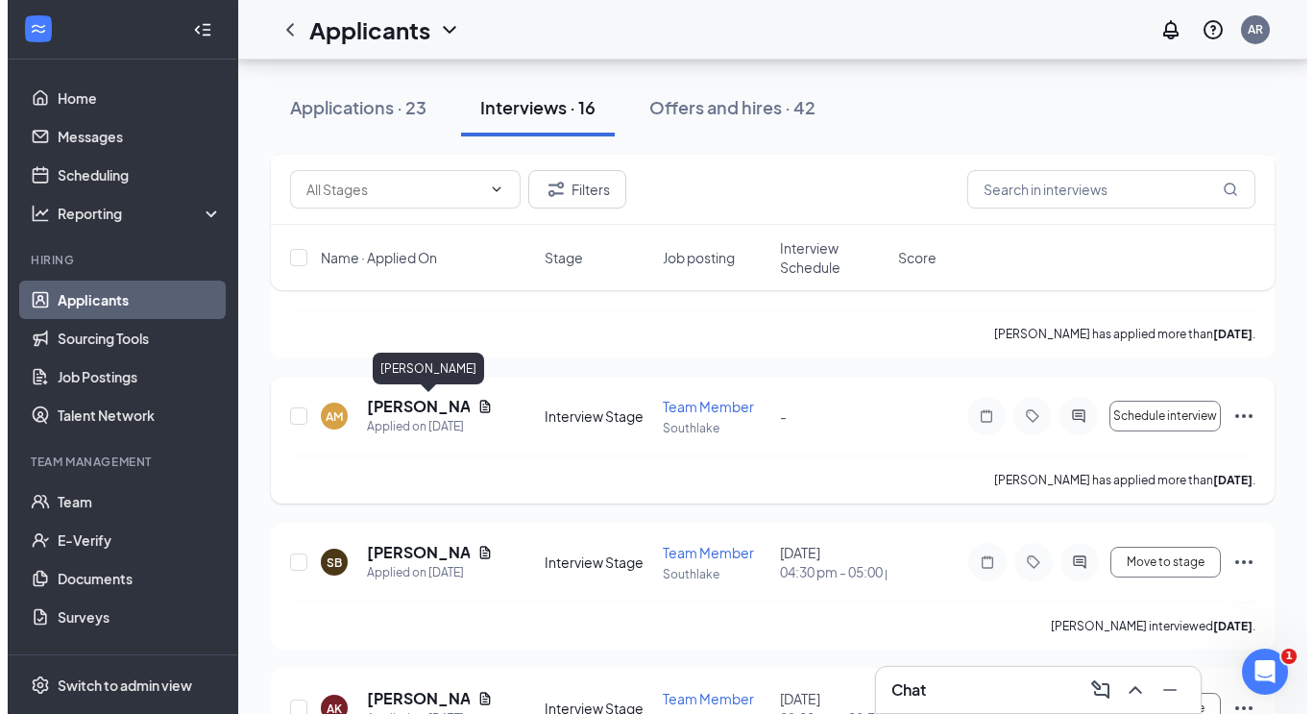
scroll to position [893, 0]
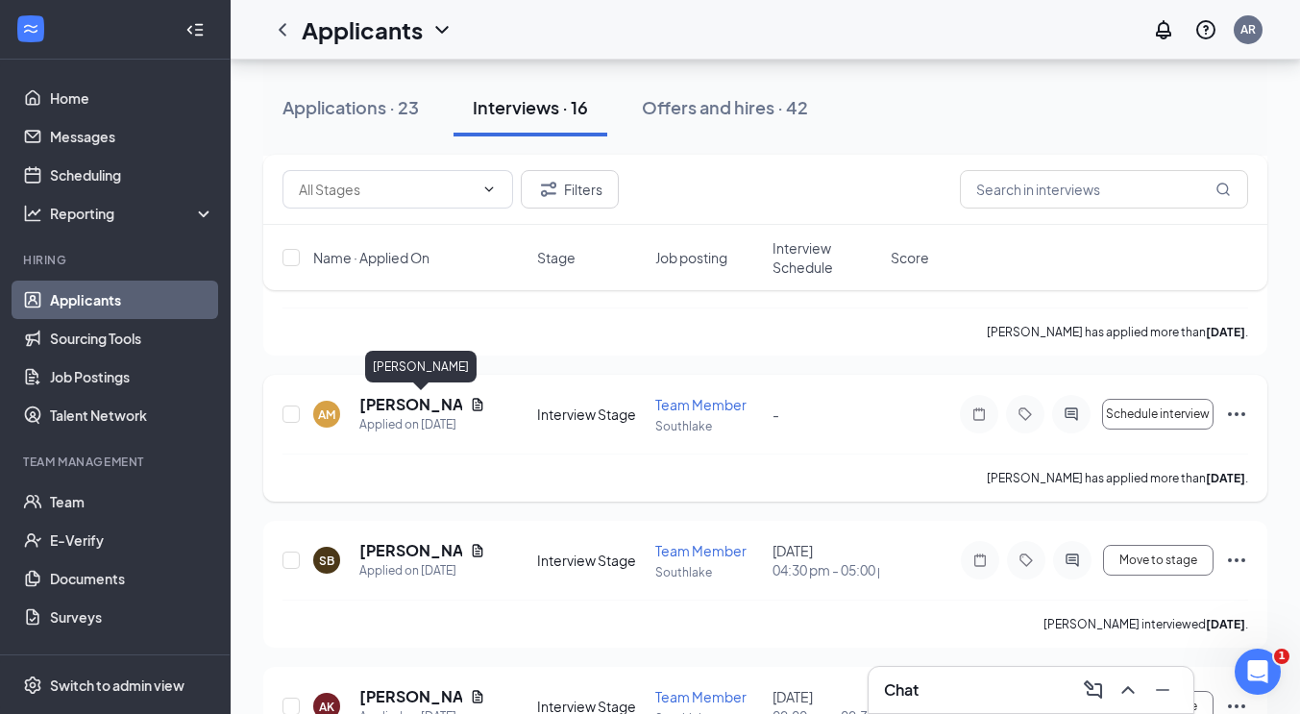
click at [405, 409] on h5 "[PERSON_NAME]" at bounding box center [410, 404] width 103 height 21
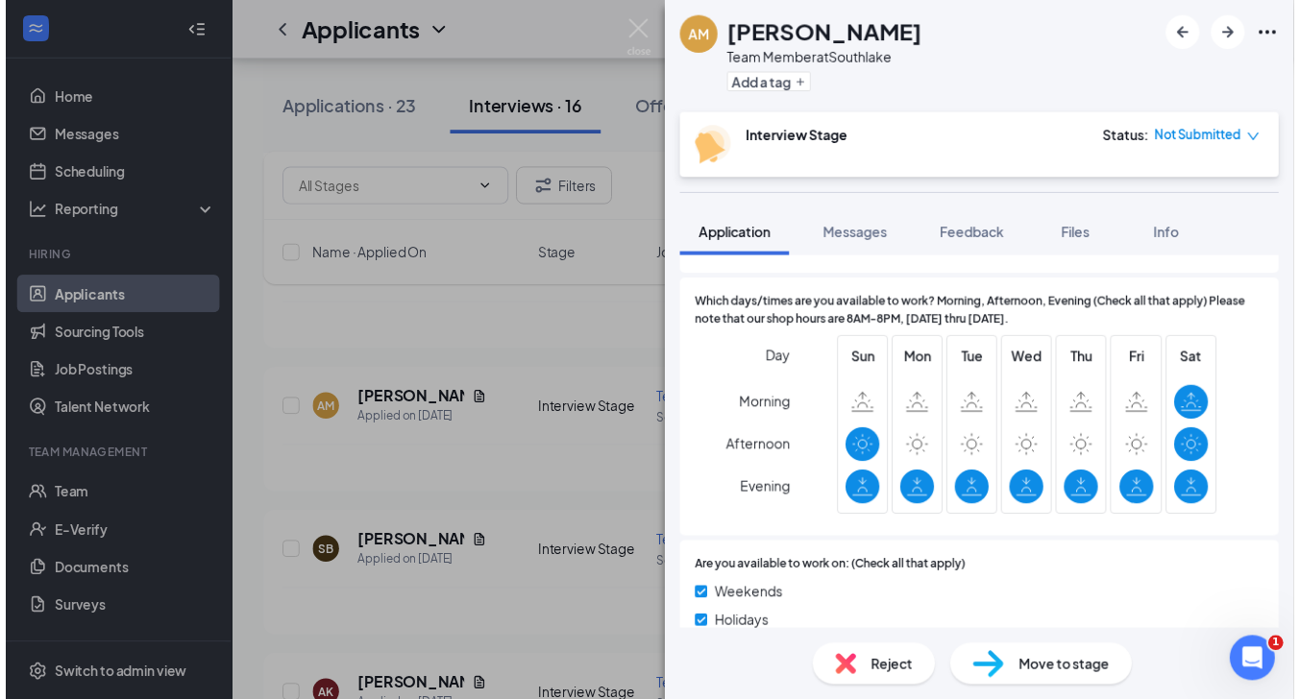
scroll to position [610, 0]
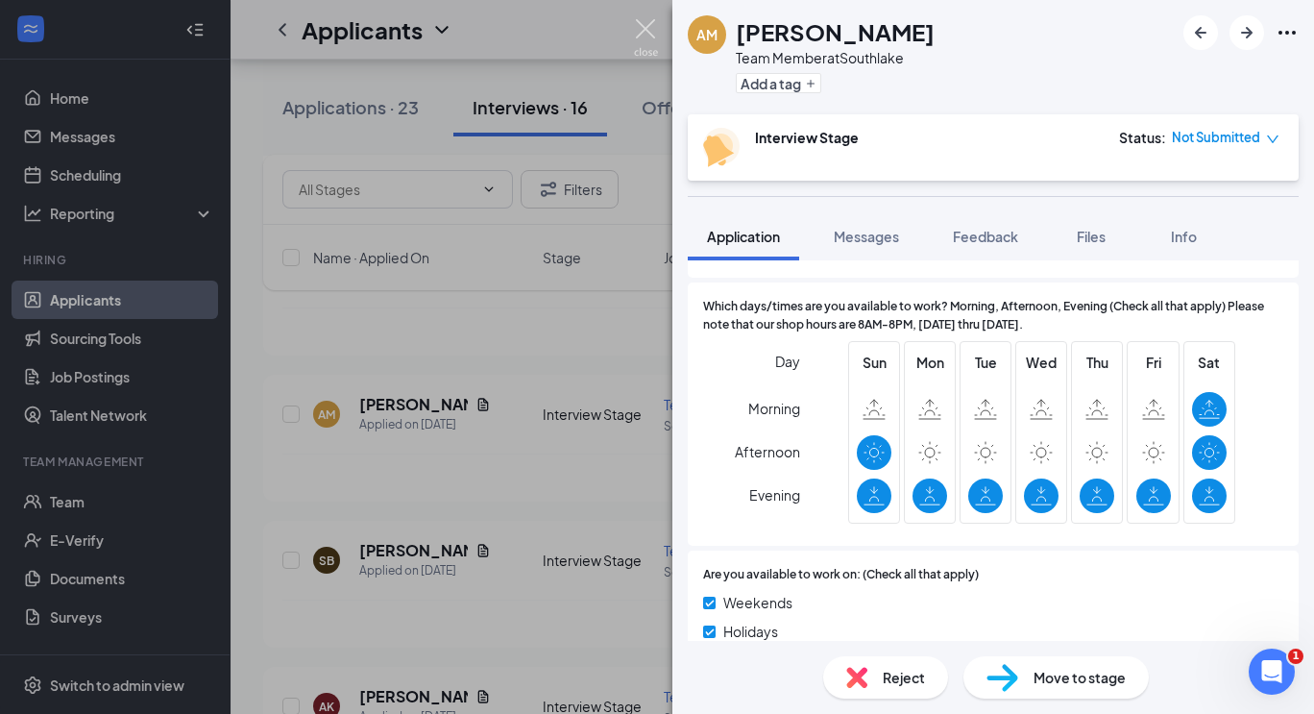
click at [641, 25] on img at bounding box center [646, 37] width 24 height 37
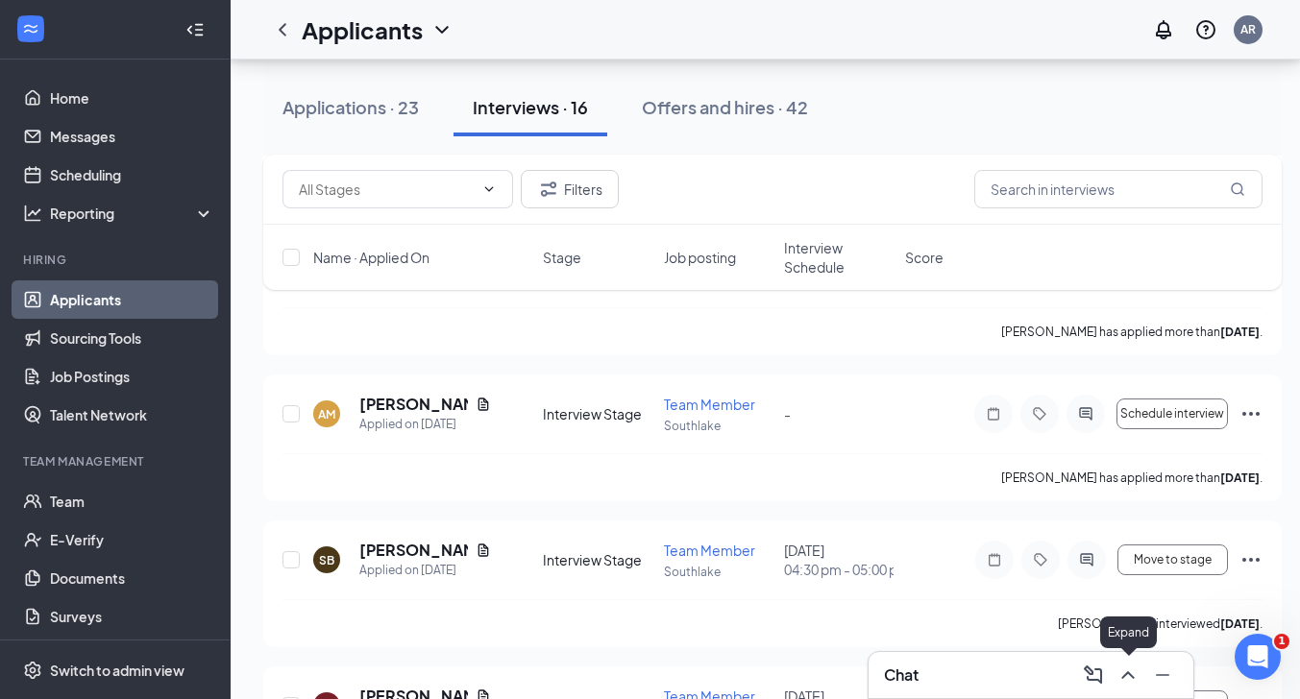
click at [1122, 674] on icon "ChevronUp" at bounding box center [1127, 675] width 23 height 23
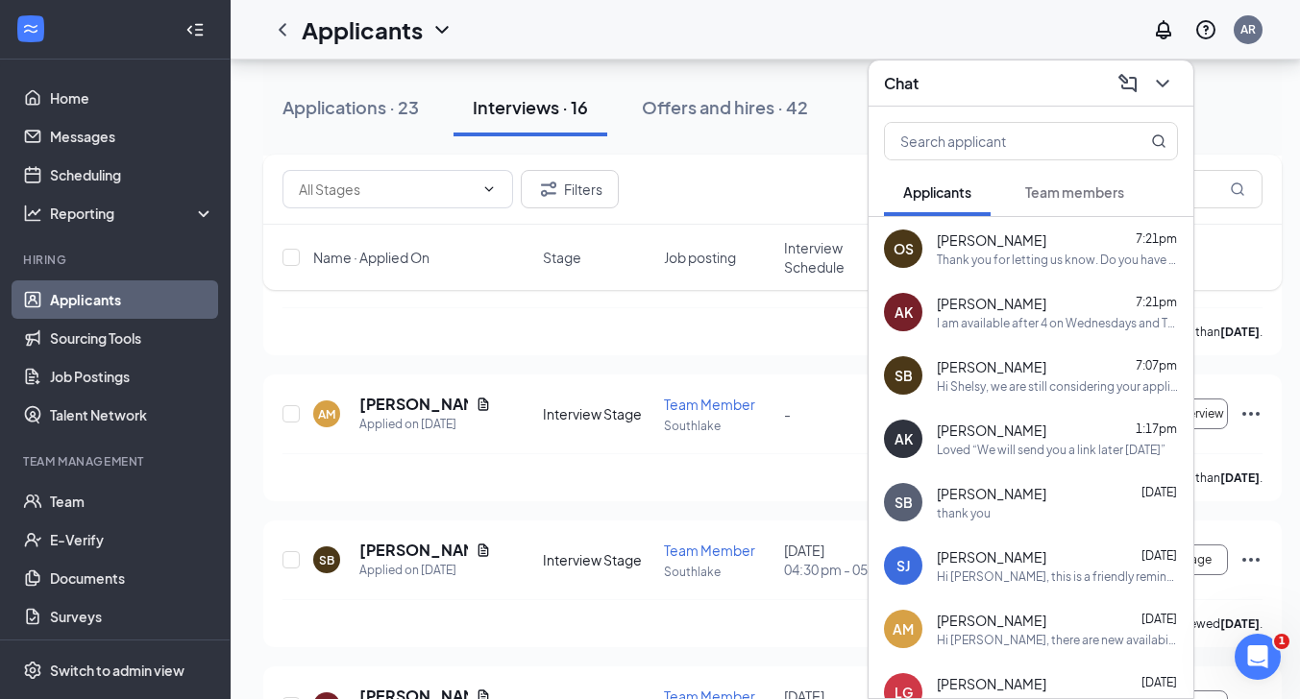
click at [1036, 260] on div "Thank you for letting us know. Do you have a [US_STATE] Food Handler Certificat…" at bounding box center [1057, 260] width 241 height 16
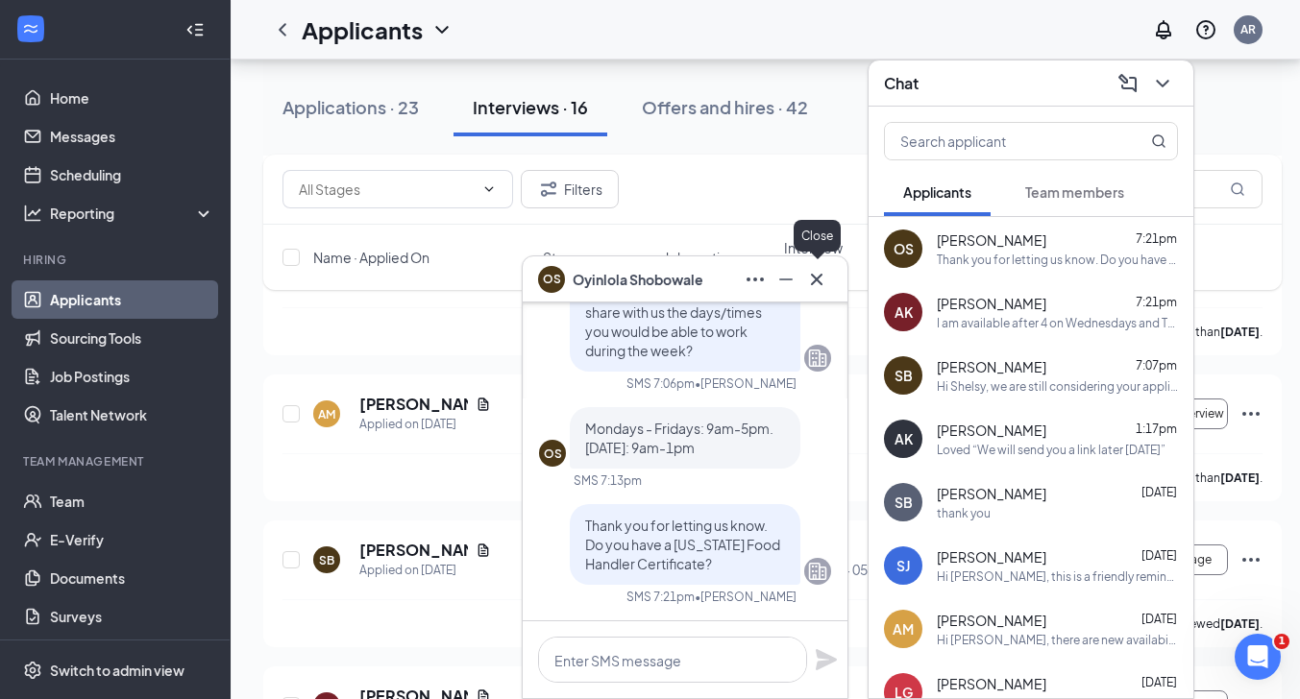
click at [816, 282] on icon "Cross" at bounding box center [816, 279] width 23 height 23
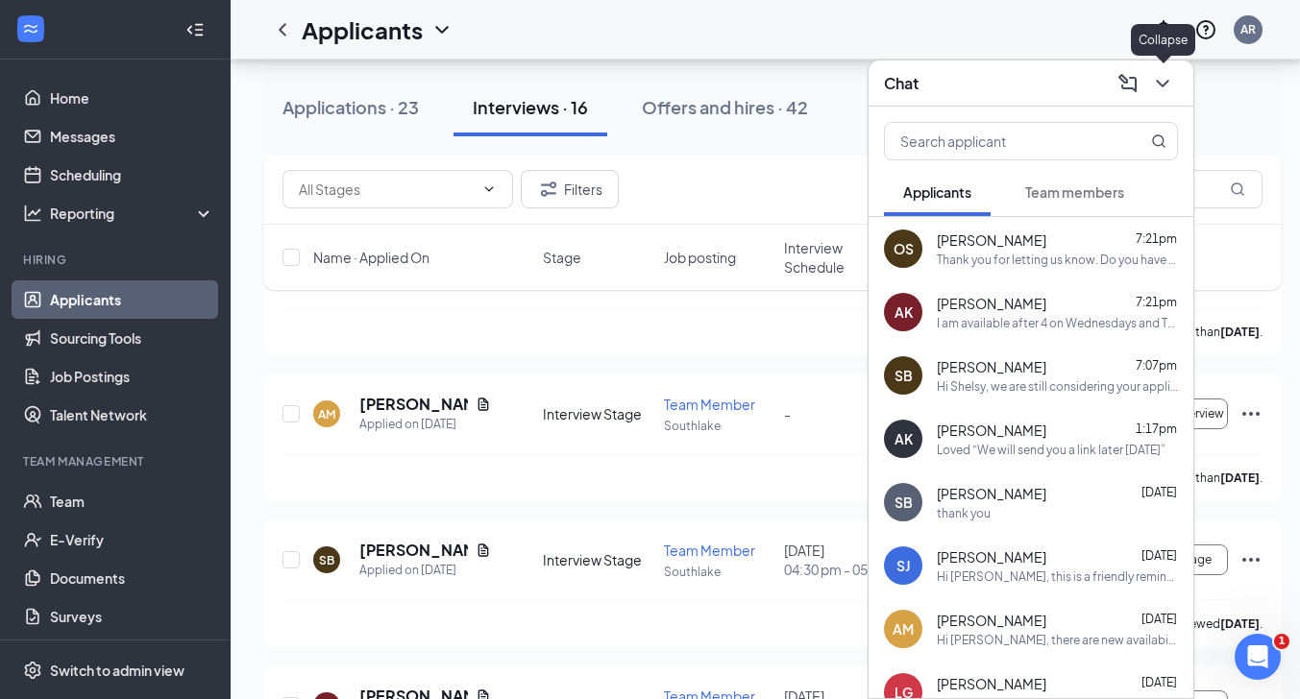
click at [1163, 83] on icon "ChevronDown" at bounding box center [1162, 83] width 23 height 23
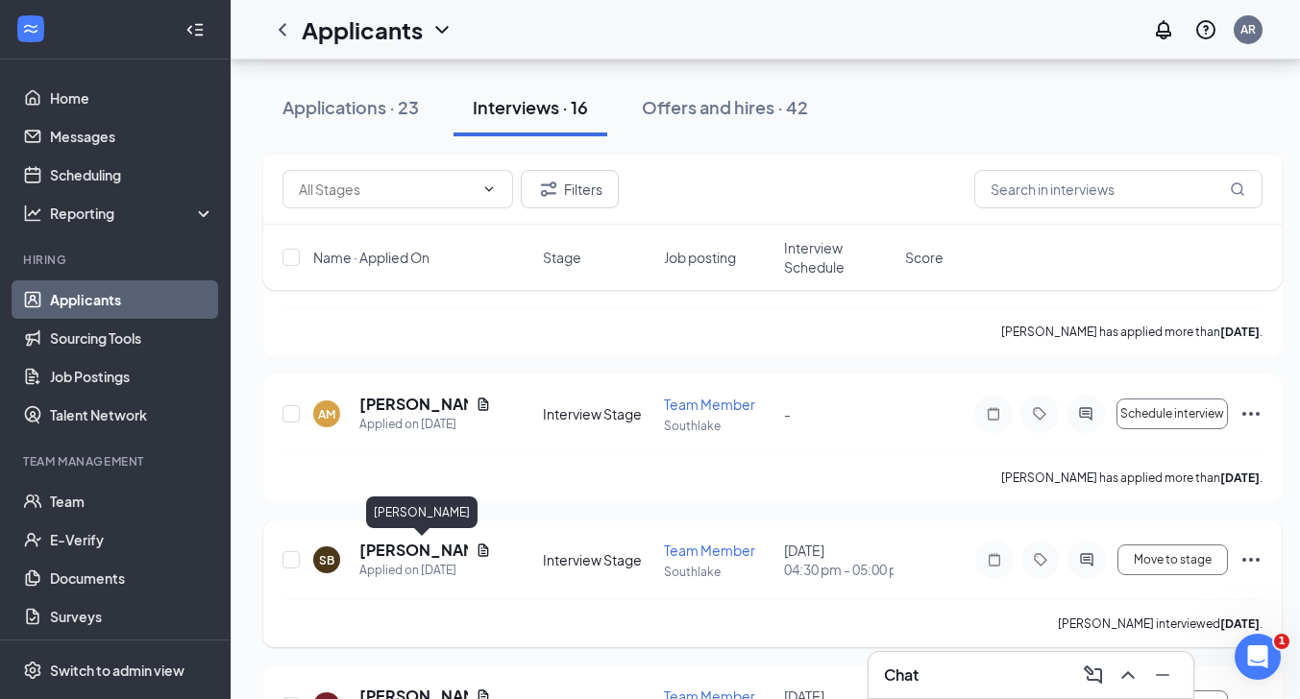
click at [419, 551] on h5 "[PERSON_NAME]" at bounding box center [413, 550] width 109 height 21
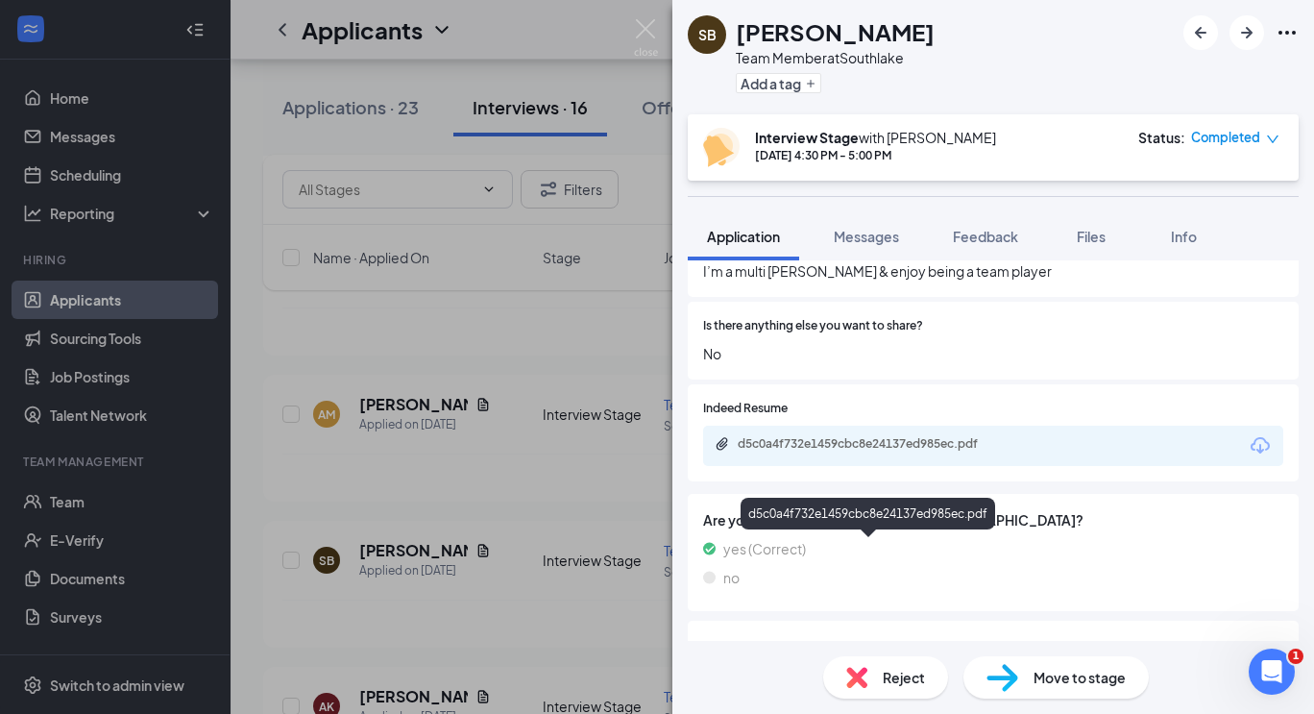
scroll to position [1656, 0]
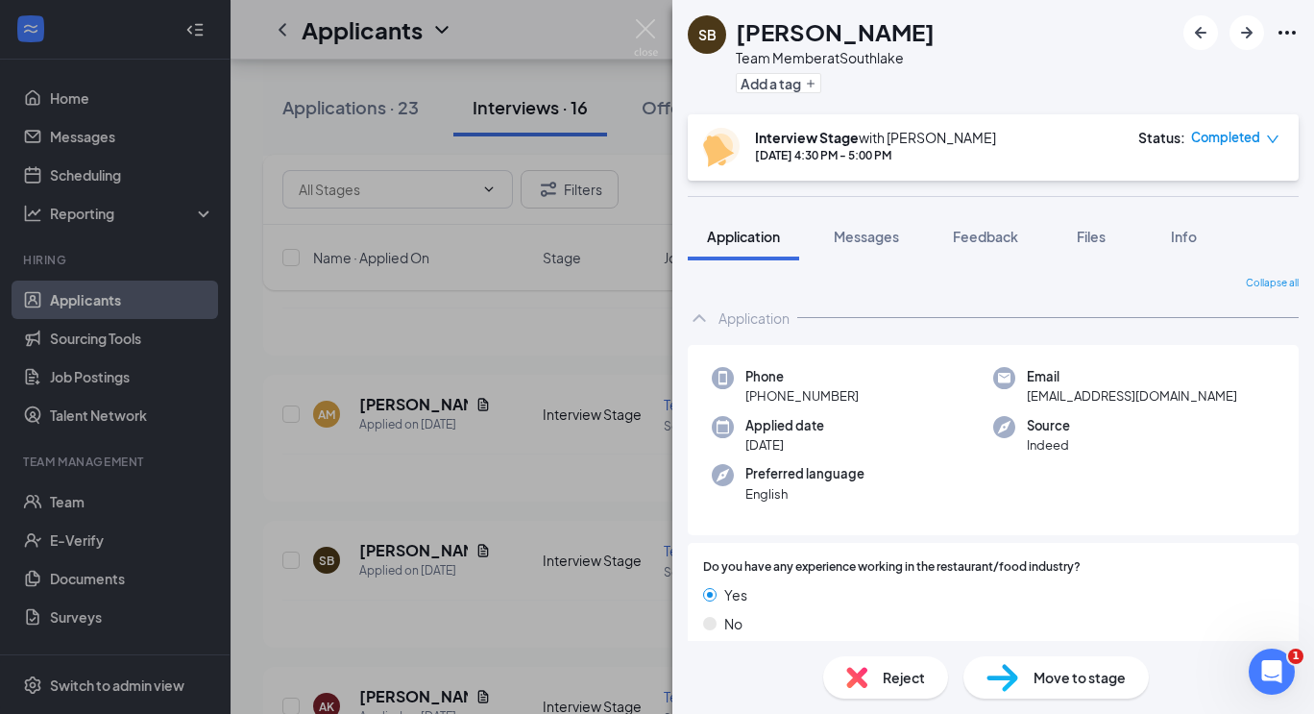
scroll to position [1656, 0]
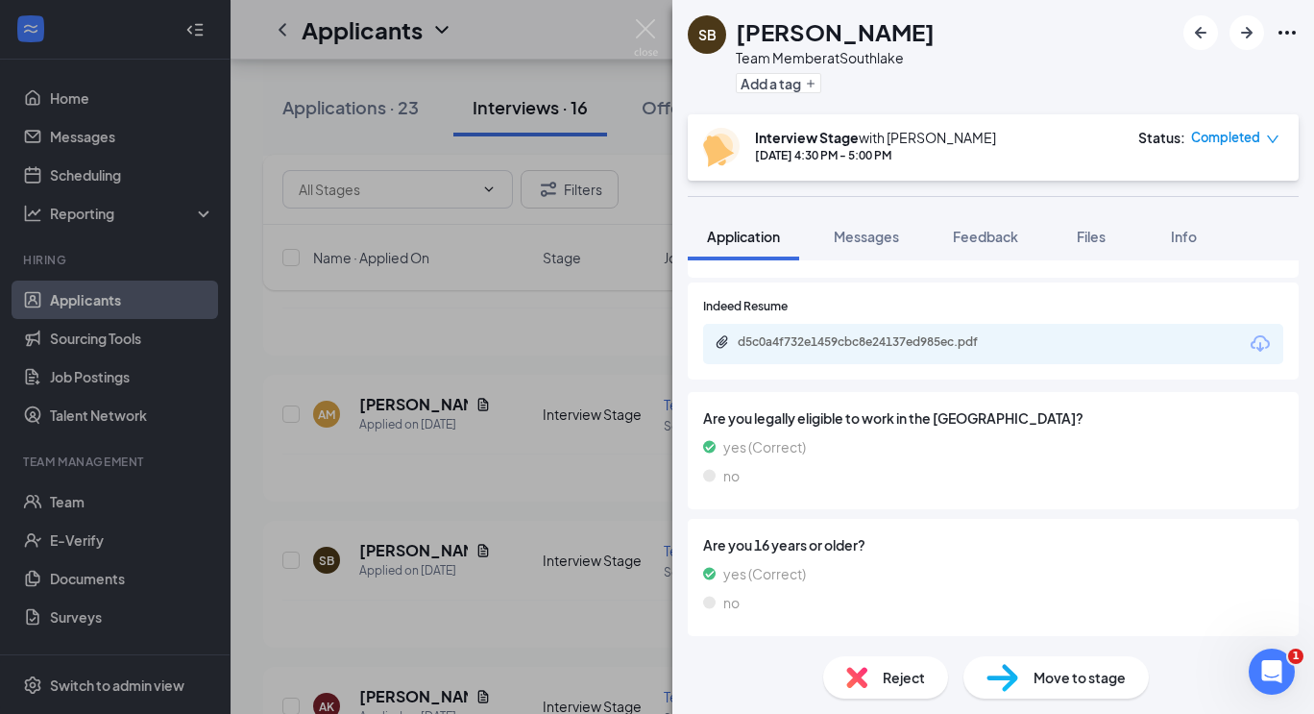
click at [260, 356] on div "SB Shelsy Bonilla Team Member at Southlake Add a tag Interview Stage with Anupa…" at bounding box center [657, 357] width 1314 height 714
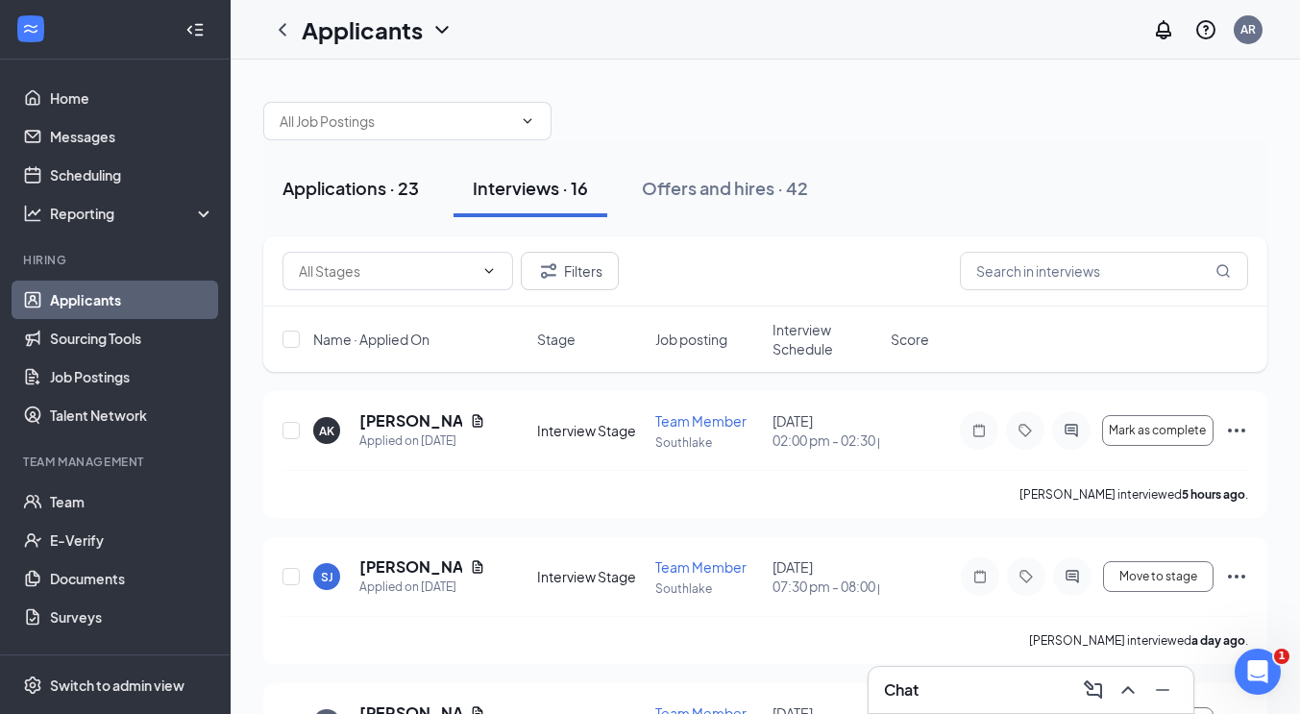
click at [344, 194] on div "Applications · 23" at bounding box center [350, 188] width 136 height 24
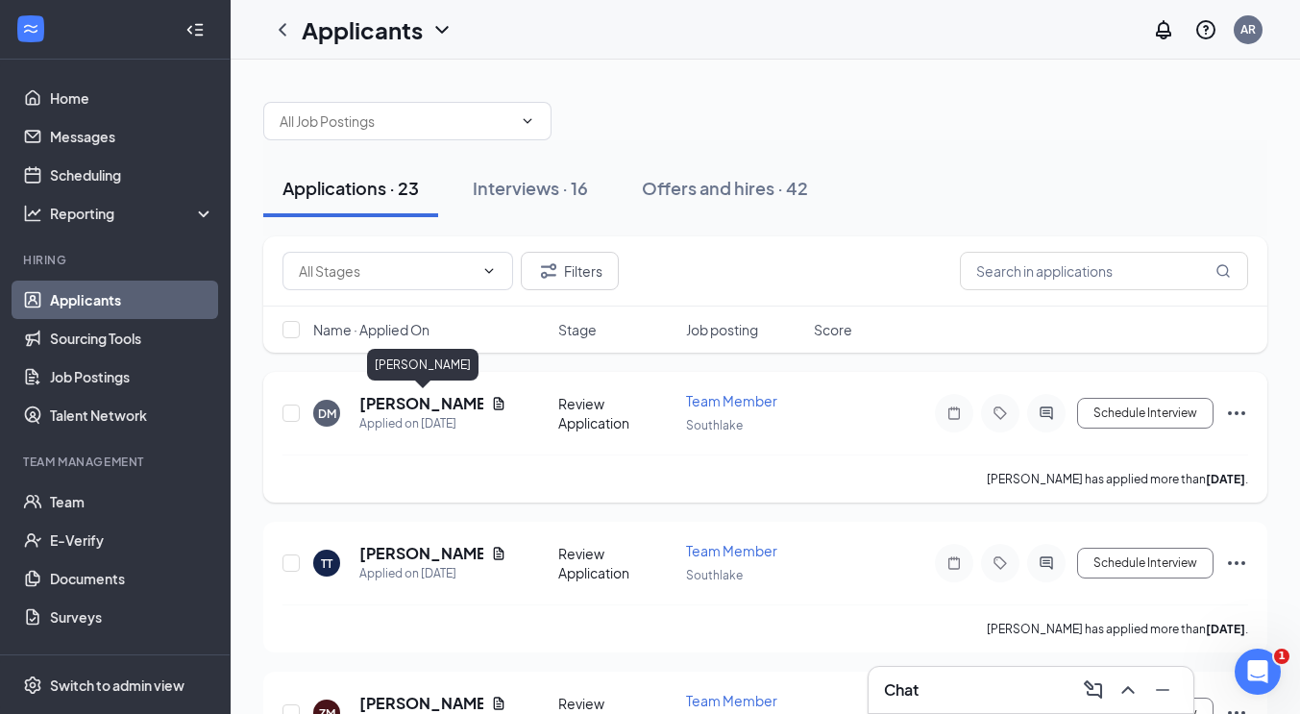
click at [391, 405] on h5 "Donavyn Moreno" at bounding box center [421, 403] width 124 height 21
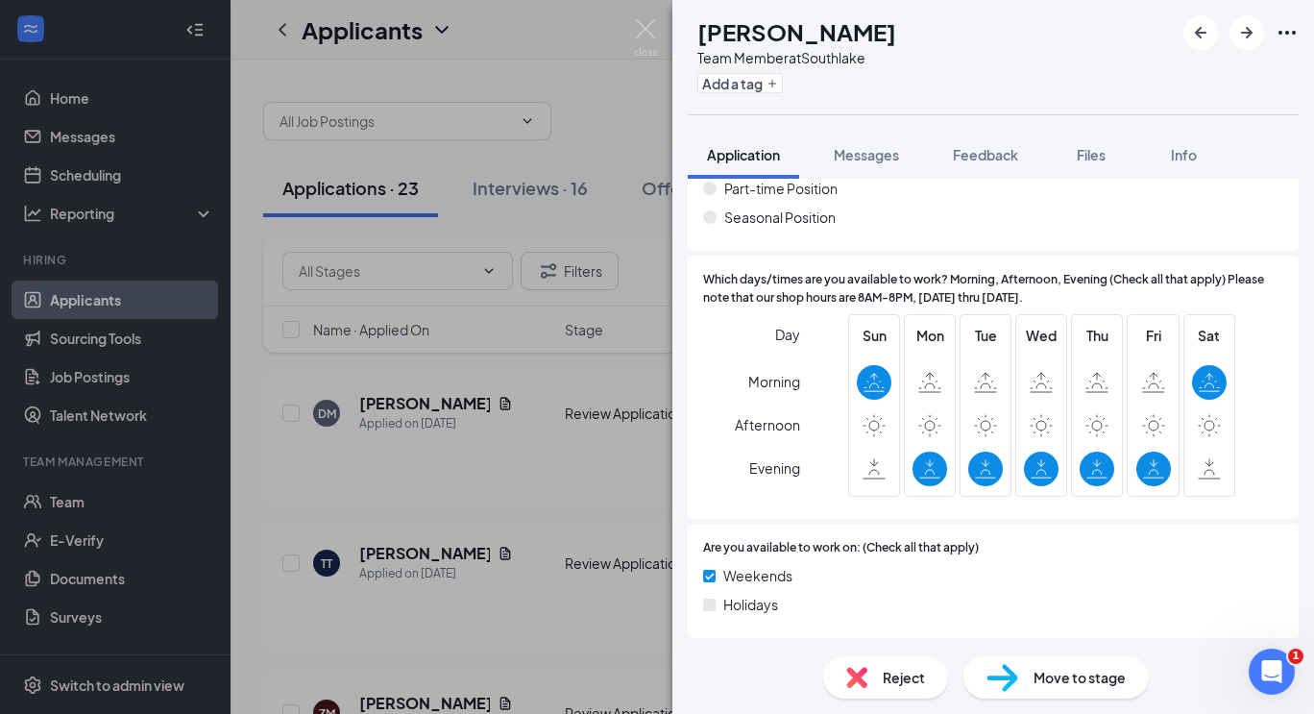
scroll to position [556, 0]
click at [337, 497] on div "DM Donavyn Moreno Team Member at Southlake Add a tag Application Messages Feedb…" at bounding box center [657, 357] width 1314 height 714
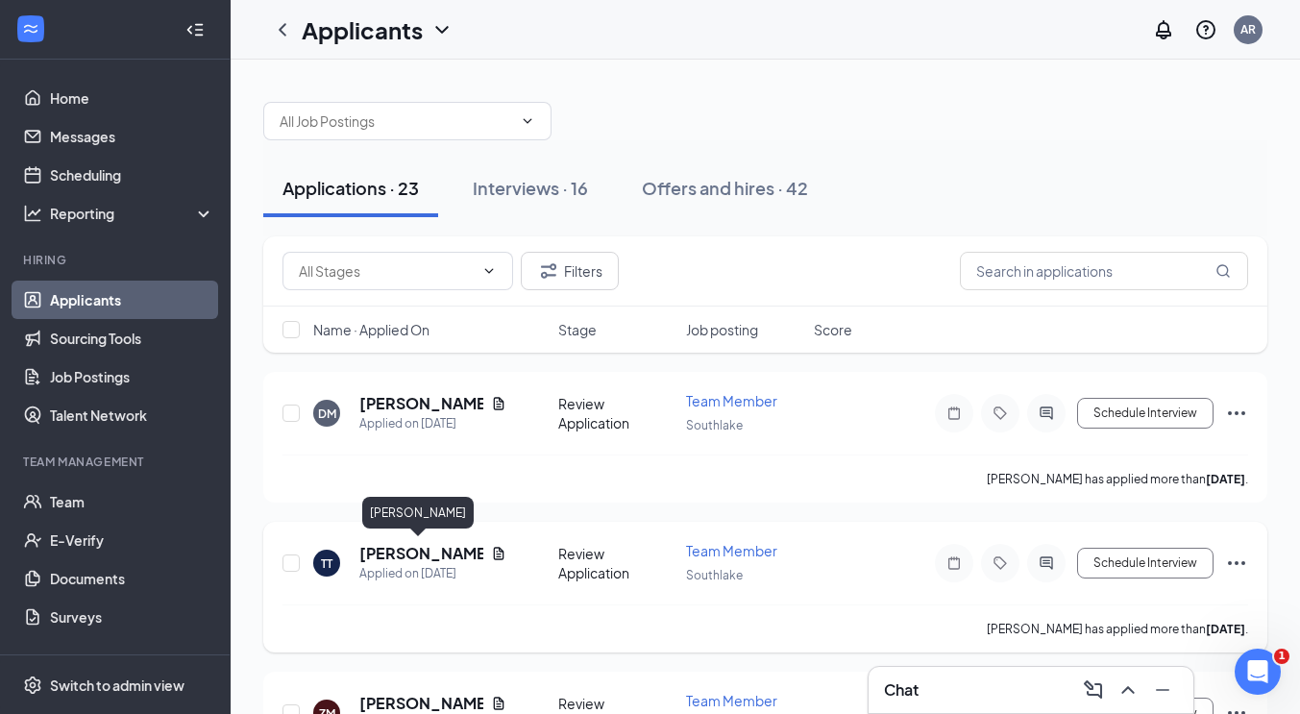
click at [397, 558] on h5 "Tierra Tate" at bounding box center [421, 553] width 124 height 21
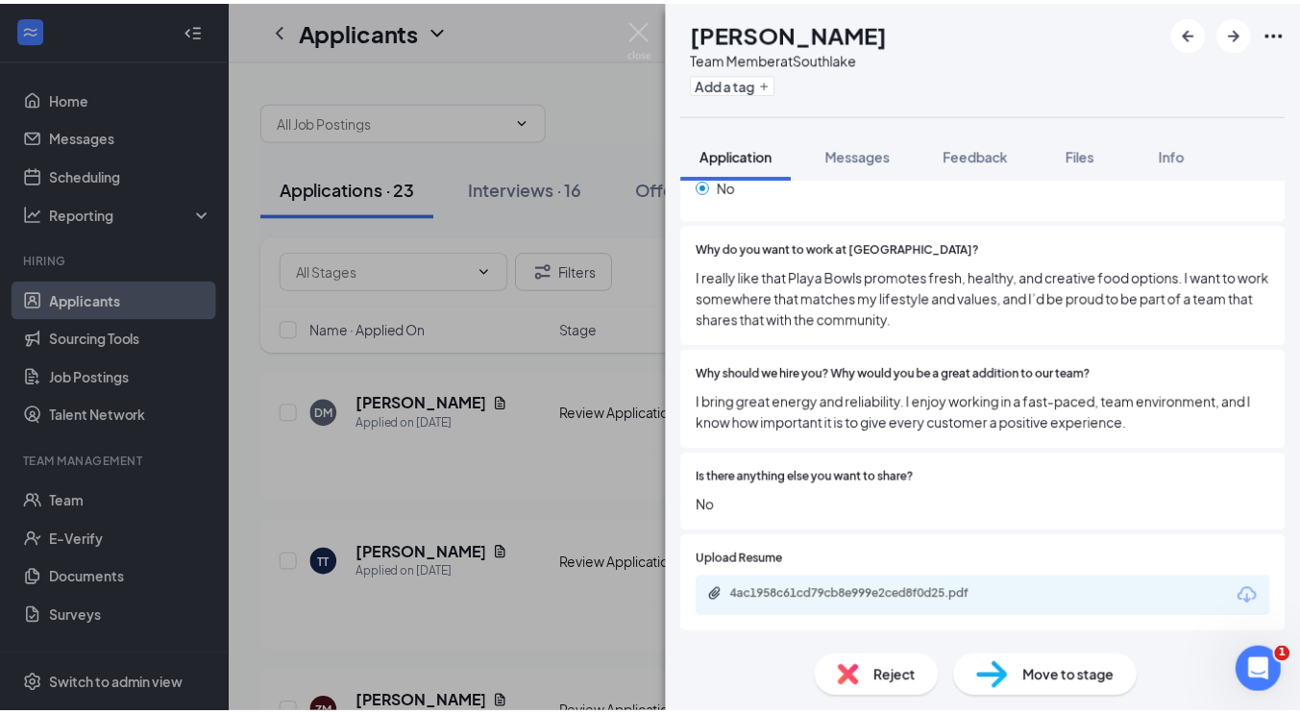
scroll to position [1385, 0]
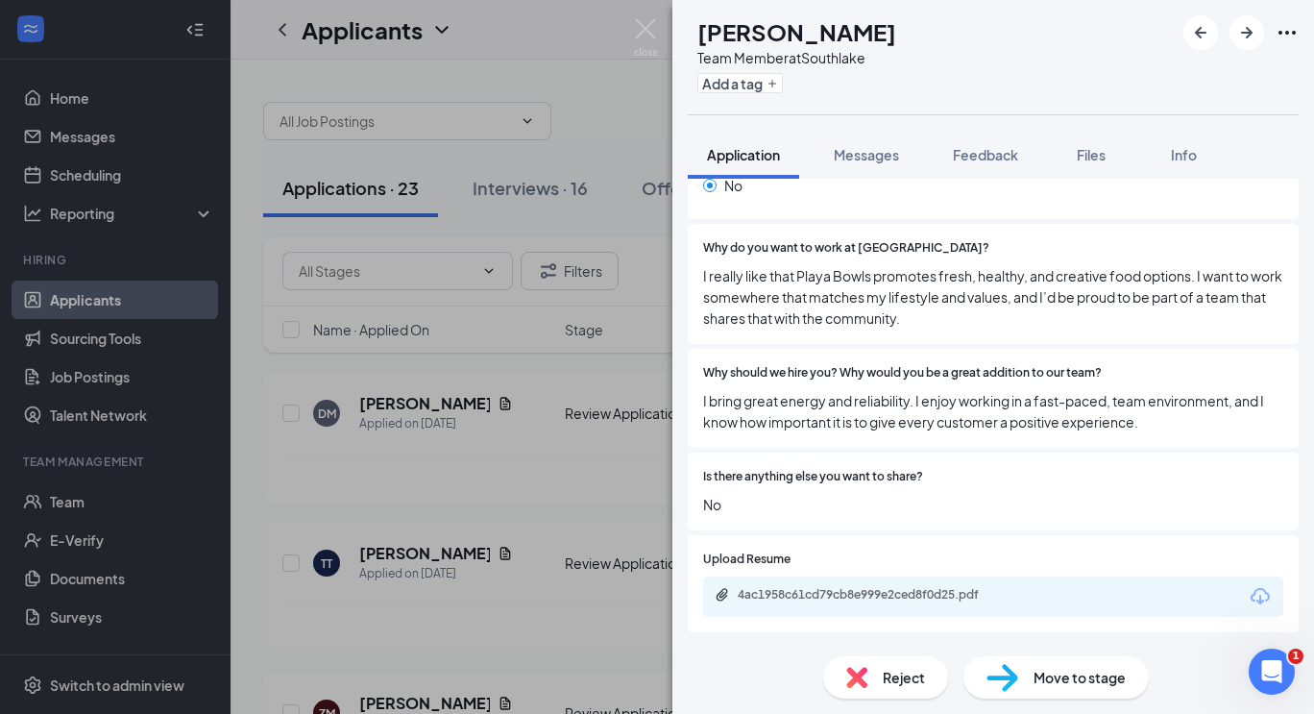
click at [256, 503] on div "TT Tierra Tate Team Member at Southlake Add a tag Application Messages Feedback…" at bounding box center [657, 357] width 1314 height 714
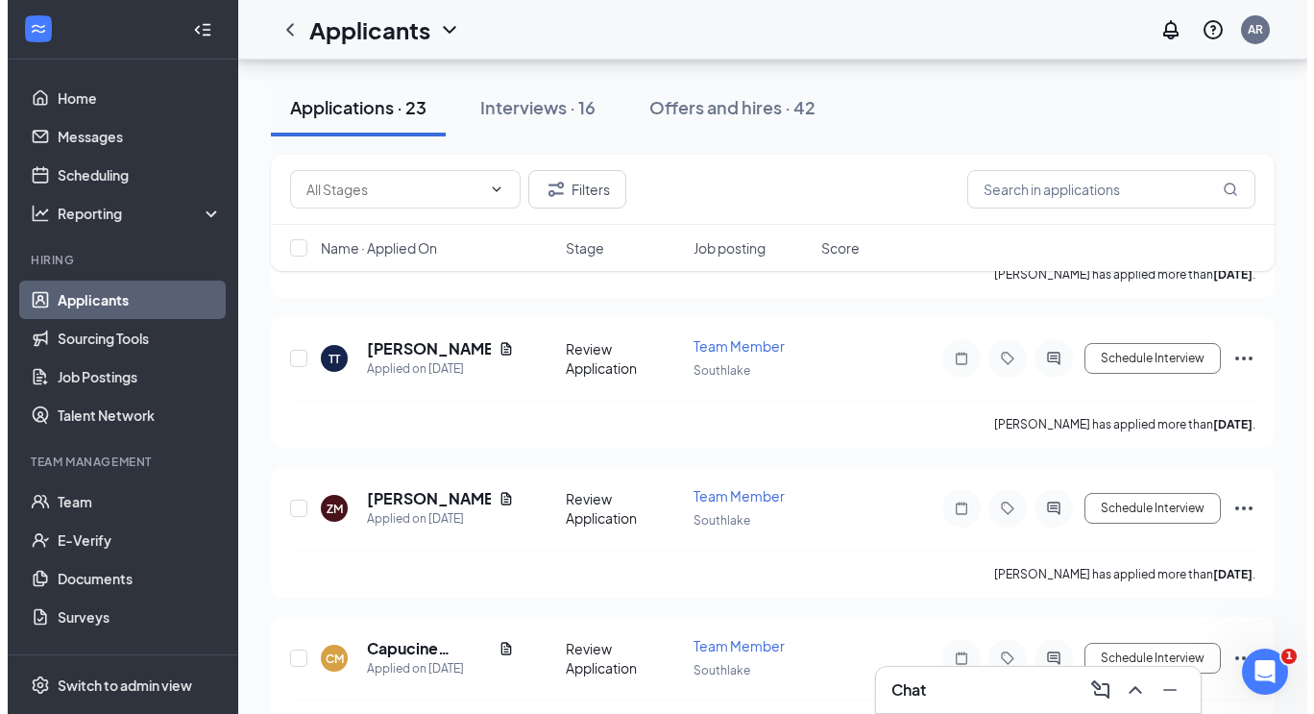
scroll to position [207, 0]
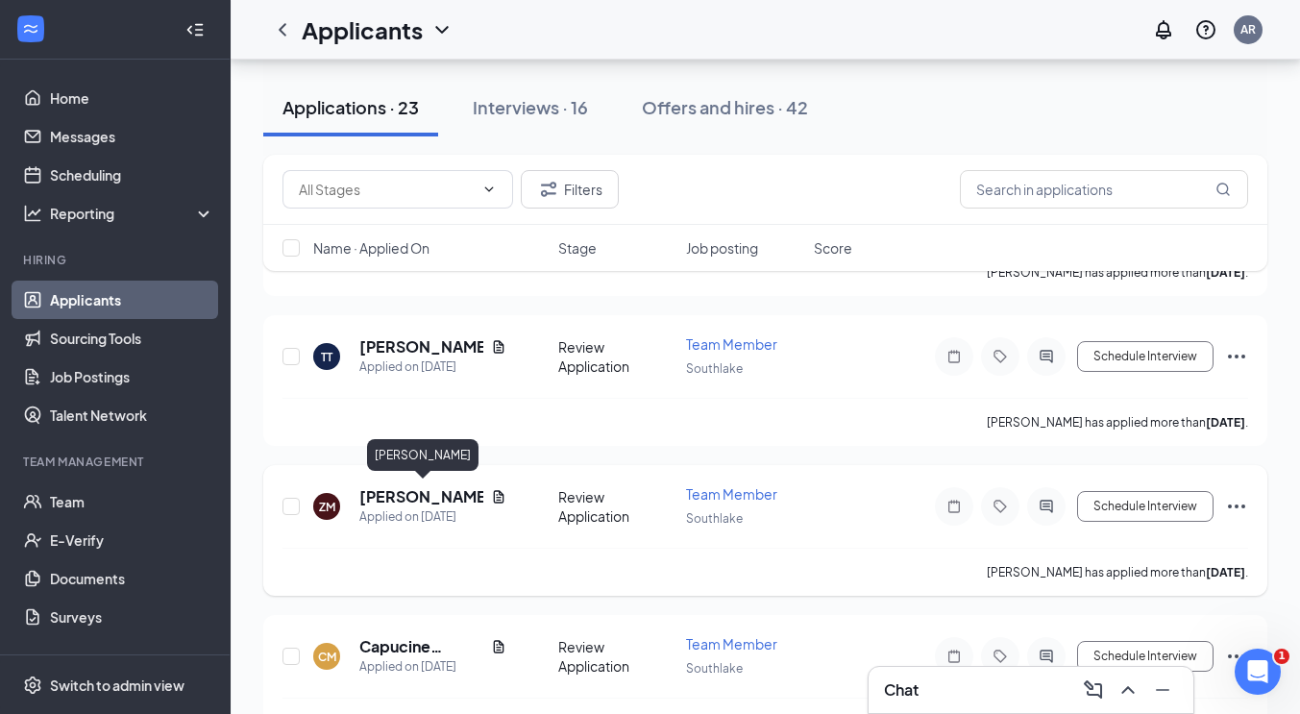
click at [383, 492] on h5 "Zienab Mohieldin" at bounding box center [421, 496] width 124 height 21
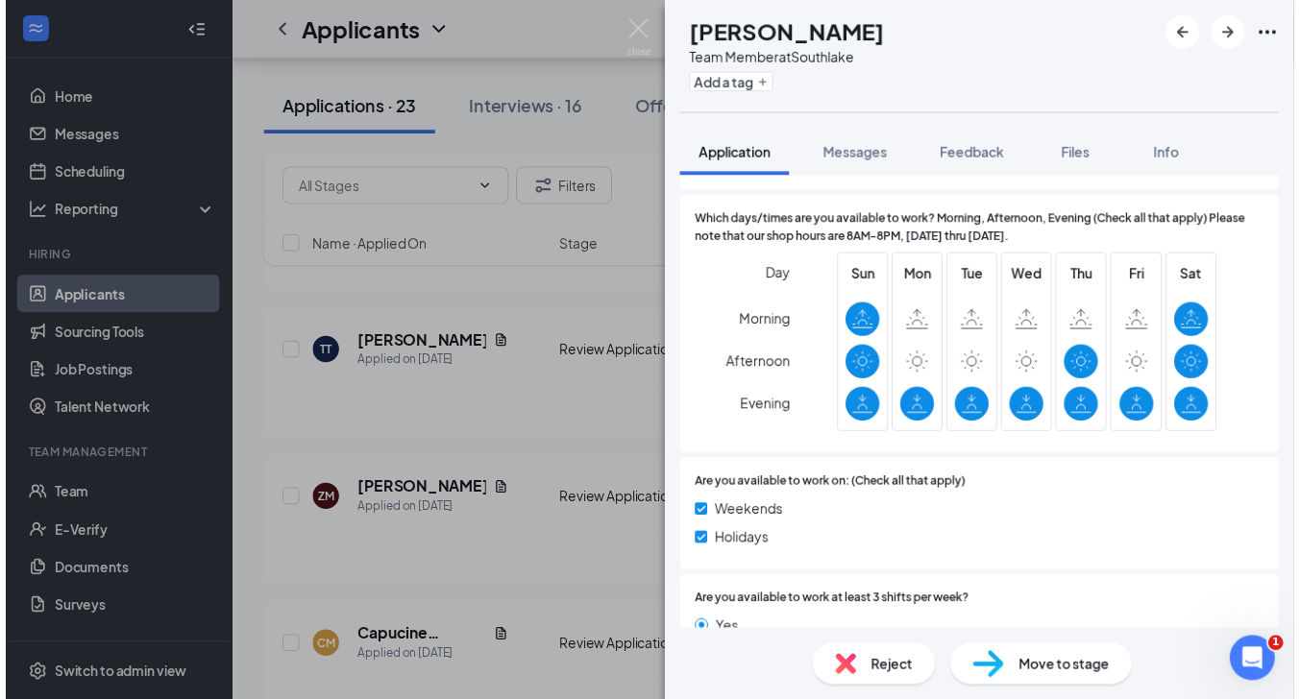
scroll to position [614, 0]
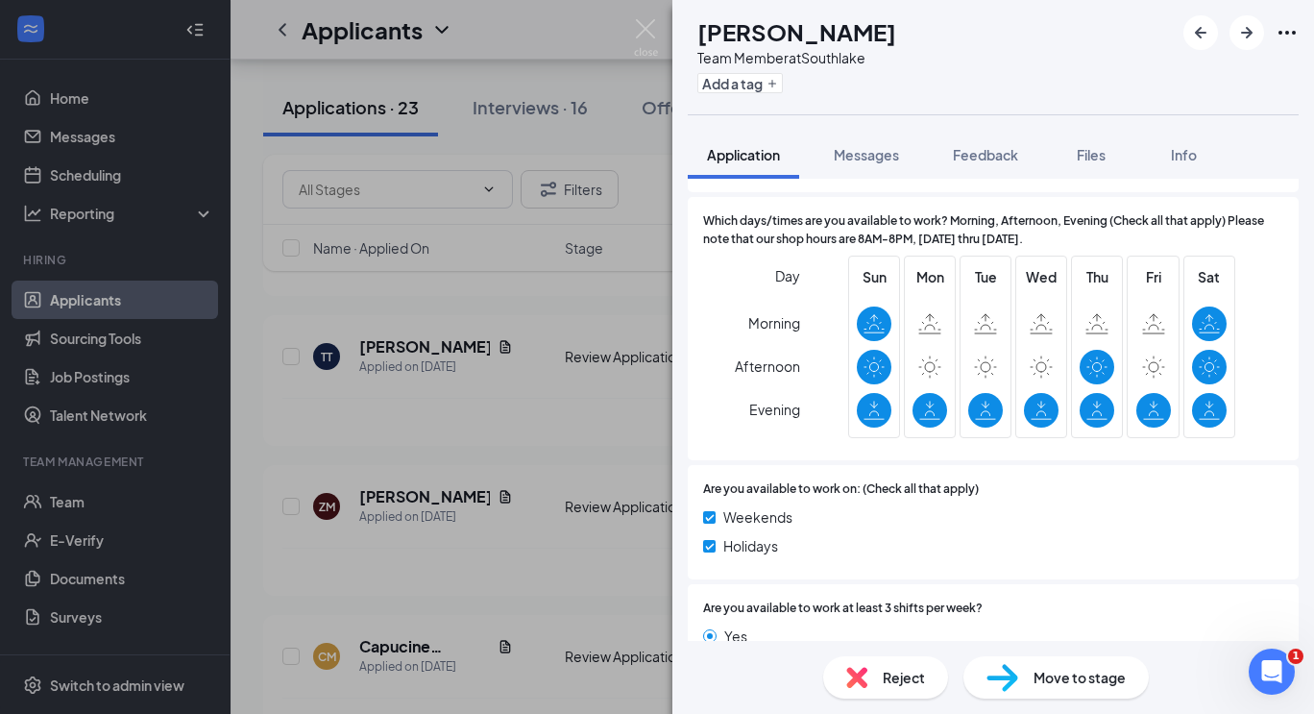
click at [352, 468] on div "ZM Zienab Mohieldin Team Member at Southlake Add a tag Application Messages Fee…" at bounding box center [657, 357] width 1314 height 714
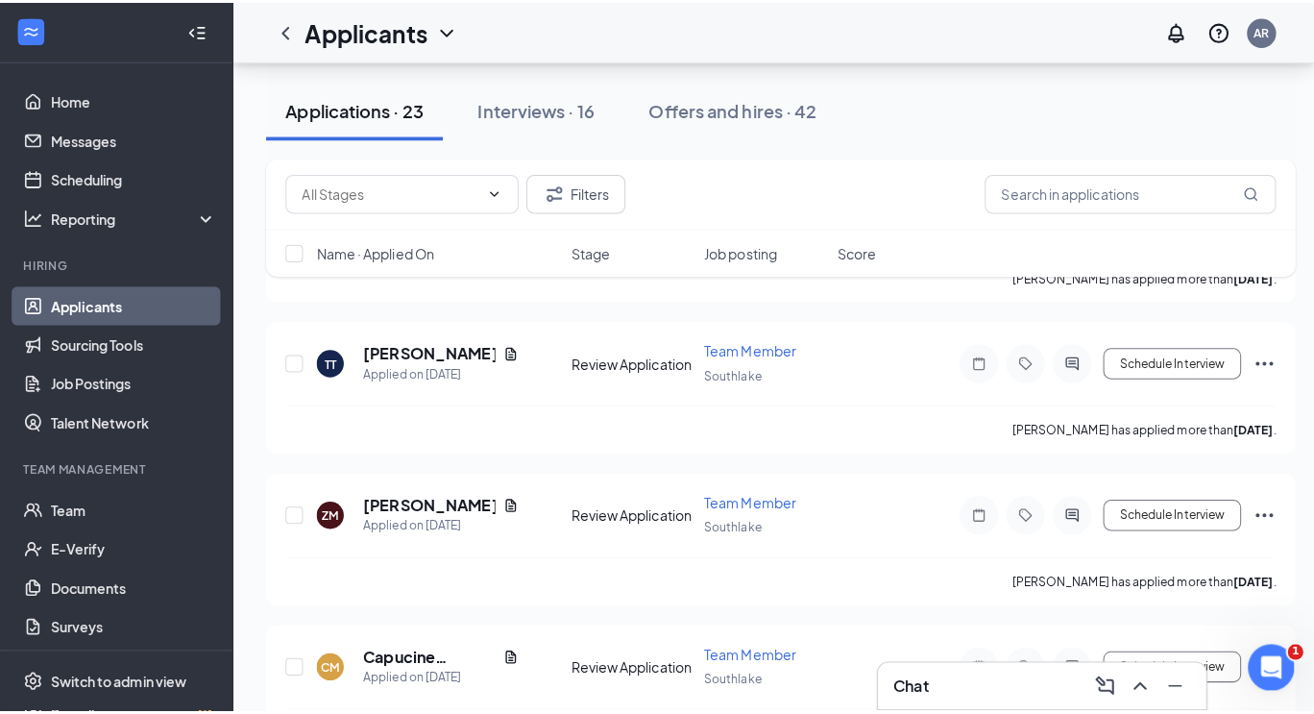
scroll to position [332, 0]
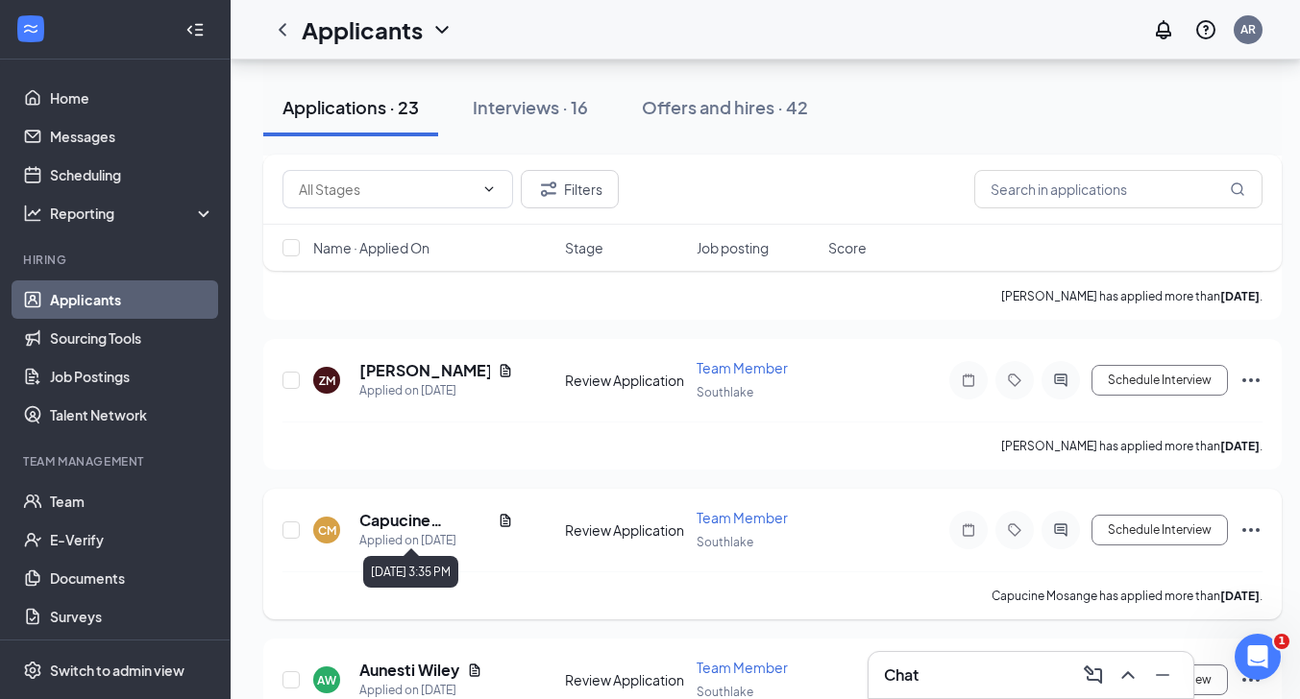
click at [404, 516] on h5 "Capucine Mosange" at bounding box center [424, 520] width 131 height 21
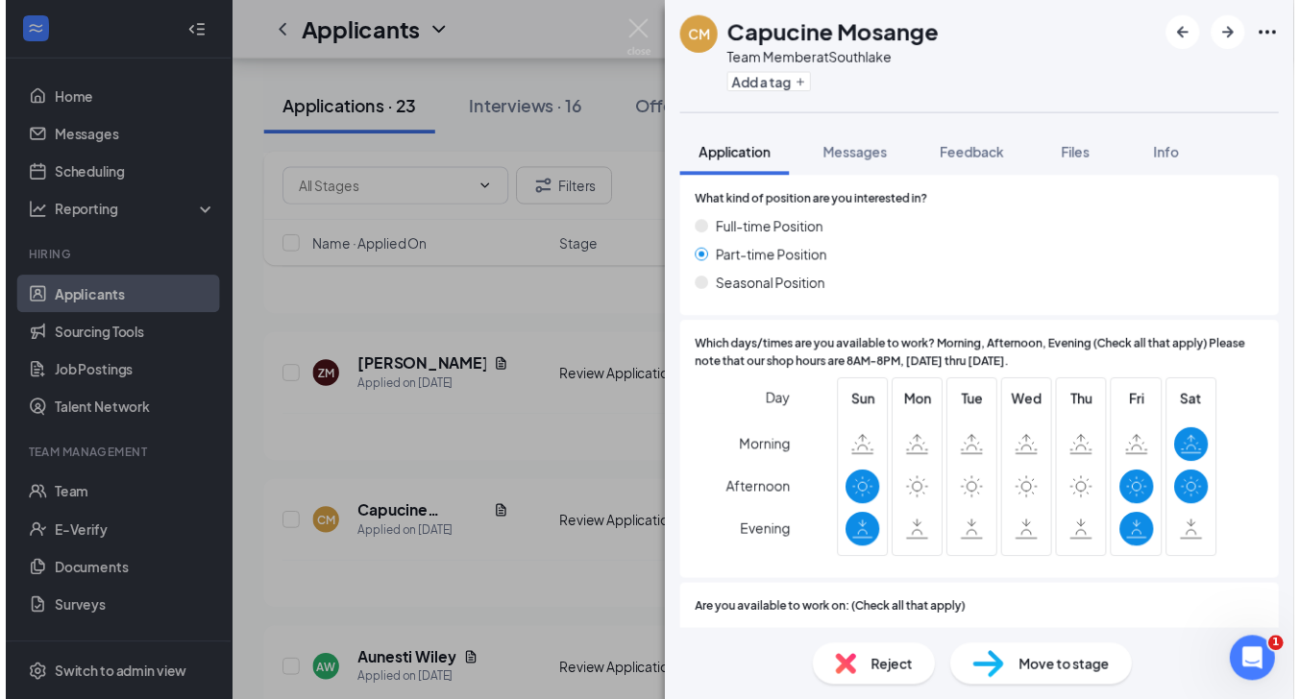
scroll to position [486, 0]
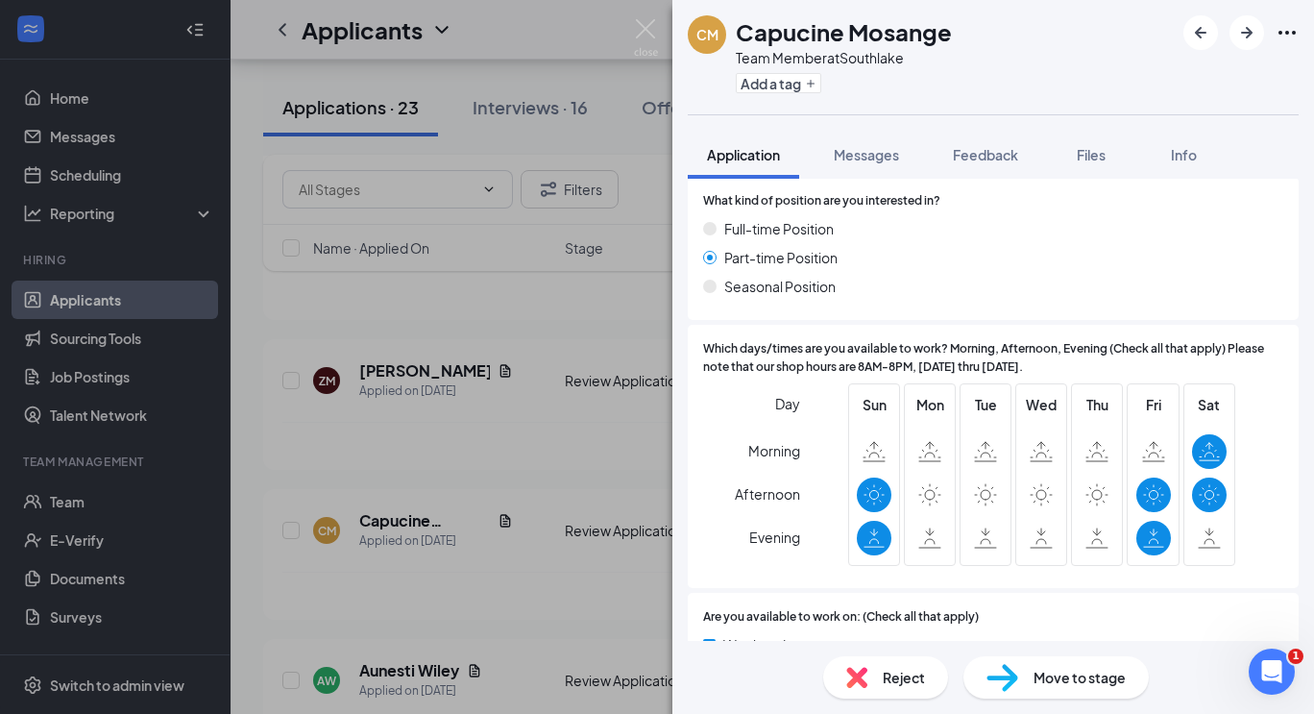
click at [251, 478] on div "CM Capucine Mosange Team Member at Southlake Add a tag Application Messages Fee…" at bounding box center [657, 357] width 1314 height 714
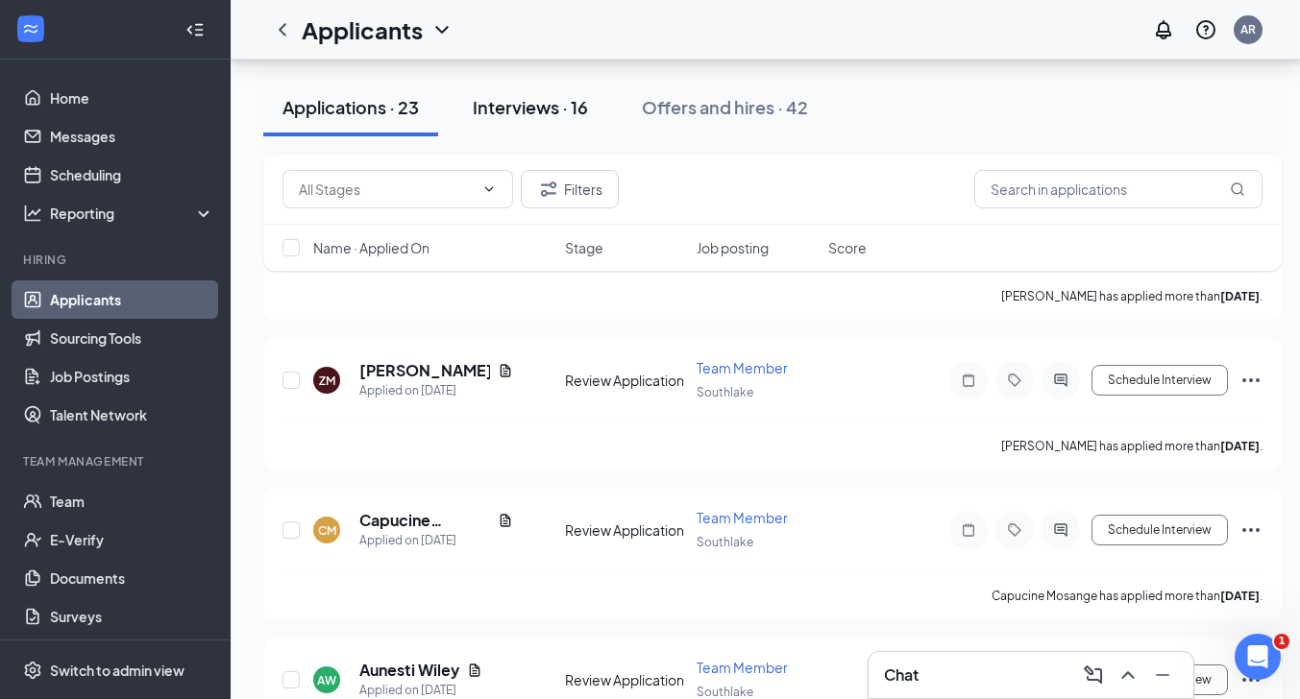
click at [507, 104] on div "Interviews · 16" at bounding box center [530, 107] width 115 height 24
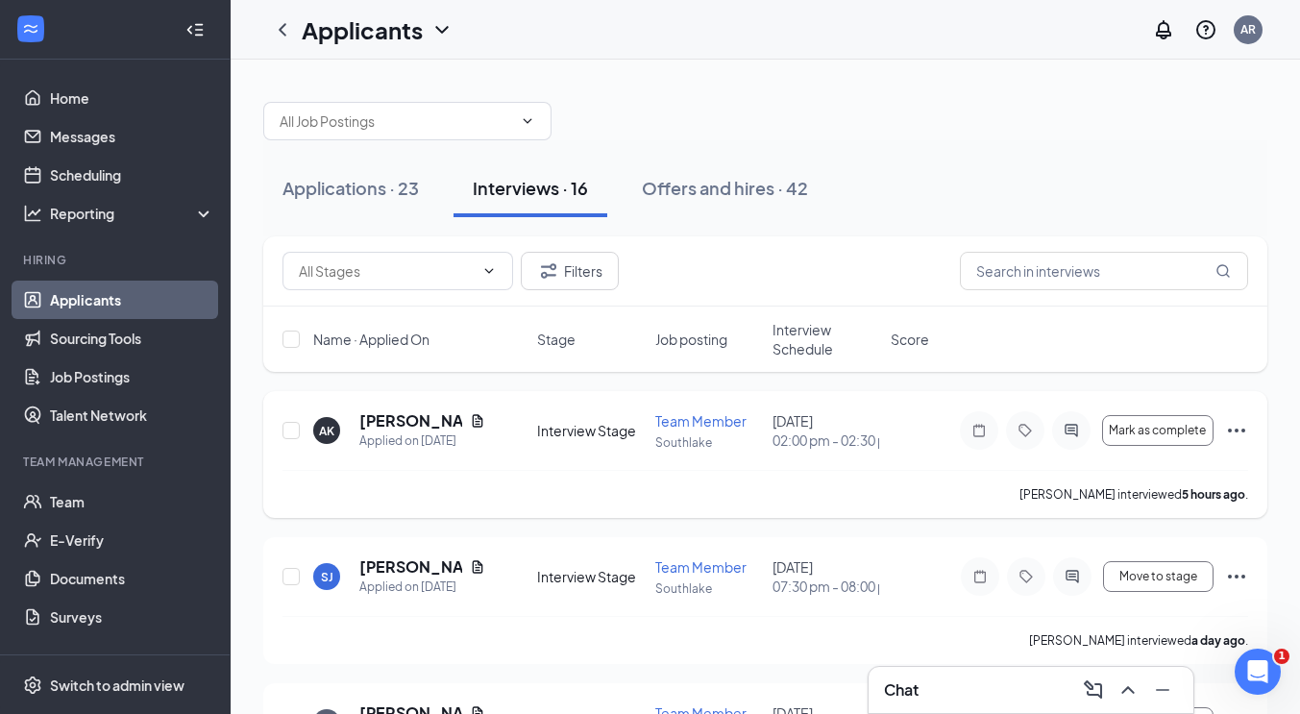
click at [1238, 432] on icon "Ellipses" at bounding box center [1236, 430] width 23 height 23
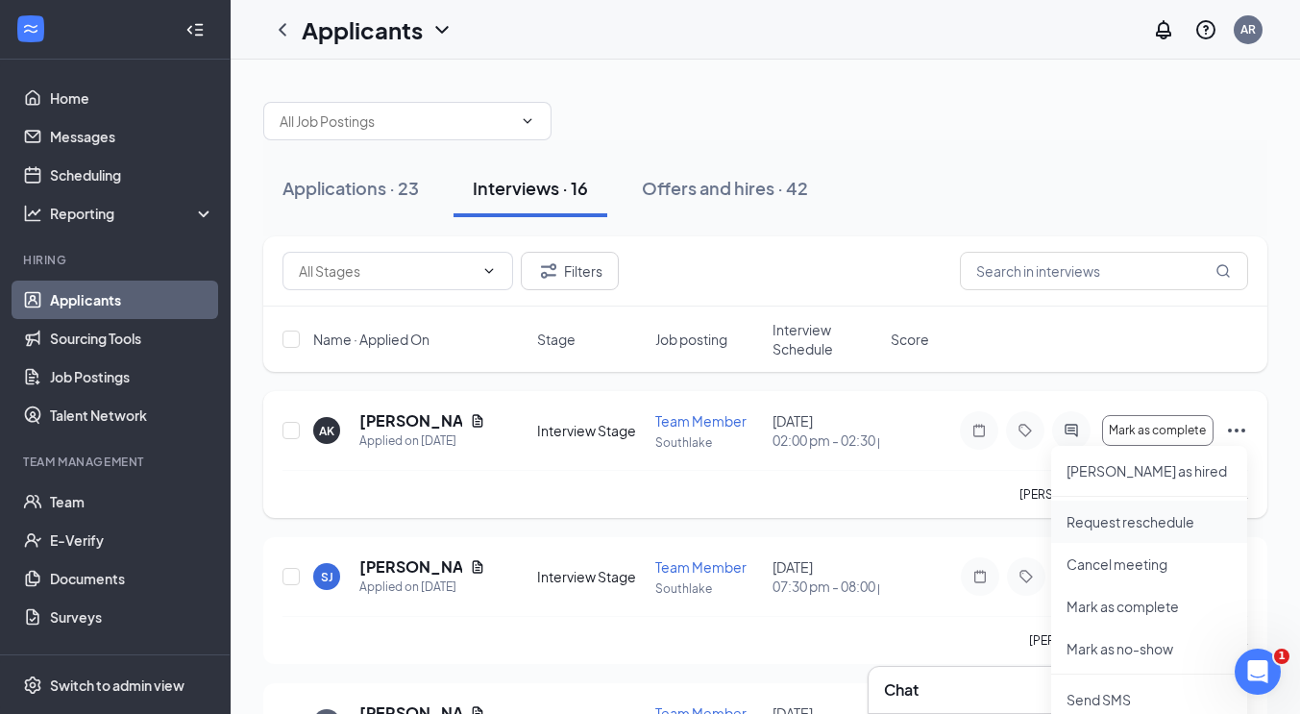
click at [1135, 520] on p "Request reschedule" at bounding box center [1149, 521] width 165 height 19
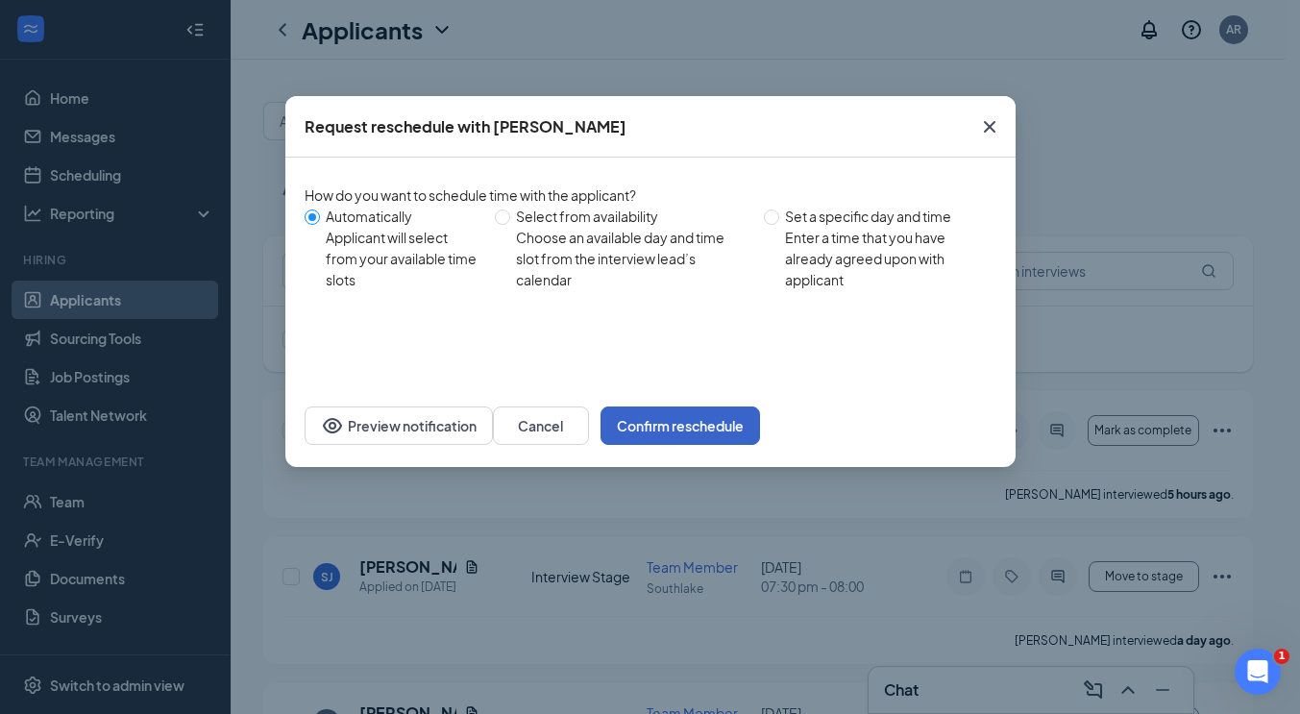
click at [760, 422] on button "Confirm reschedule" at bounding box center [680, 425] width 159 height 38
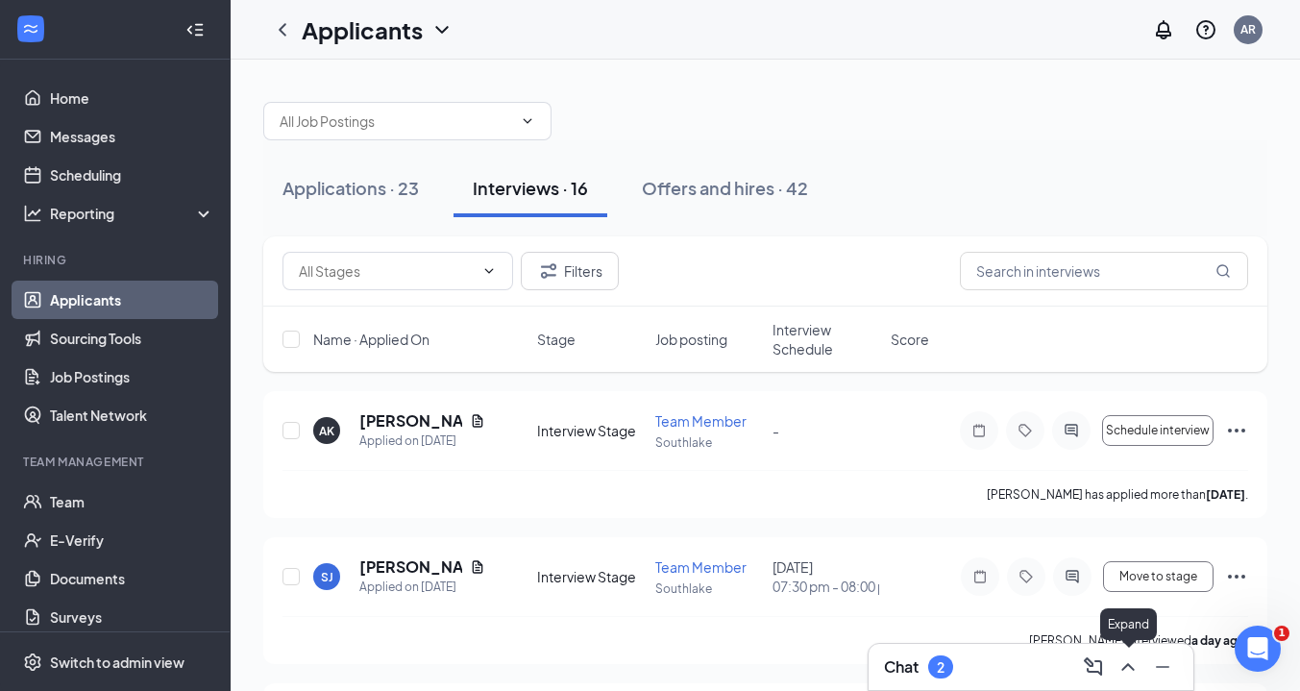
click at [1125, 673] on icon "ChevronUp" at bounding box center [1127, 666] width 23 height 23
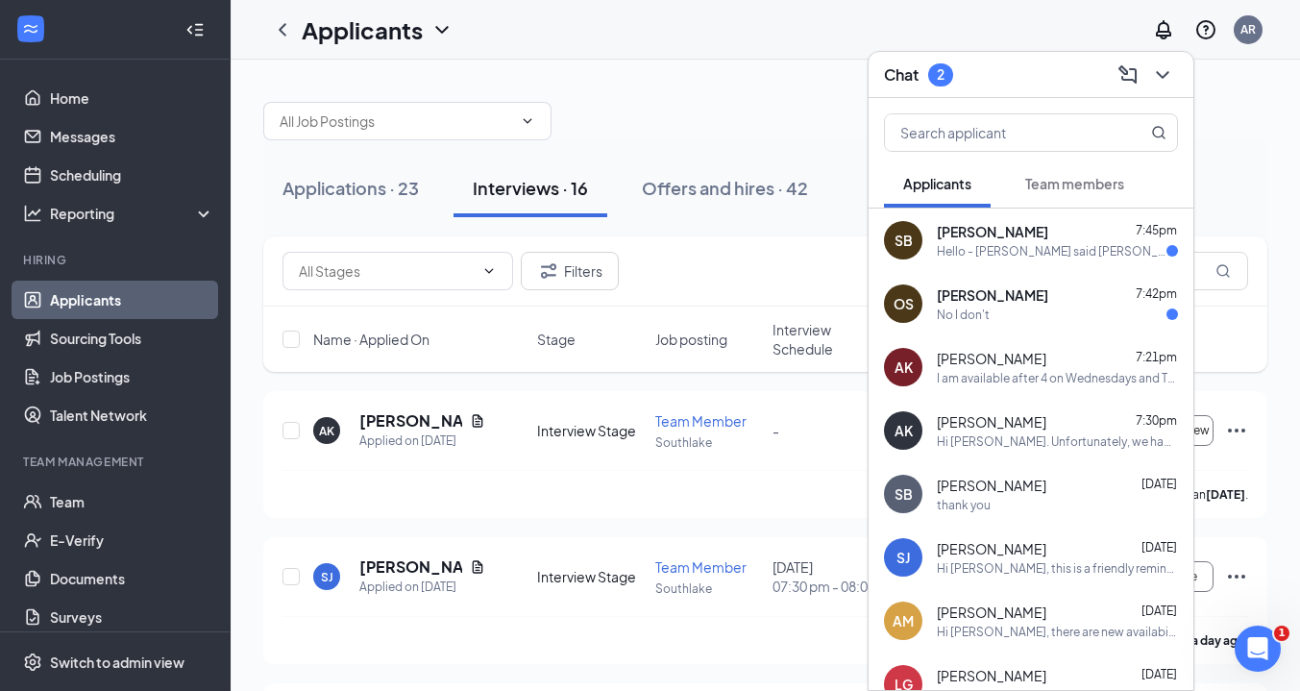
click at [1026, 311] on div "No I don't" at bounding box center [1057, 315] width 241 height 16
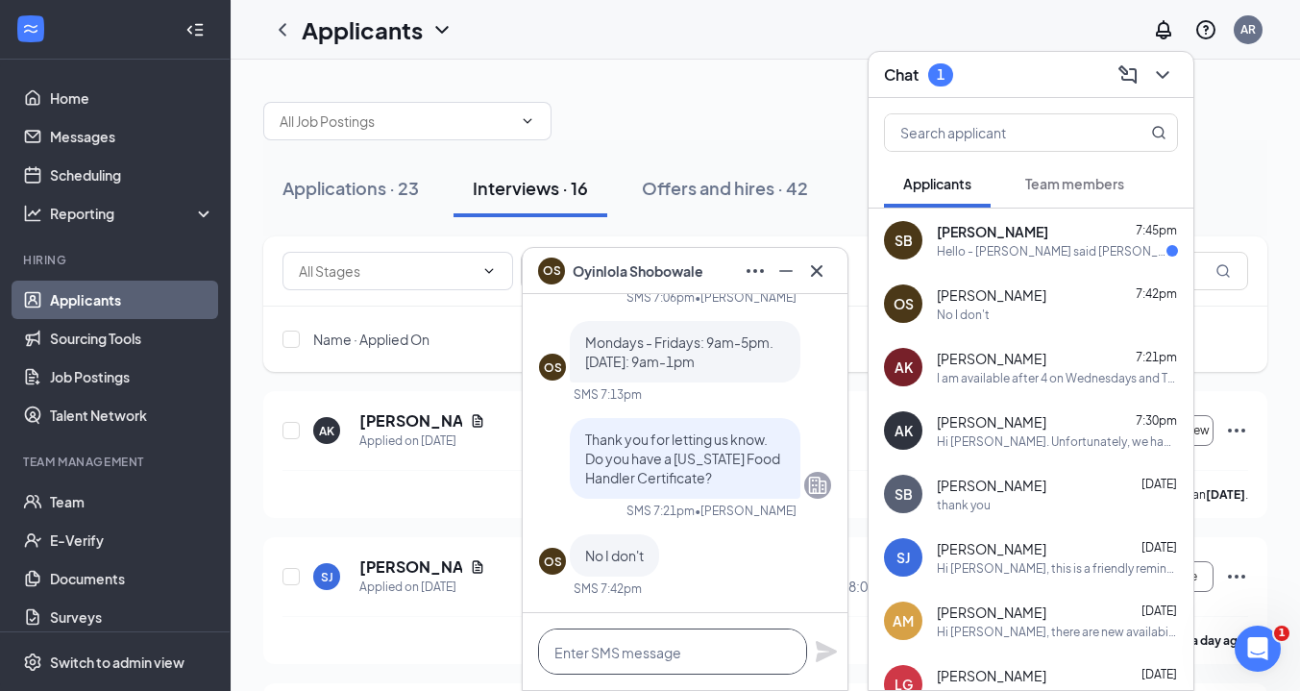
click at [689, 661] on textarea at bounding box center [672, 651] width 269 height 46
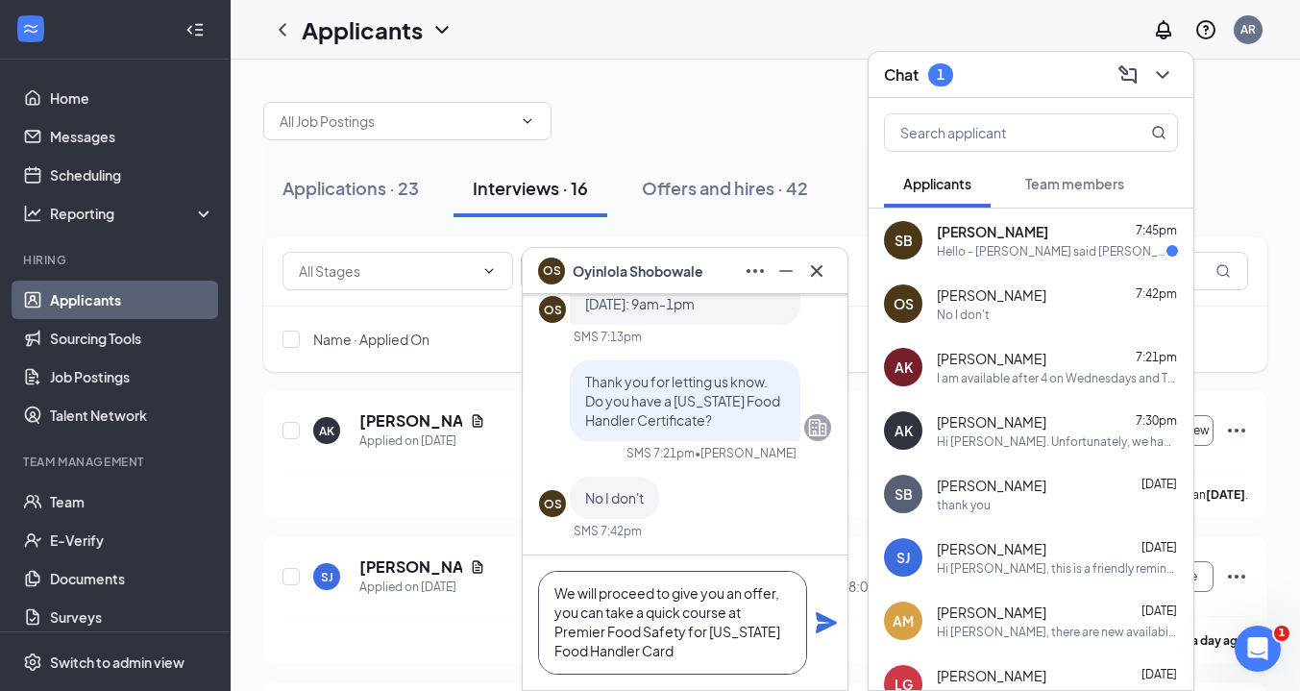
scroll to position [2, 0]
type textarea "We will proceed to give you an offer, you can take a quick course at Premier Fo…"
click at [823, 621] on icon "Plane" at bounding box center [826, 622] width 21 height 21
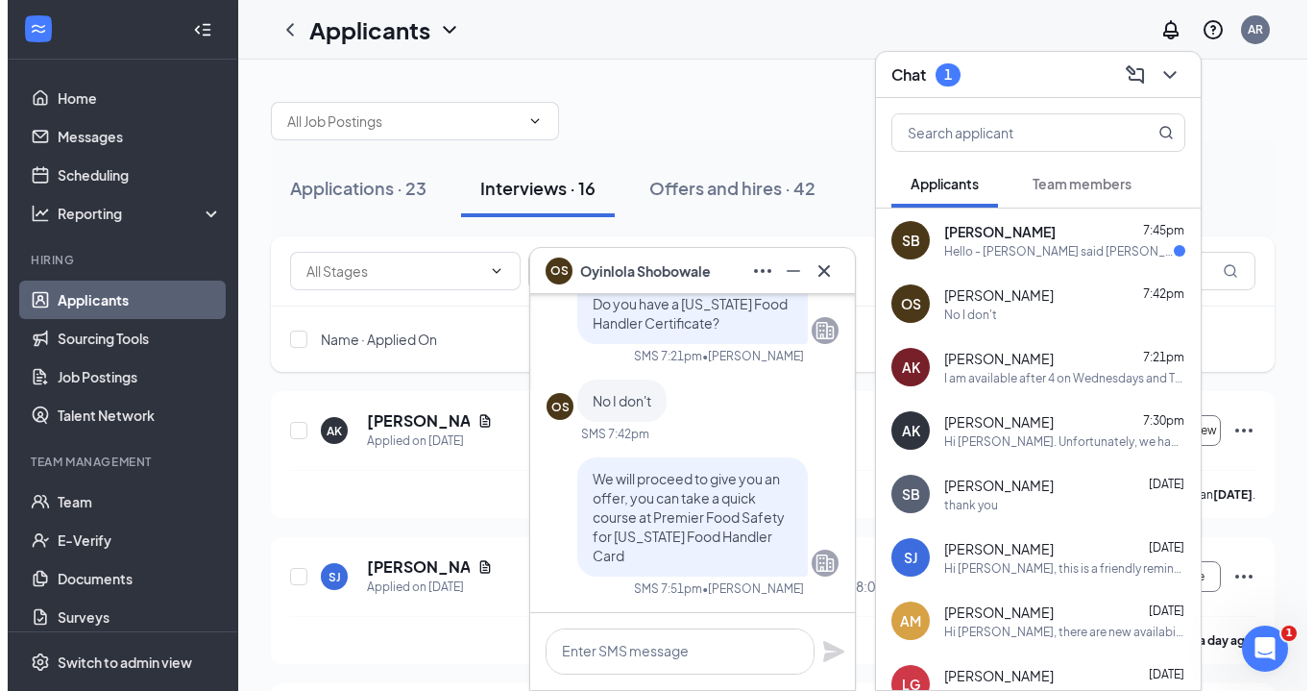
scroll to position [0, 0]
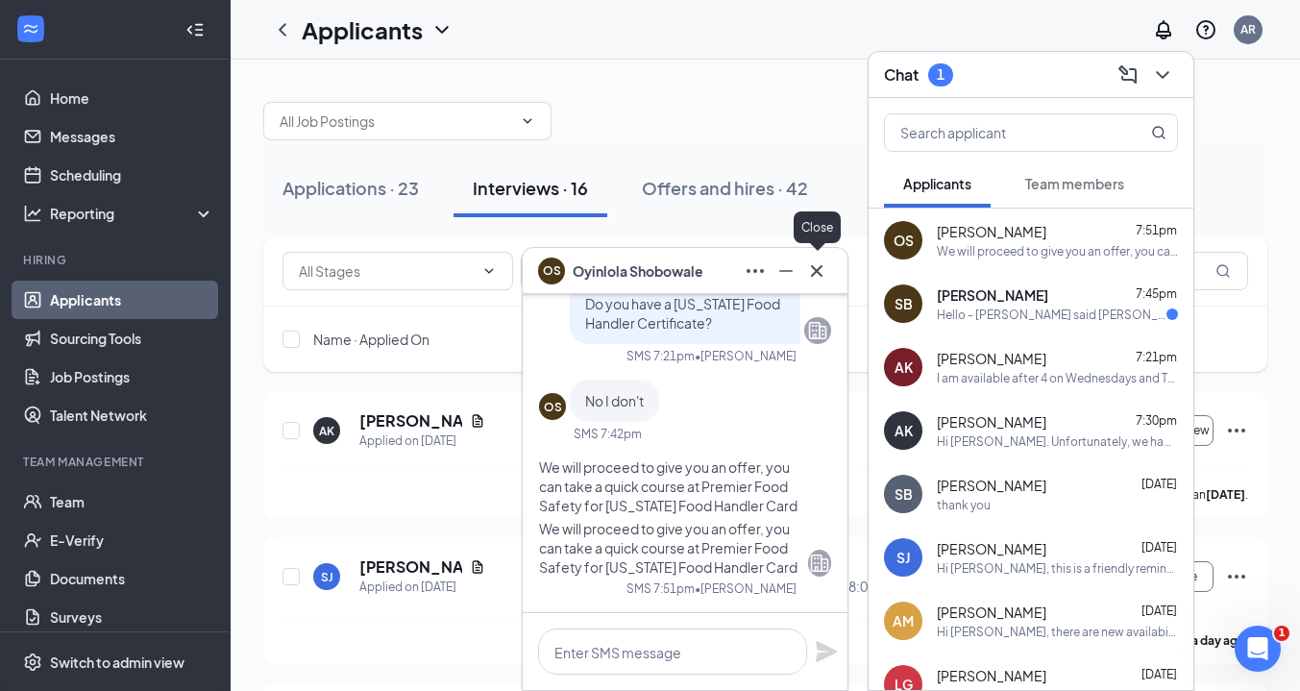
click at [820, 272] on icon "Cross" at bounding box center [816, 270] width 23 height 23
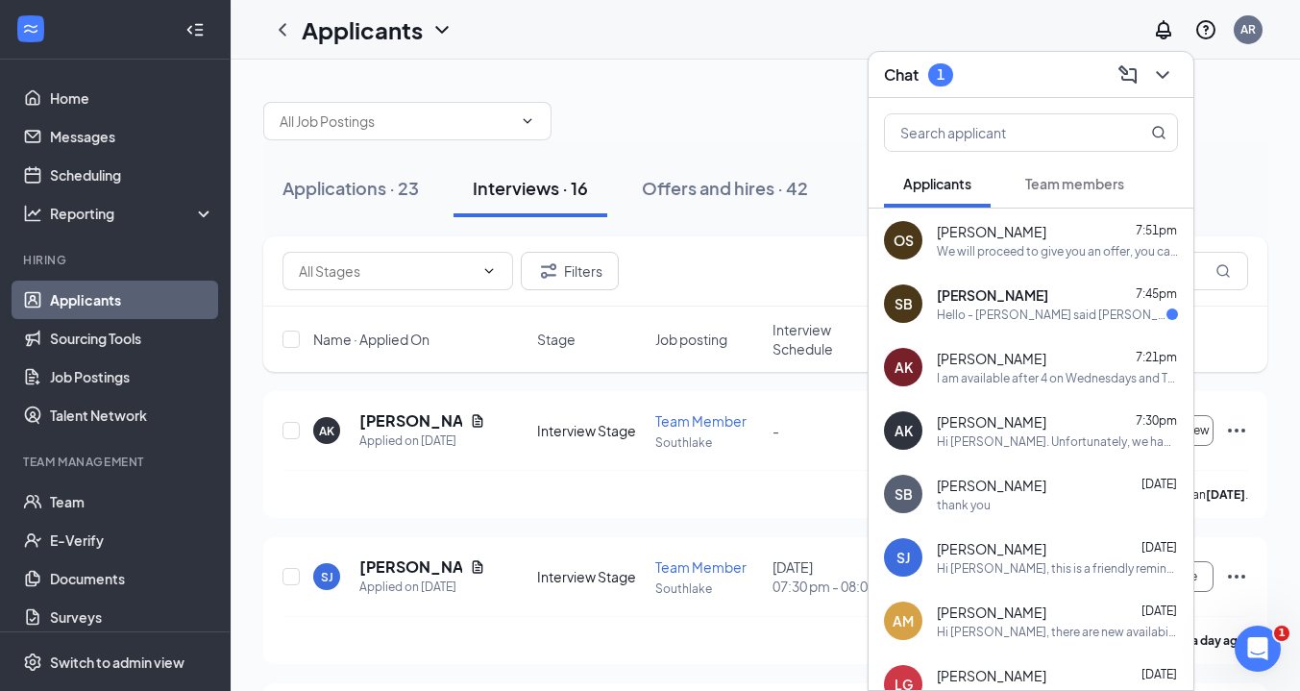
click at [1010, 303] on span "[PERSON_NAME]" at bounding box center [992, 294] width 111 height 19
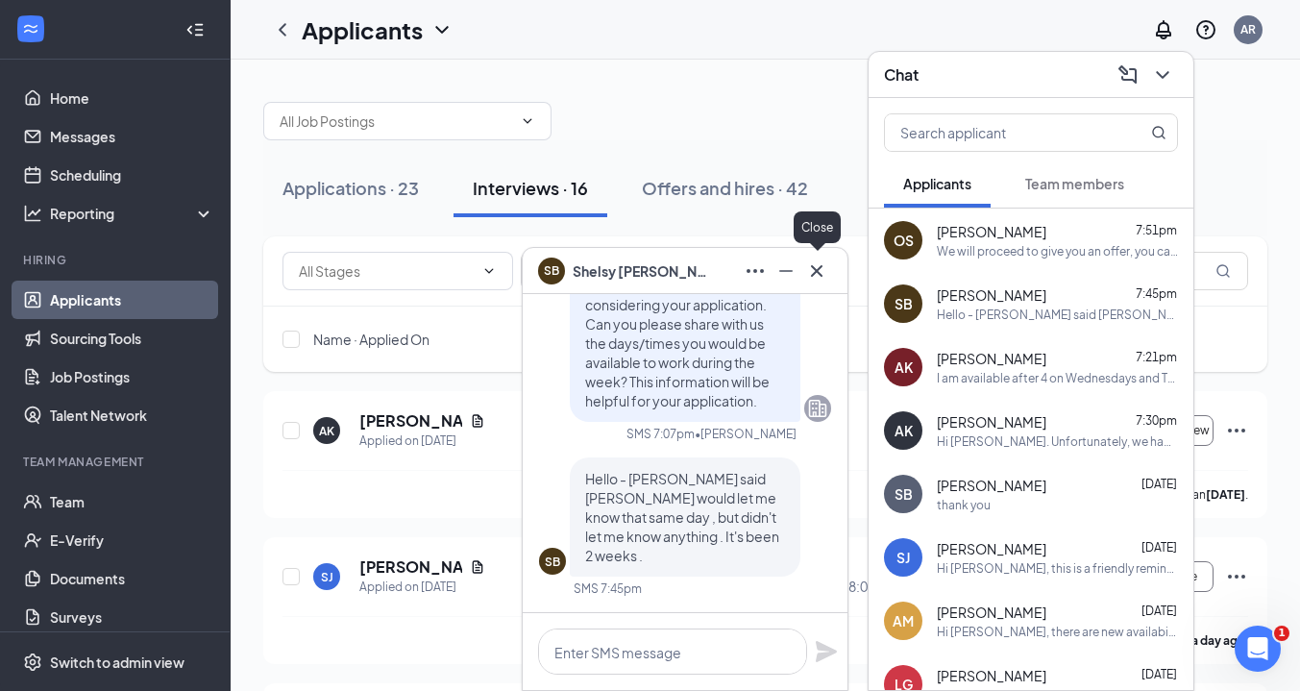
click at [812, 269] on icon "Cross" at bounding box center [816, 270] width 23 height 23
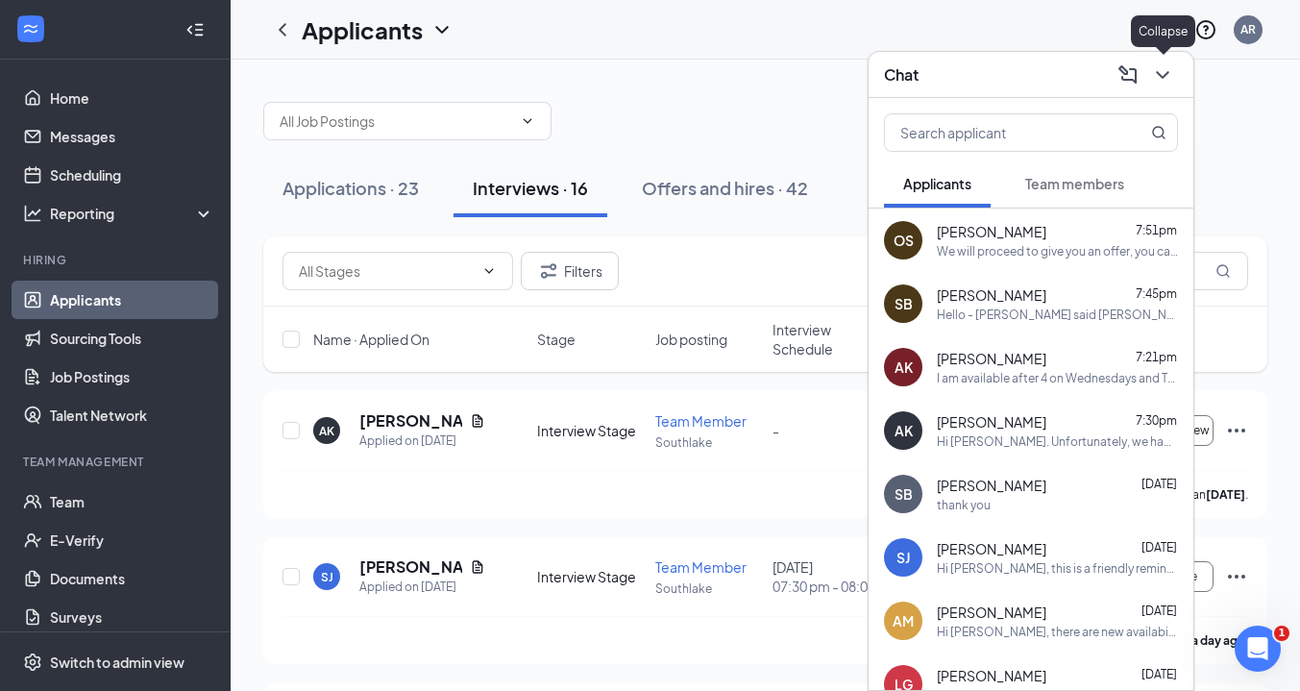
click at [1171, 77] on icon "ChevronDown" at bounding box center [1162, 74] width 23 height 23
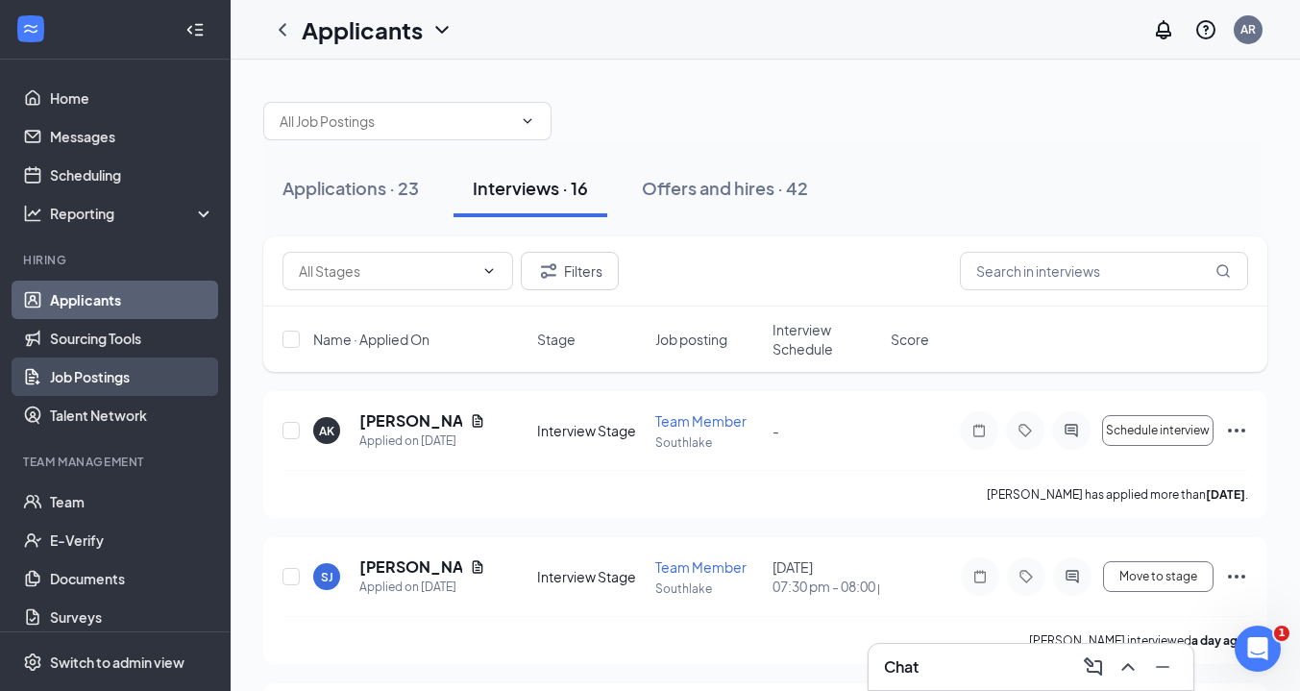
click at [94, 375] on link "Job Postings" at bounding box center [132, 376] width 164 height 38
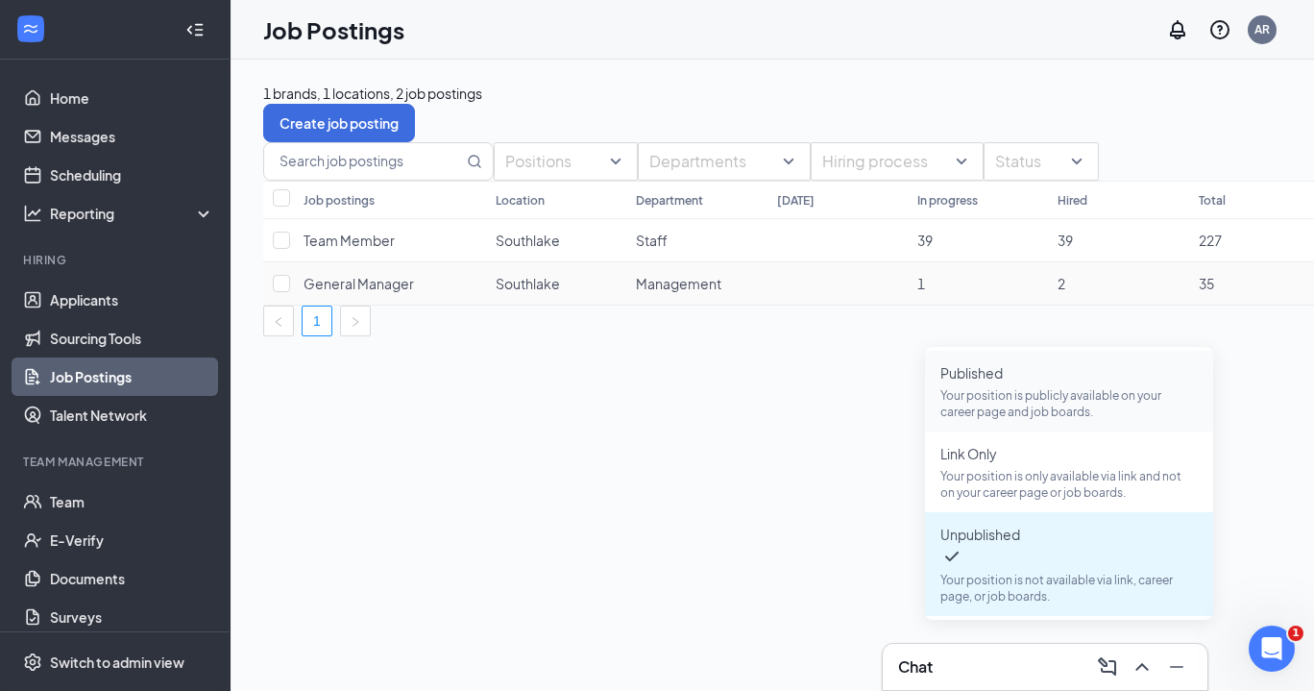
click at [1019, 402] on p "Your position is publicly available on your career page and job boards." at bounding box center [1069, 403] width 257 height 33
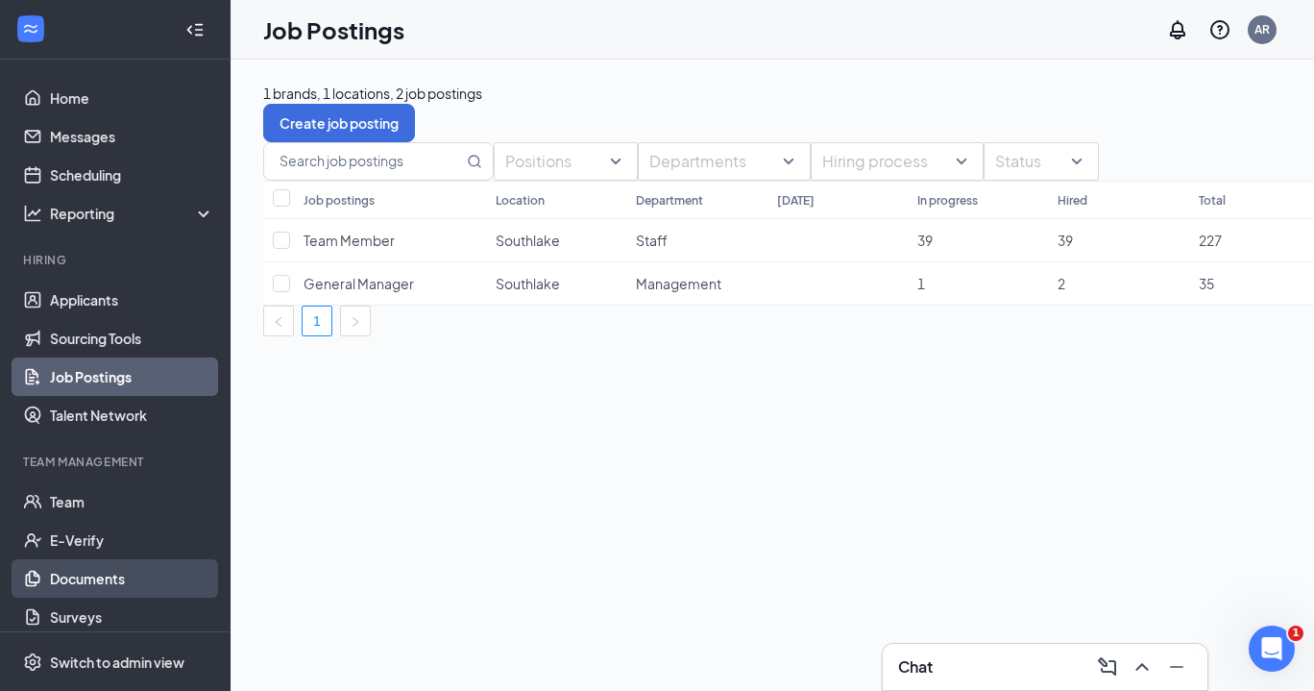
scroll to position [99, 0]
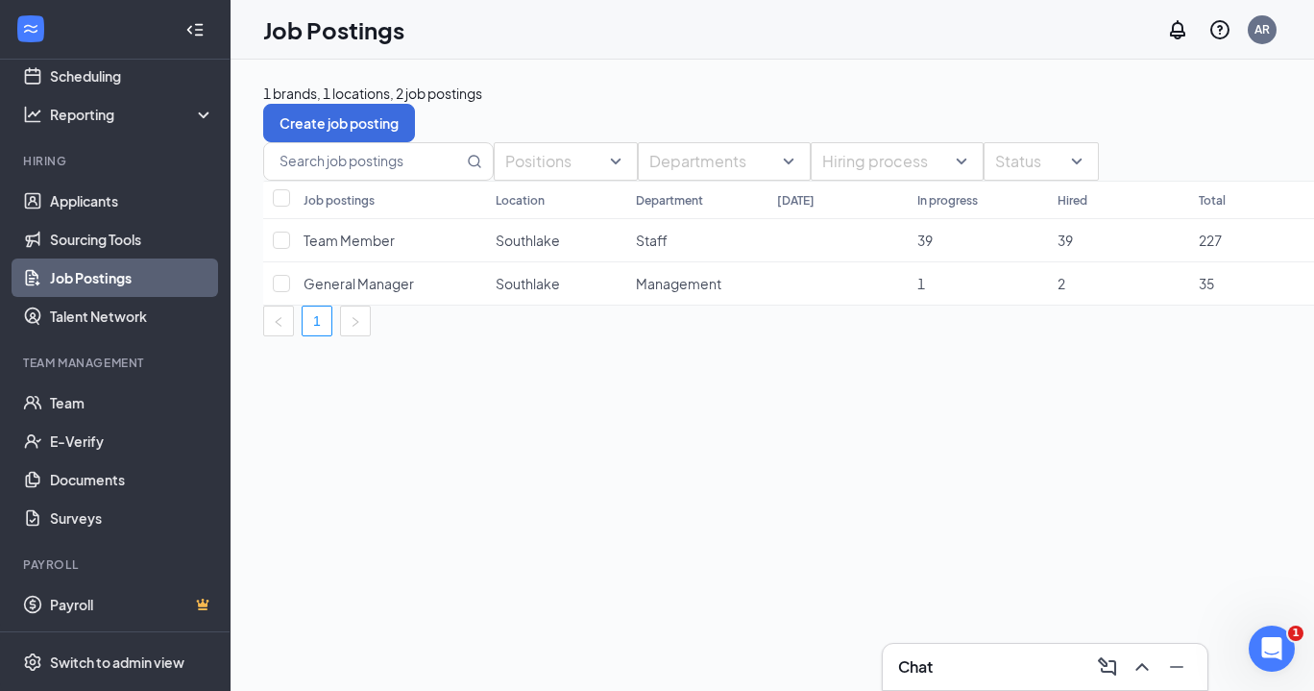
click at [497, 530] on div "1 brands, 1 locations, 2 job postings Create job posting Positions Departments …" at bounding box center [888, 375] width 1314 height 631
click at [1139, 665] on icon "ChevronUp" at bounding box center [1142, 666] width 23 height 23
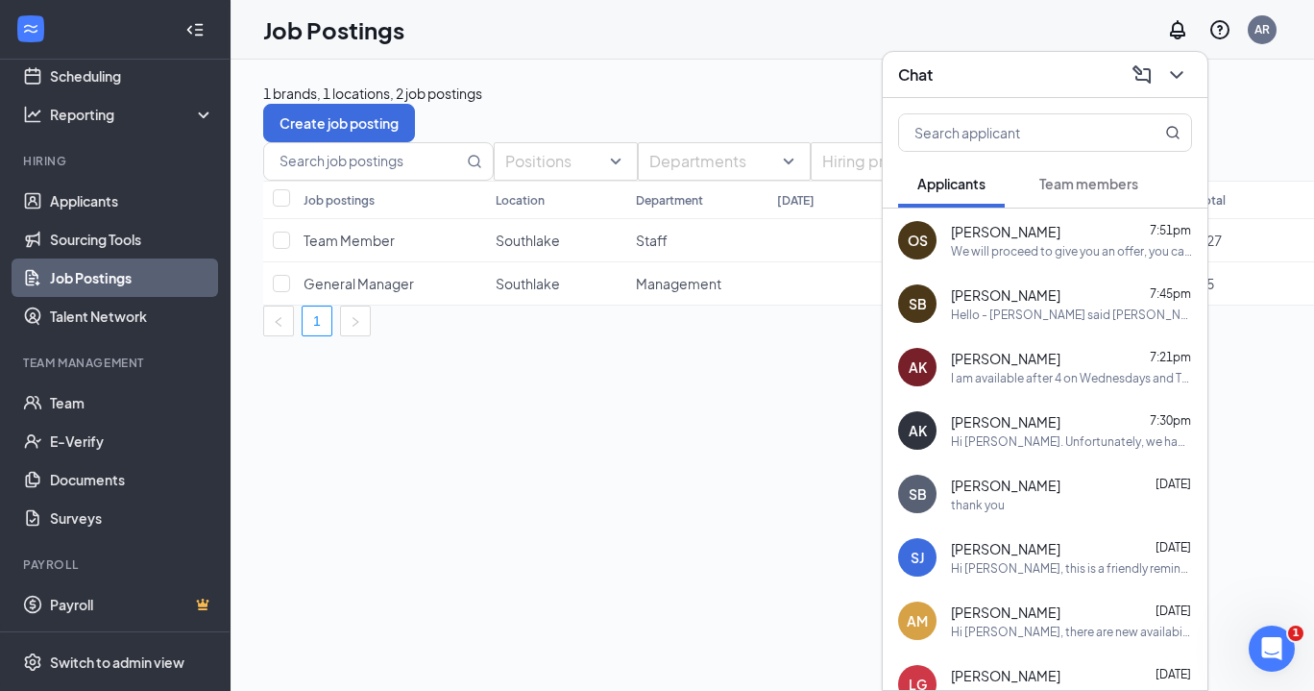
click at [821, 576] on div "1 brands, 1 locations, 2 job postings Create job posting Positions Departments …" at bounding box center [888, 375] width 1314 height 631
click at [1173, 75] on icon "ChevronDown" at bounding box center [1176, 75] width 12 height 8
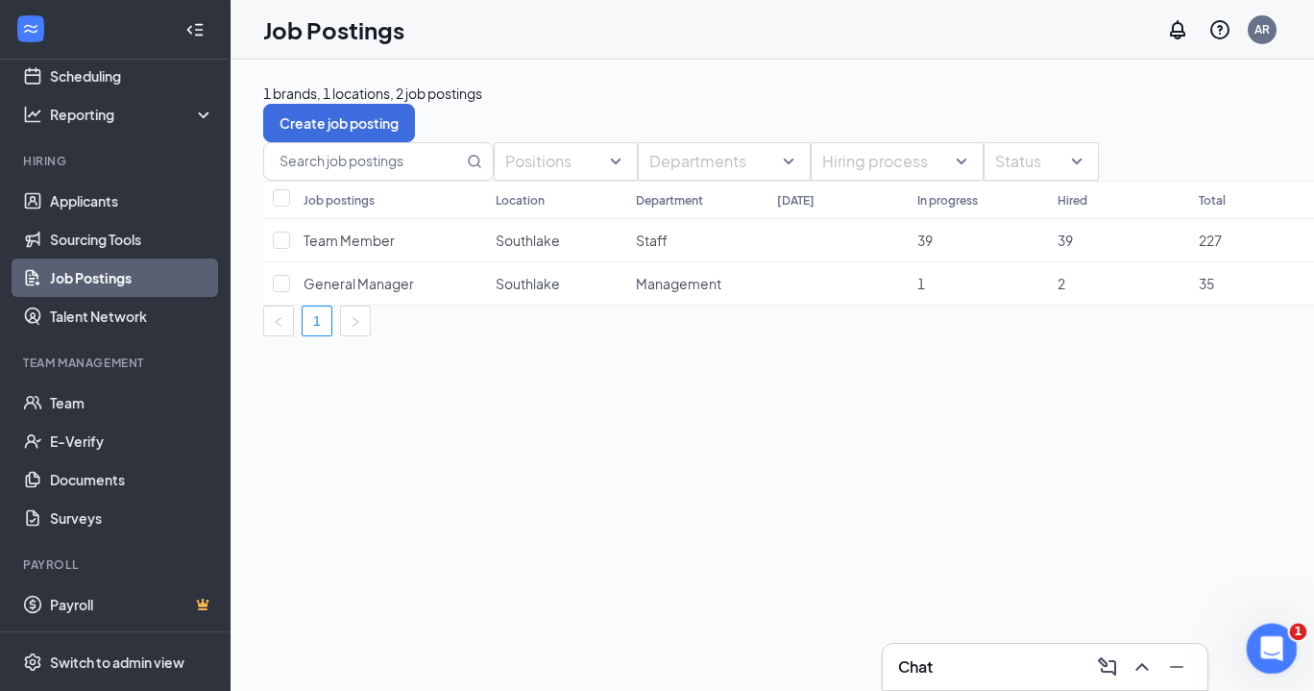
click at [1280, 649] on icon "Open Intercom Messenger" at bounding box center [1270, 646] width 32 height 32
click at [786, 544] on div "1 brands, 1 locations, 2 job postings Create job posting Positions Departments …" at bounding box center [888, 375] width 1314 height 631
click at [1146, 673] on icon "ChevronUp" at bounding box center [1142, 666] width 23 height 23
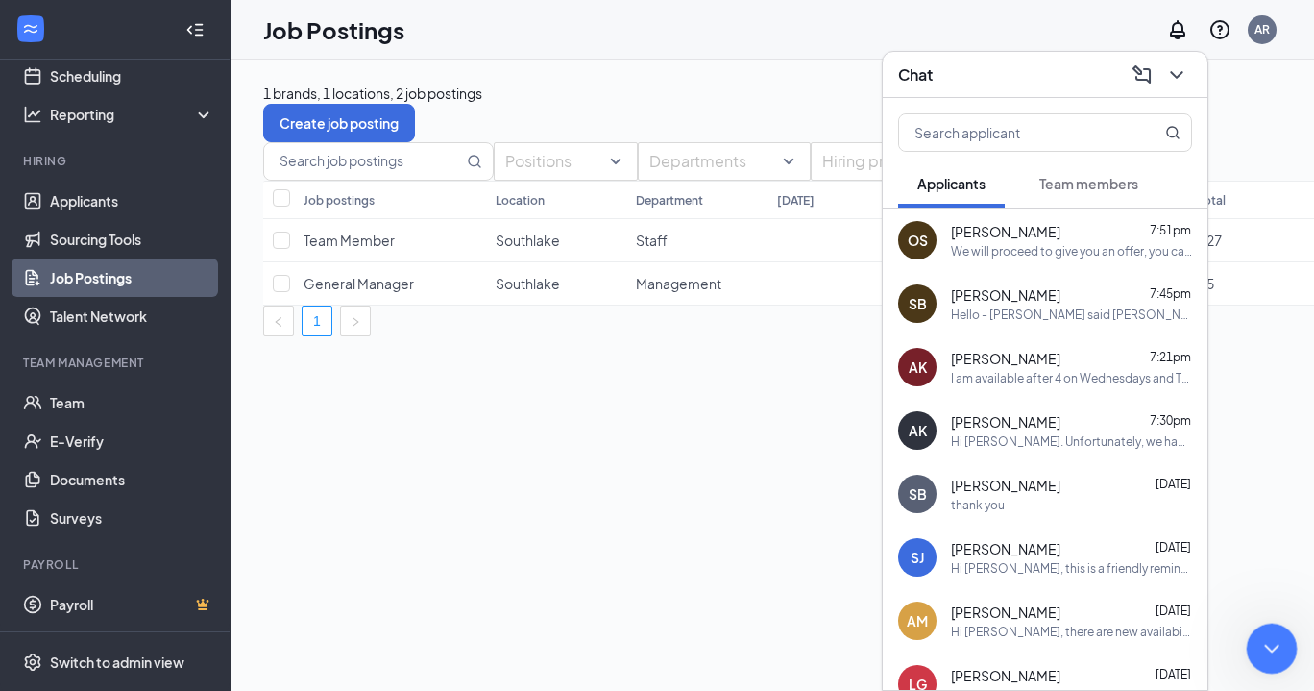
click at [1266, 642] on icon "Close Intercom Messenger" at bounding box center [1269, 645] width 23 height 23
click at [1035, 304] on div "Shelsy Bonilla 7:45pm Hello - yall said yall would let me know that same day , …" at bounding box center [1071, 303] width 241 height 37
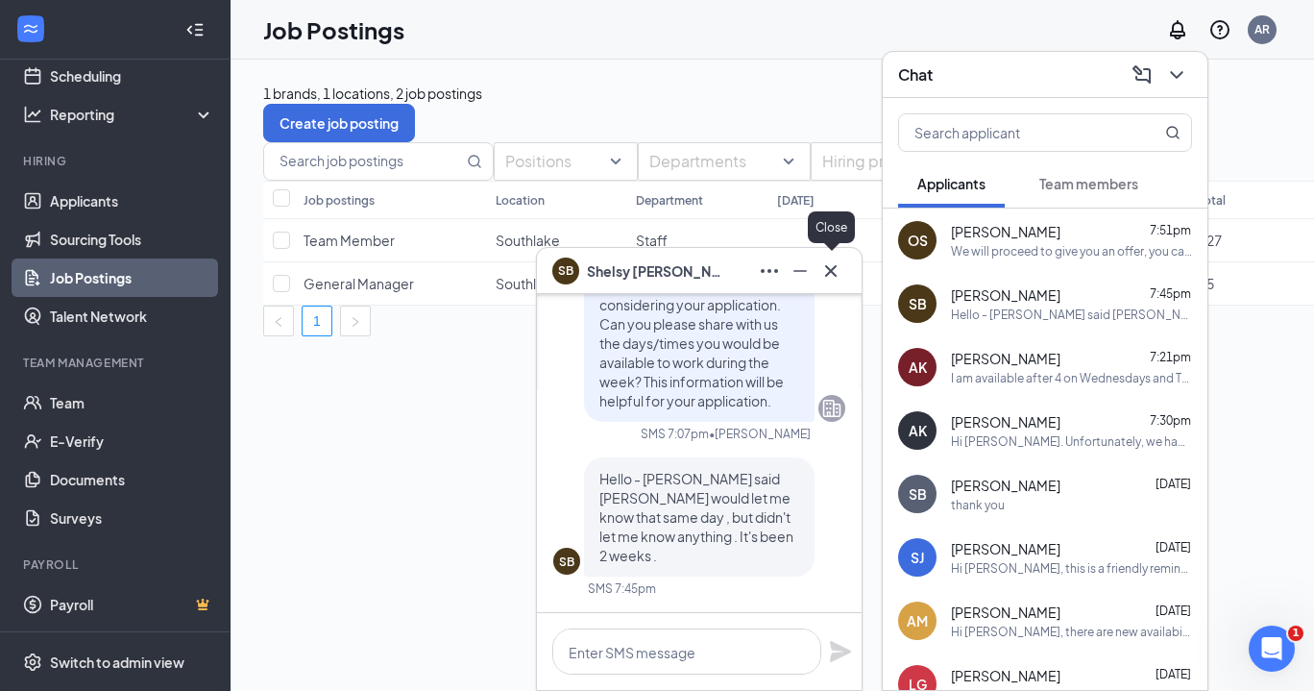
click at [824, 268] on icon "Cross" at bounding box center [831, 270] width 23 height 23
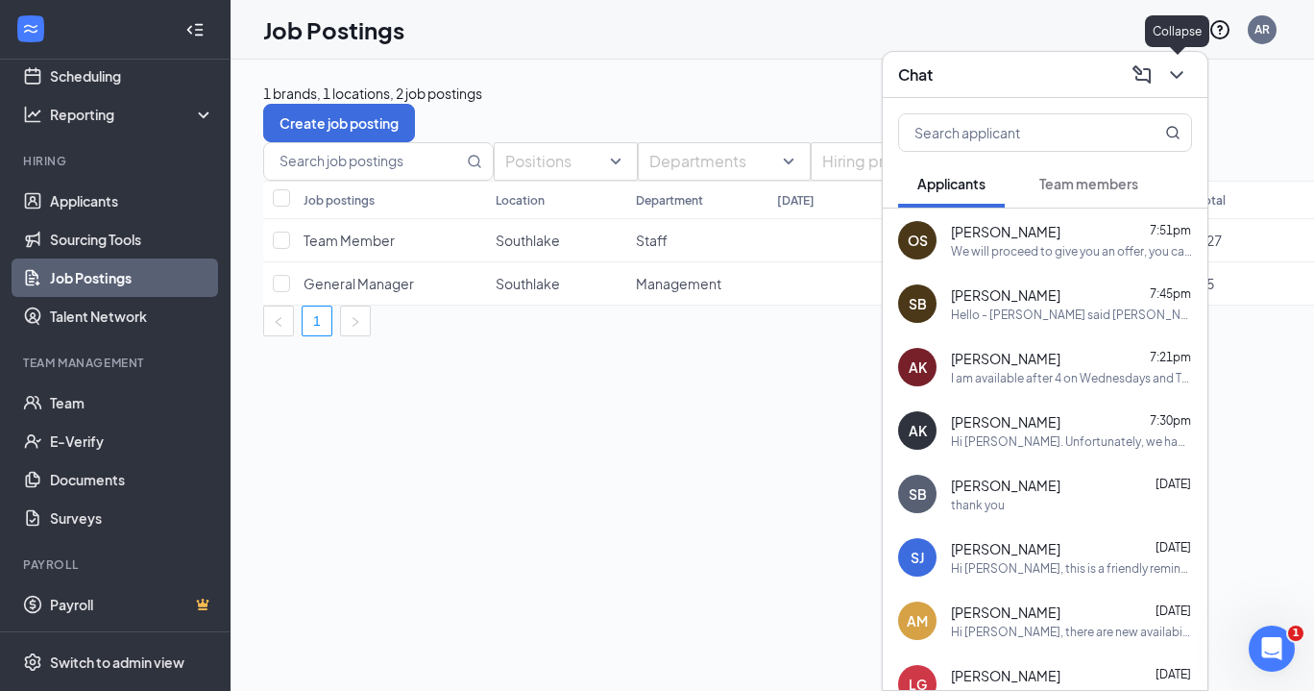
click at [1184, 78] on icon "ChevronDown" at bounding box center [1176, 74] width 23 height 23
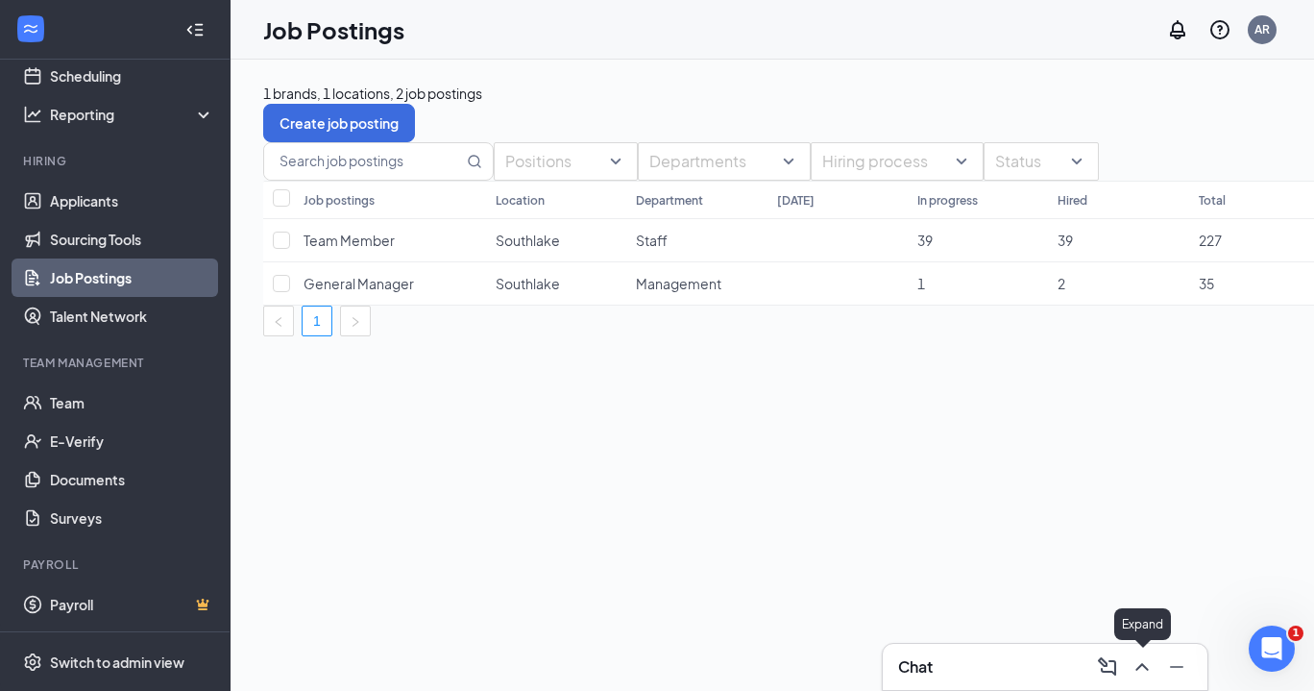
click at [1150, 662] on icon "ChevronUp" at bounding box center [1142, 666] width 23 height 23
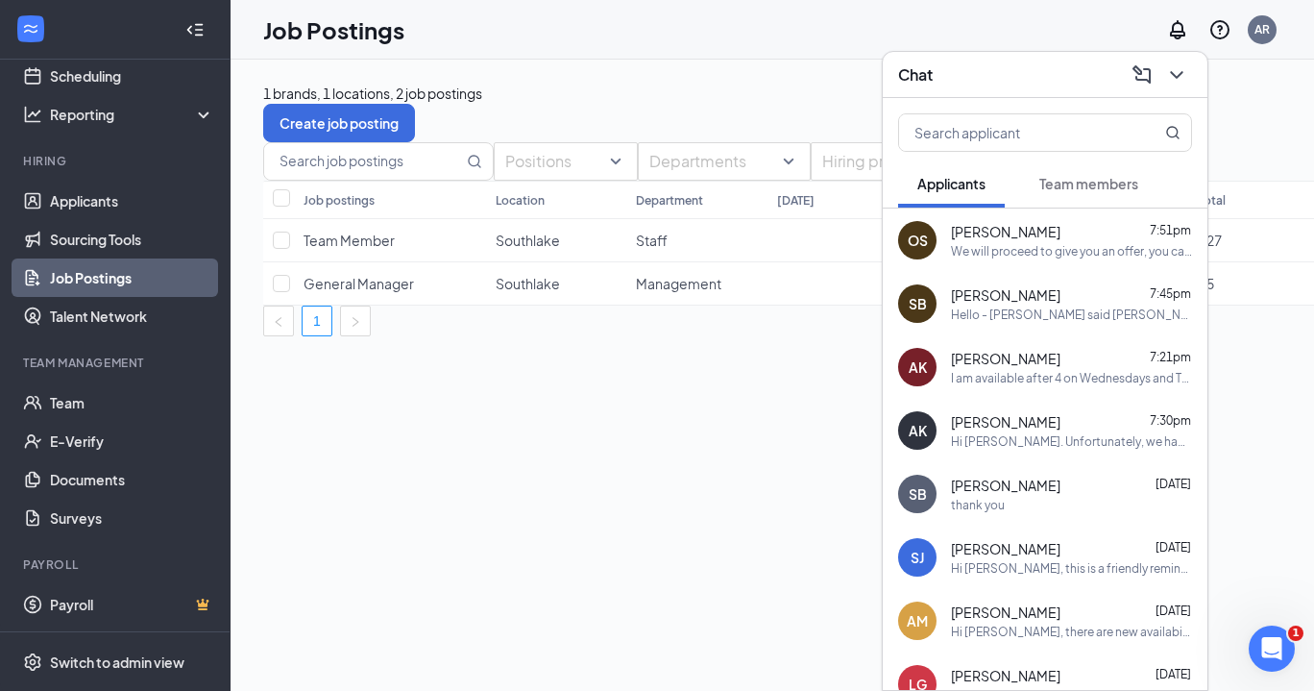
click at [1095, 188] on span "Team members" at bounding box center [1089, 183] width 99 height 17
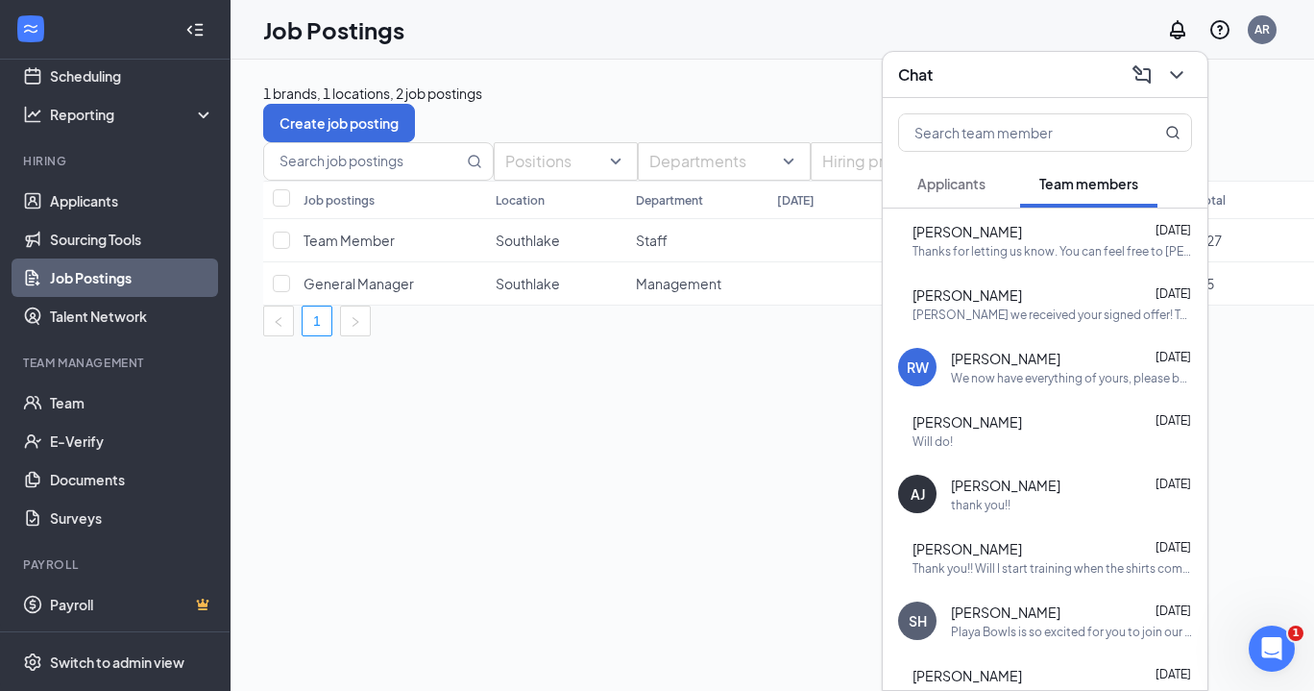
click at [961, 191] on span "Applicants" at bounding box center [952, 183] width 68 height 17
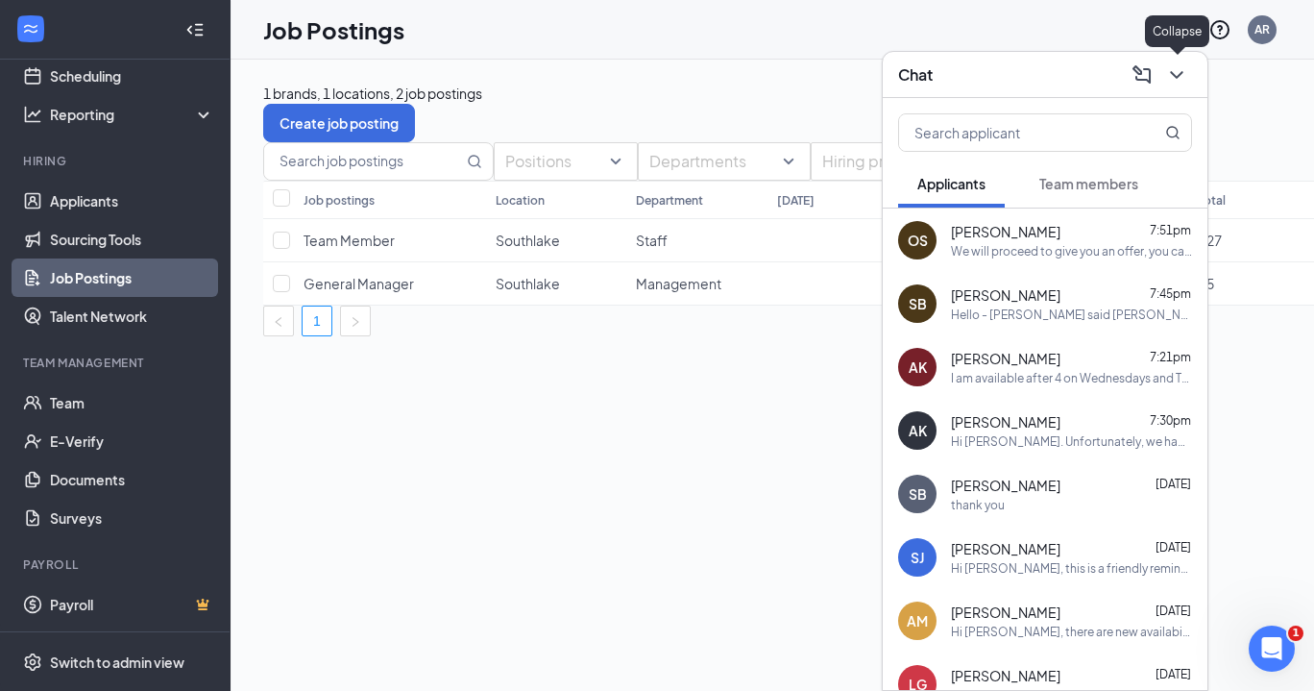
click at [1177, 73] on icon "ChevronDown" at bounding box center [1176, 74] width 23 height 23
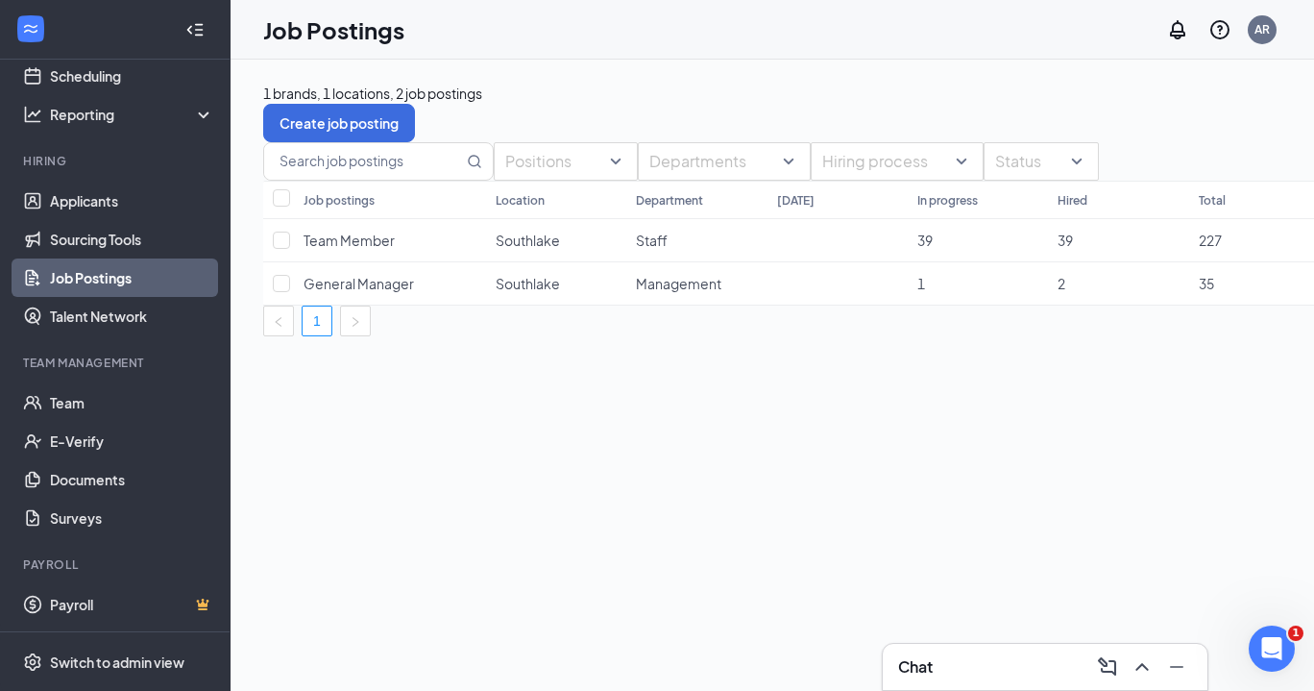
click at [678, 336] on div "Positions Departments Hiring process Status Job postings Location Department To…" at bounding box center [887, 239] width 1249 height 194
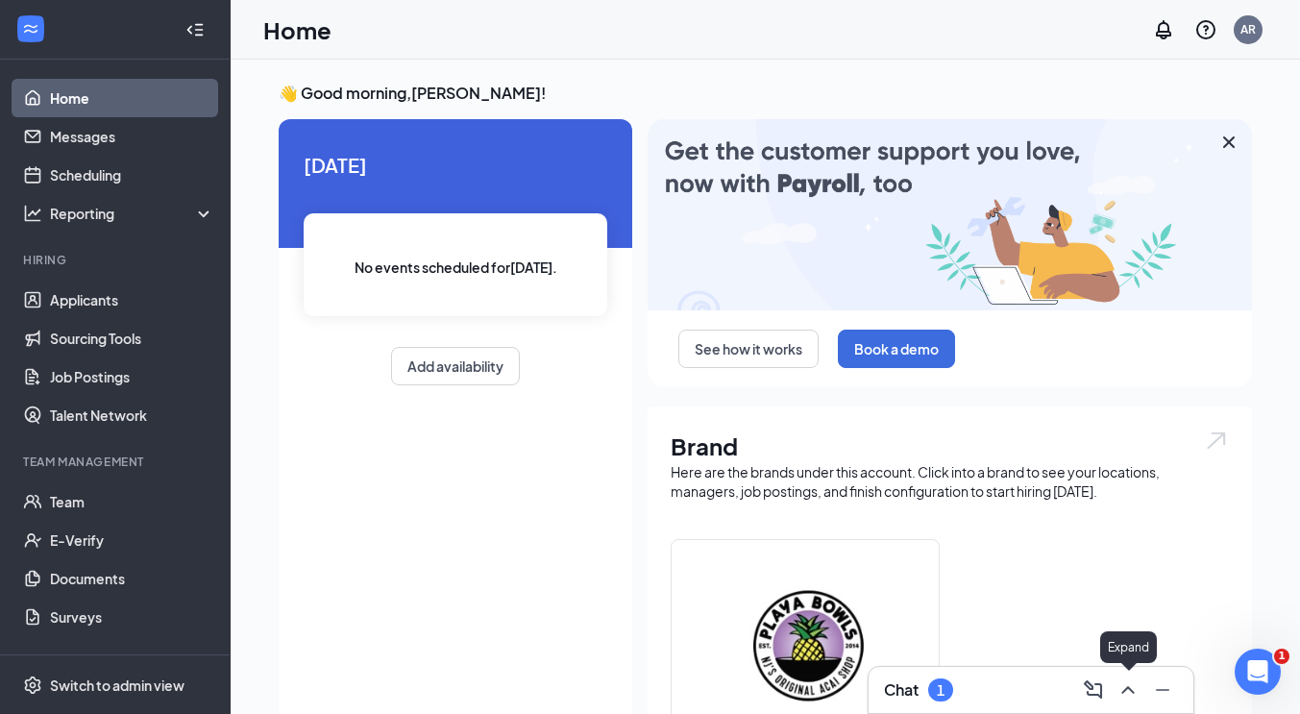
click at [1134, 691] on icon "ChevronUp" at bounding box center [1127, 689] width 23 height 23
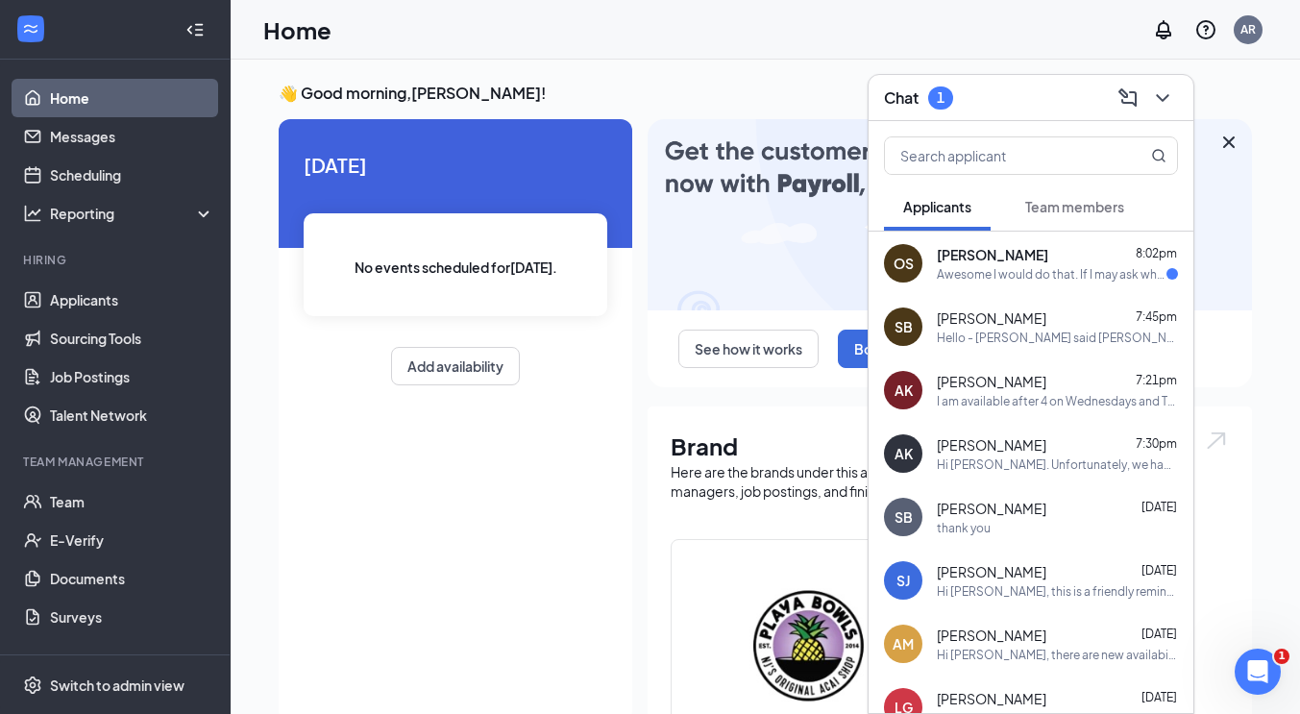
click at [1042, 262] on span "[PERSON_NAME]" at bounding box center [992, 254] width 111 height 19
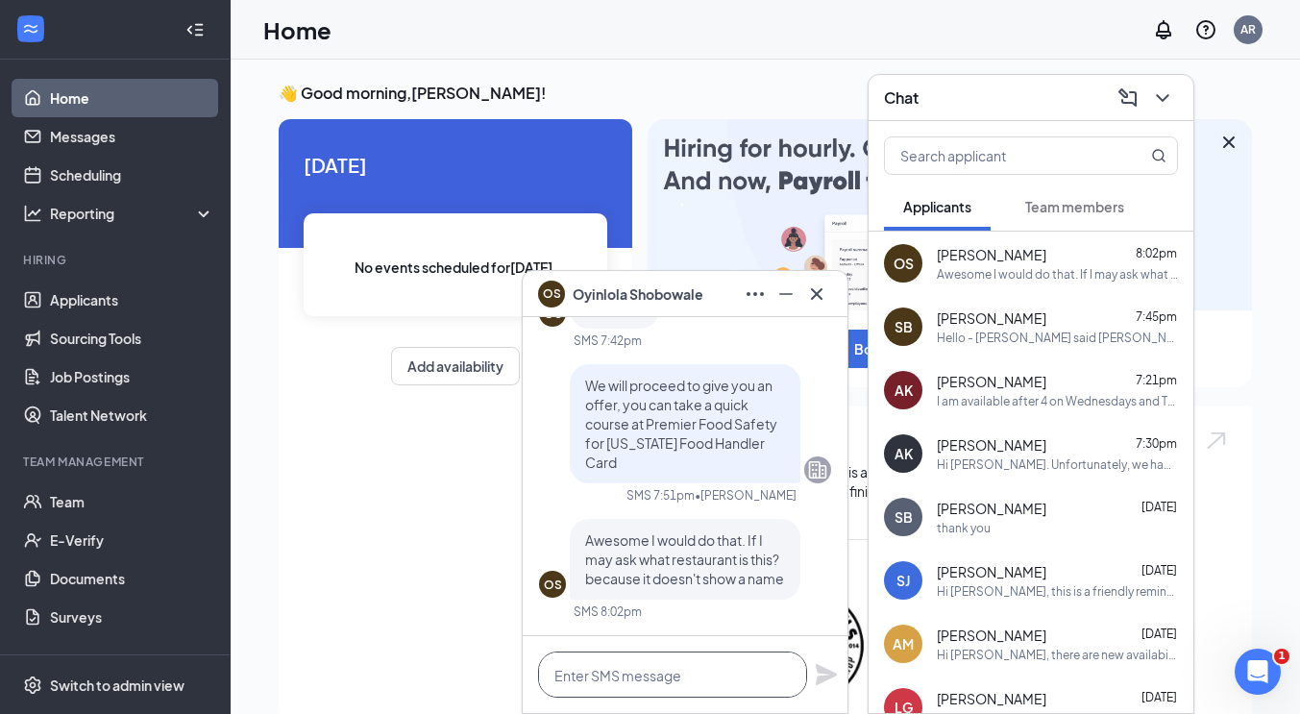
click at [616, 672] on textarea at bounding box center [672, 674] width 269 height 46
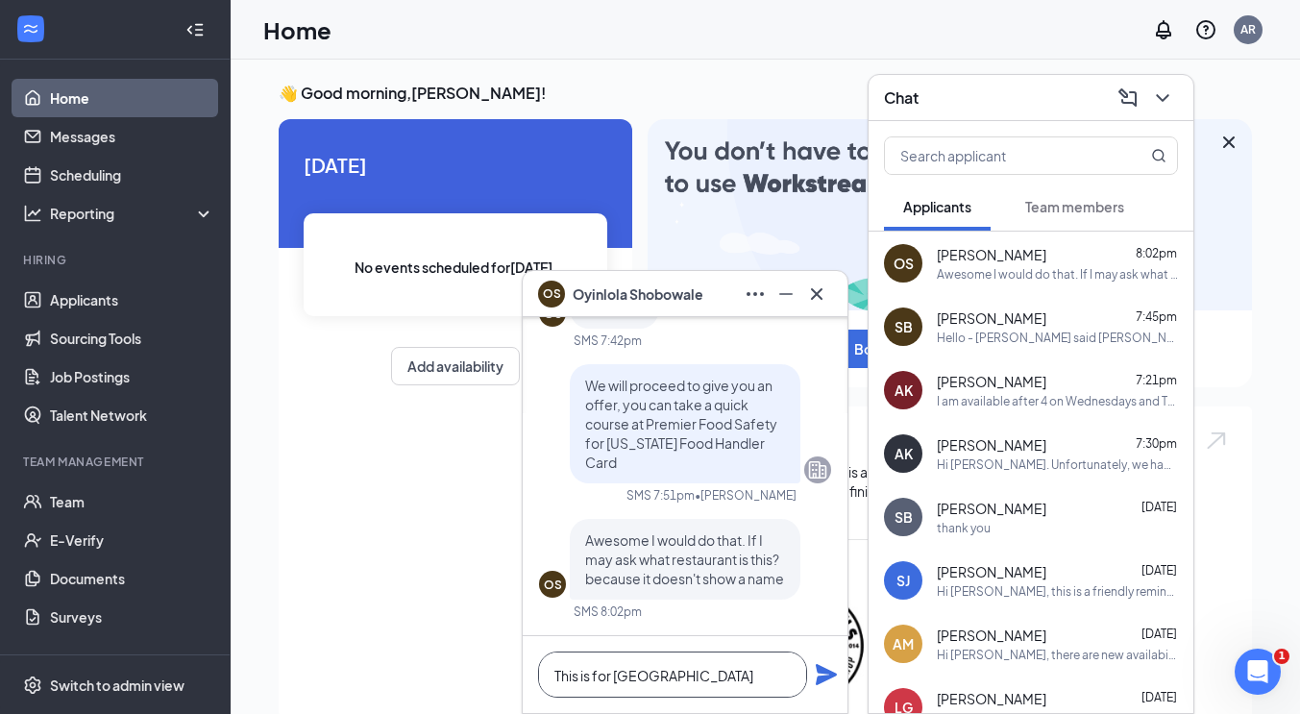
type textarea "This is for [GEOGRAPHIC_DATA]"
click at [819, 674] on icon "Plane" at bounding box center [826, 674] width 23 height 23
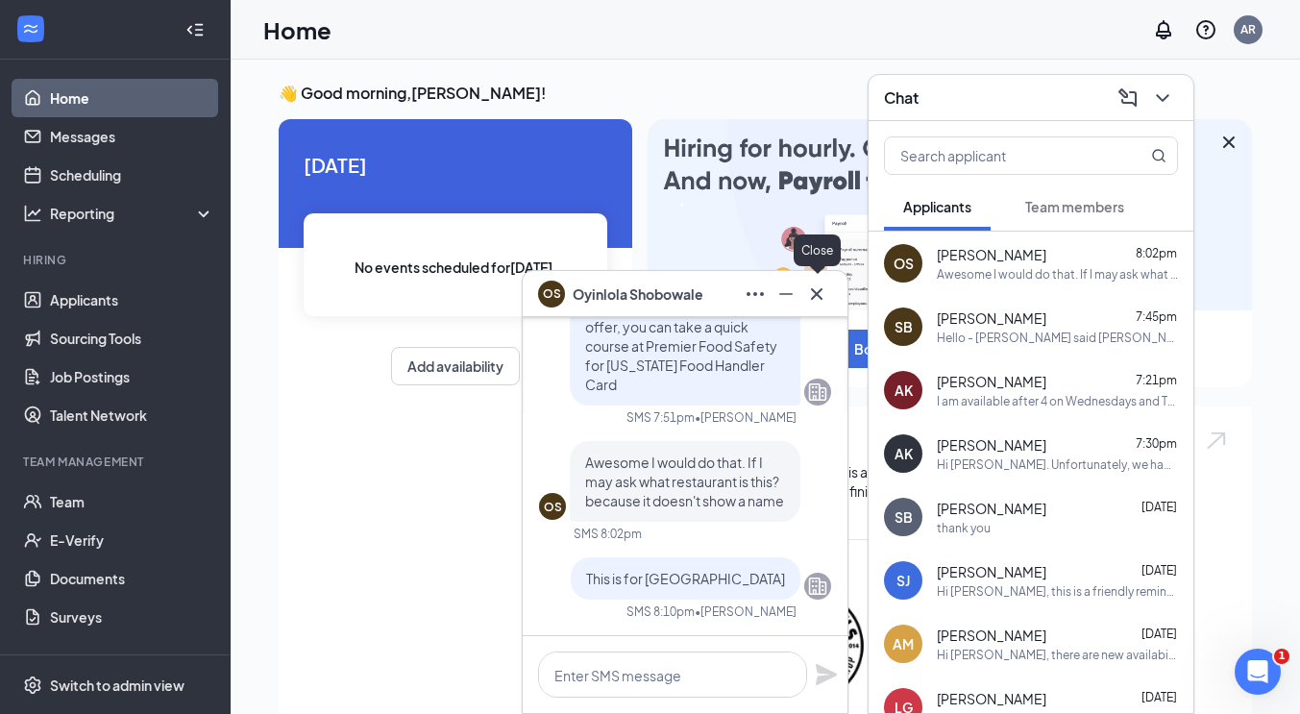
click at [817, 300] on icon "Cross" at bounding box center [816, 293] width 23 height 23
